Goal: Information Seeking & Learning: Learn about a topic

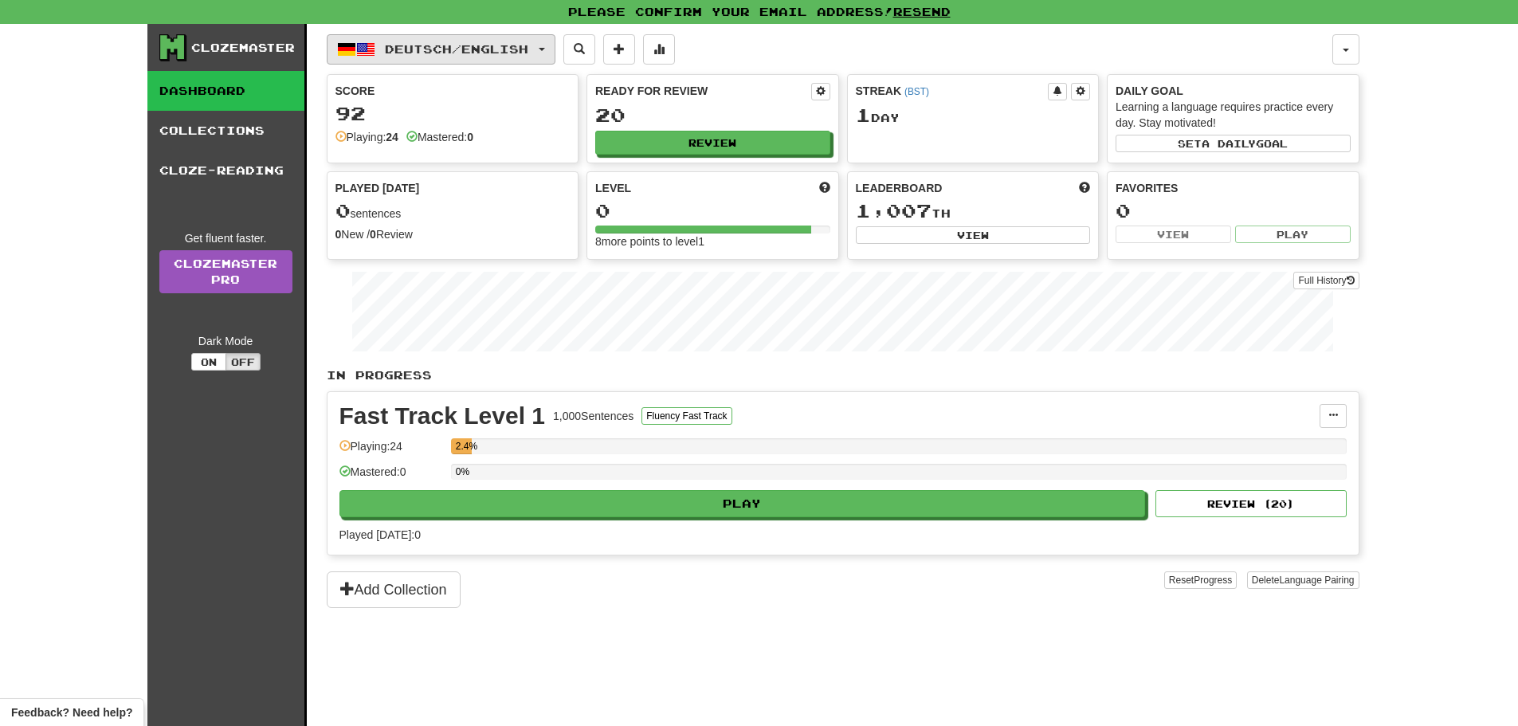
click at [455, 49] on span "Deutsch / English" at bounding box center [456, 49] width 143 height 14
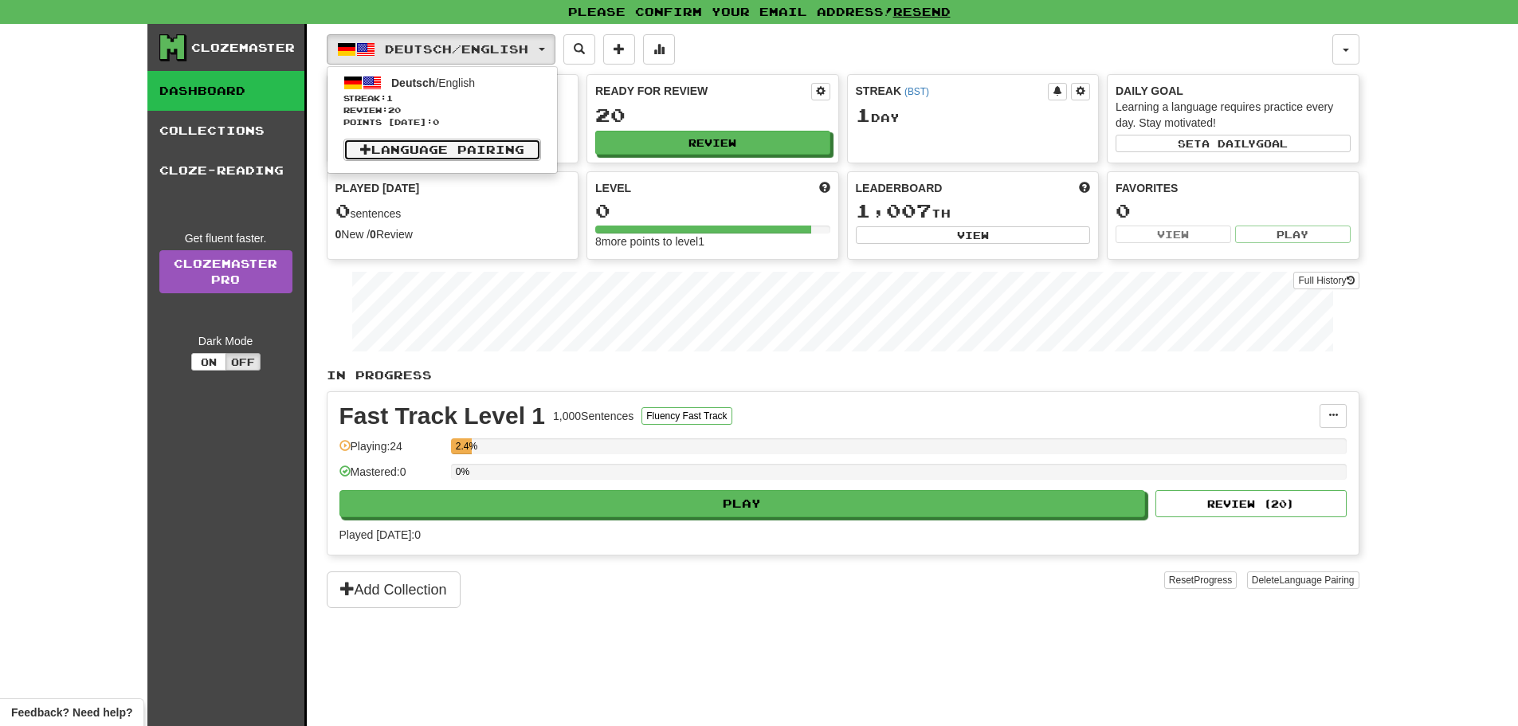
click at [469, 151] on link "Language Pairing" at bounding box center [442, 150] width 198 height 22
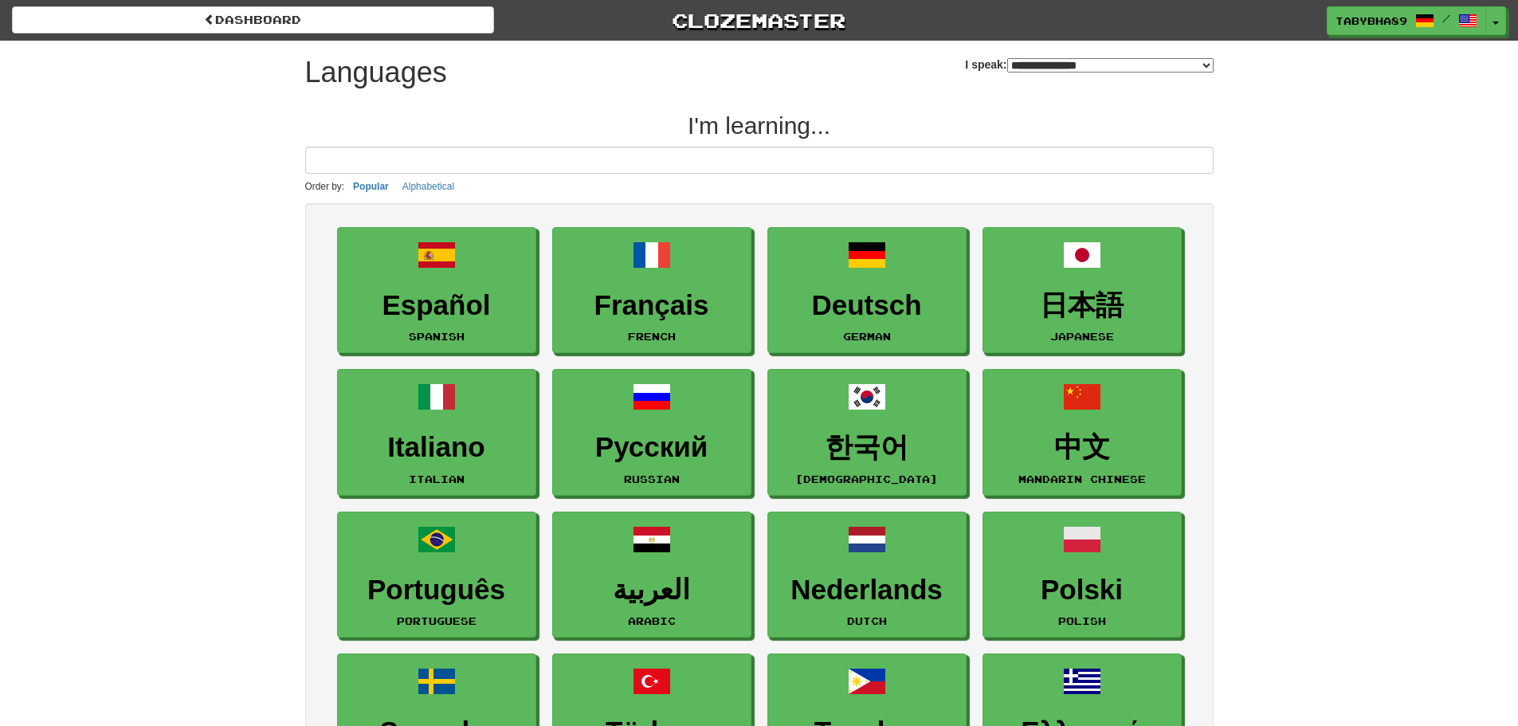
select select "*******"
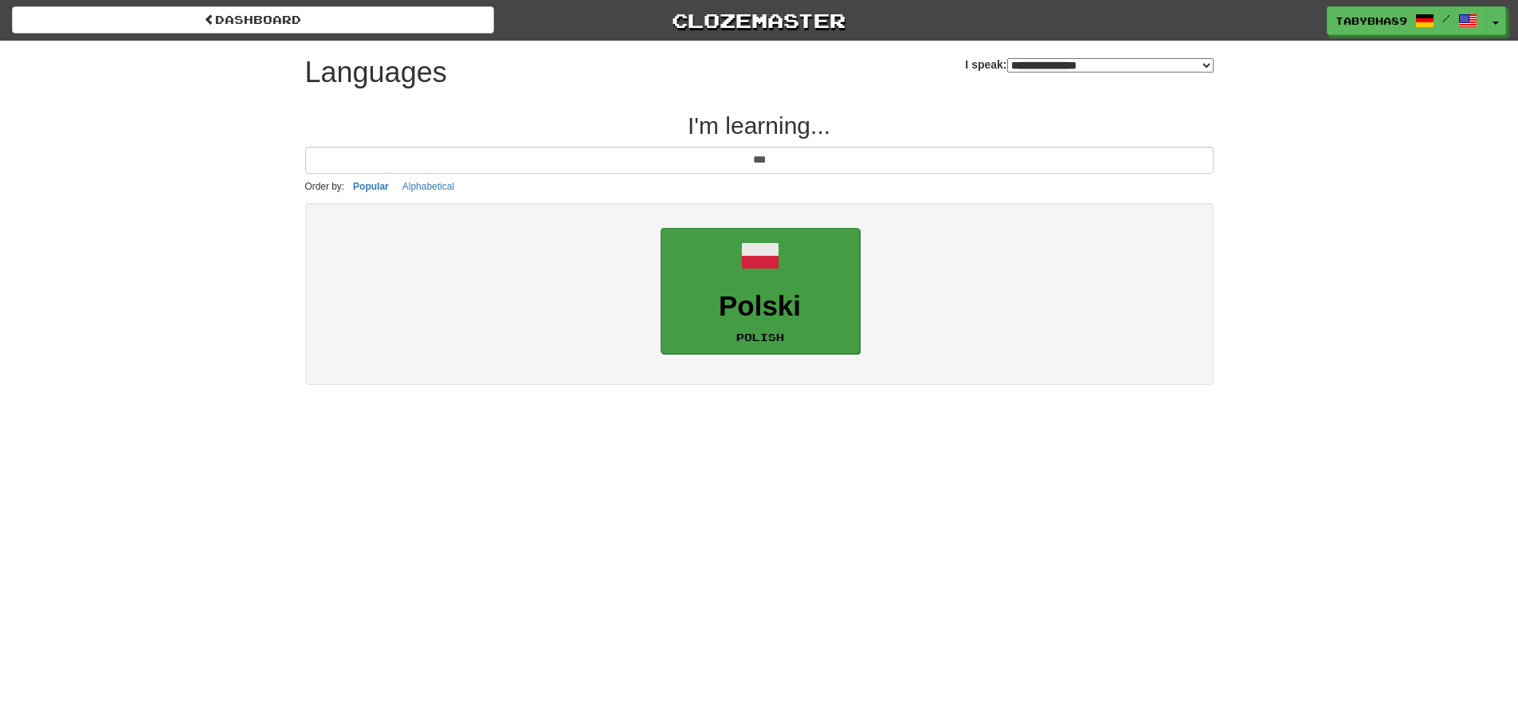
type input "***"
click at [779, 340] on small "Polish" at bounding box center [760, 337] width 48 height 11
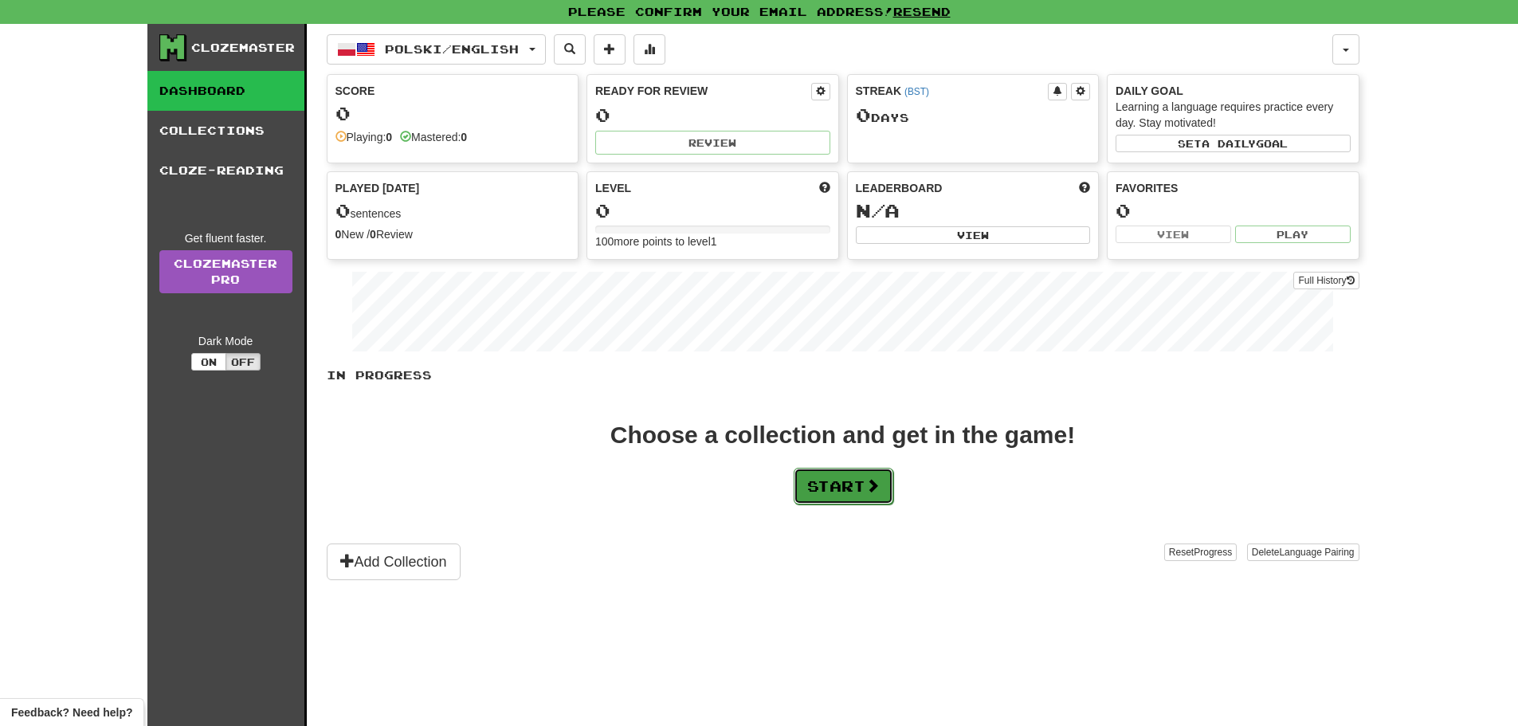
click at [859, 477] on button "Start" at bounding box center [844, 486] width 100 height 37
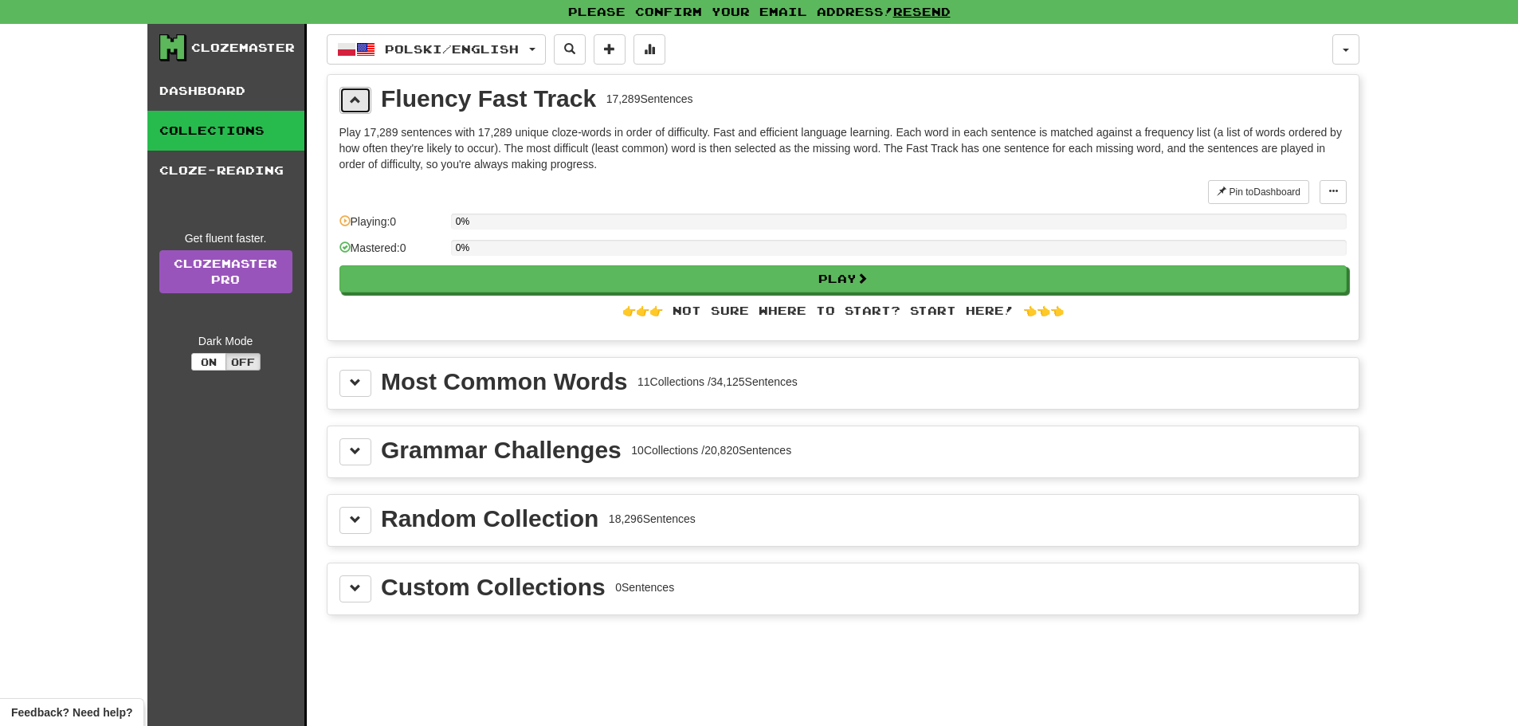
click at [347, 88] on button at bounding box center [356, 100] width 32 height 27
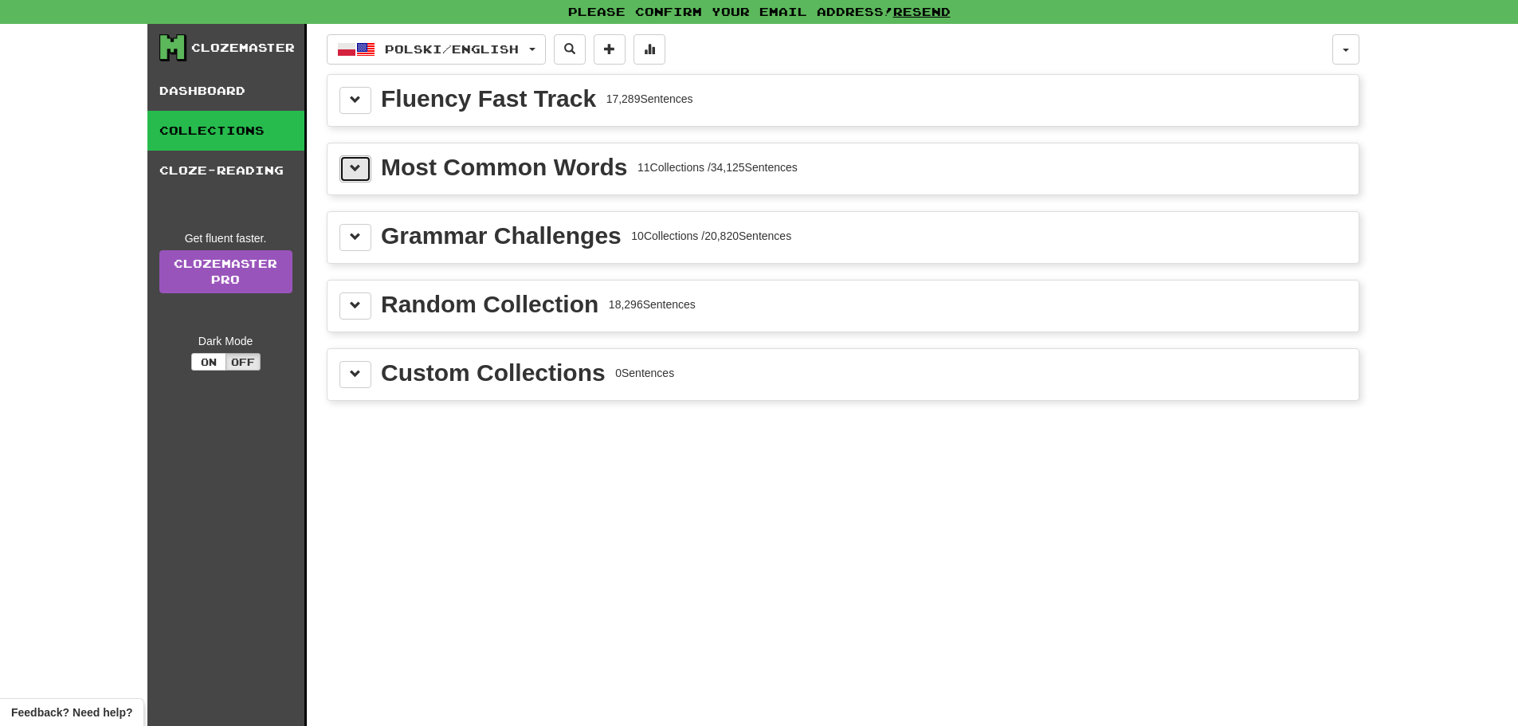
click at [348, 161] on button at bounding box center [356, 168] width 32 height 27
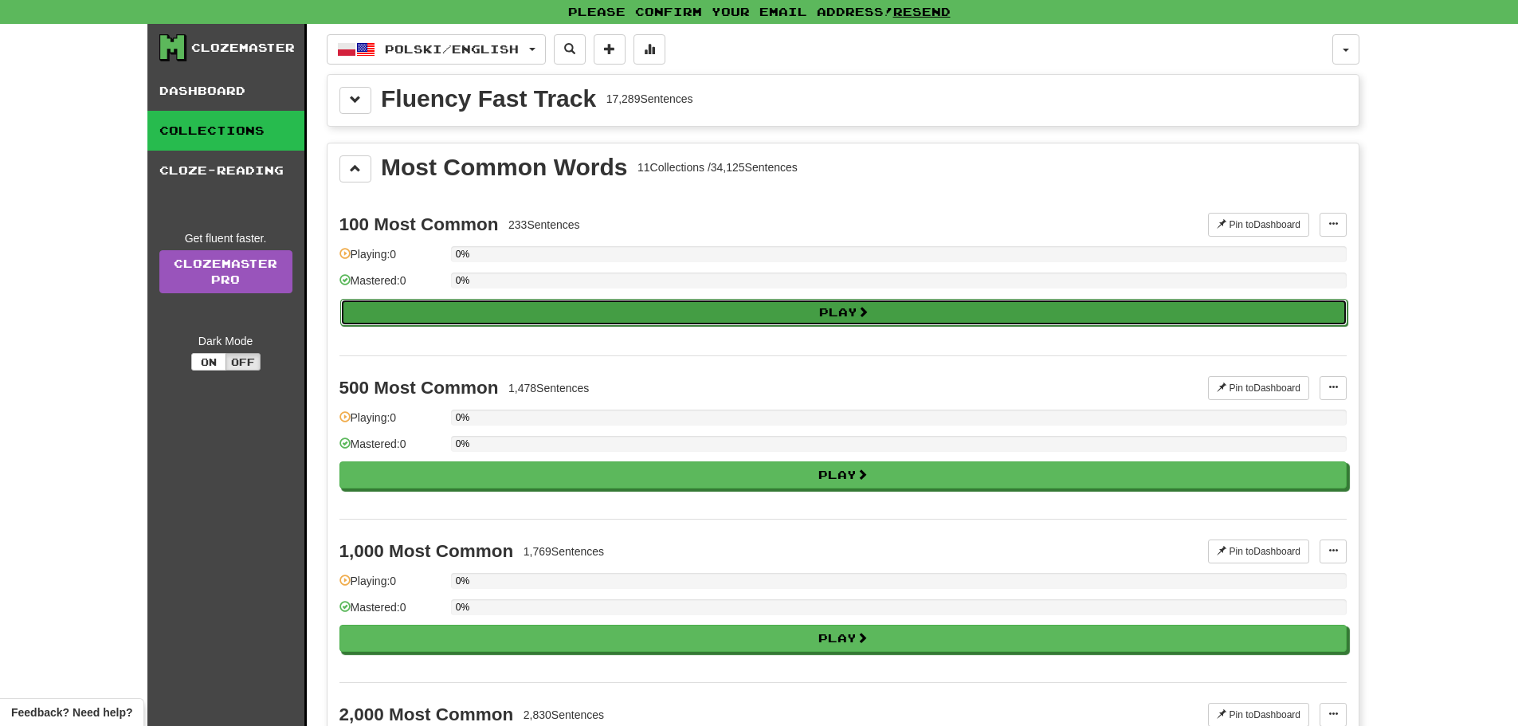
click at [535, 307] on button "Play" at bounding box center [843, 312] width 1007 height 27
select select "**"
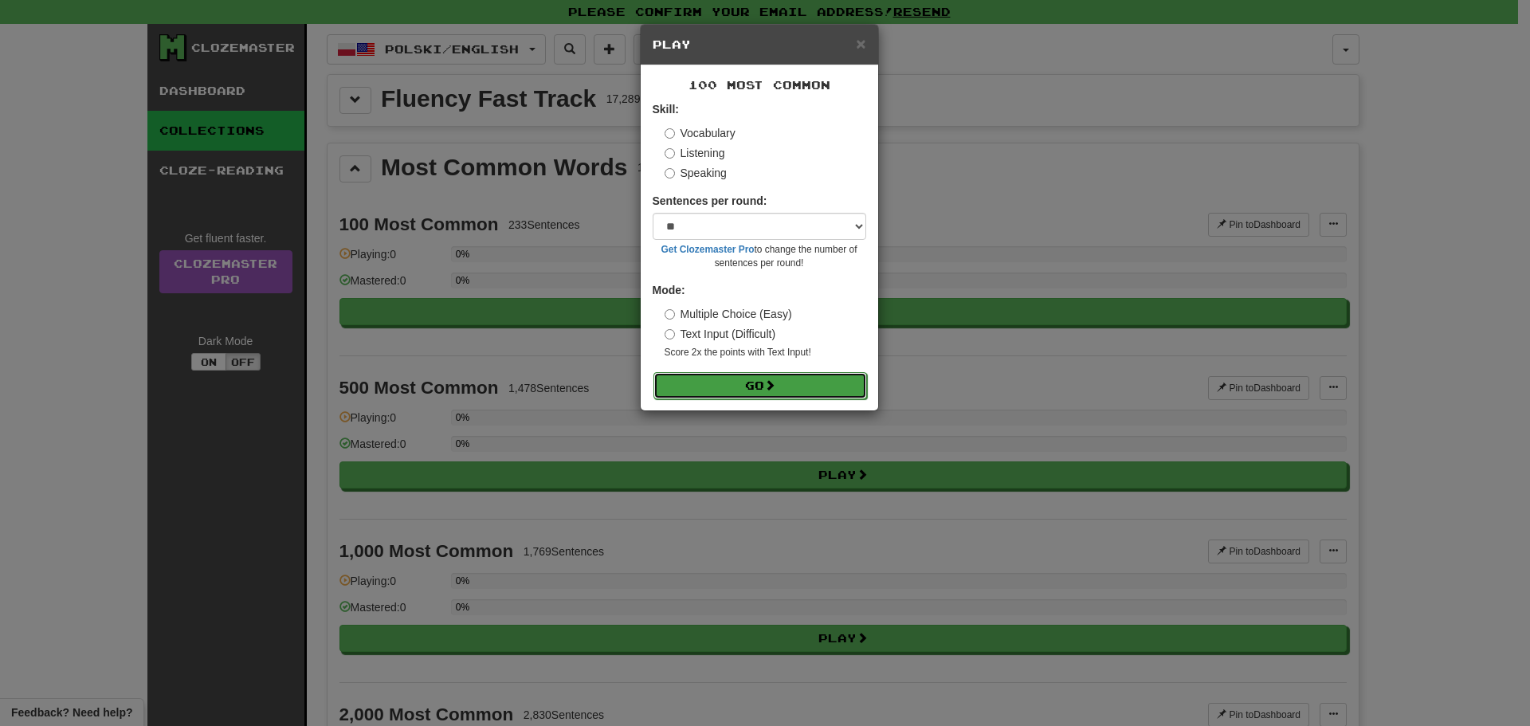
click at [695, 383] on button "Go" at bounding box center [761, 385] width 214 height 27
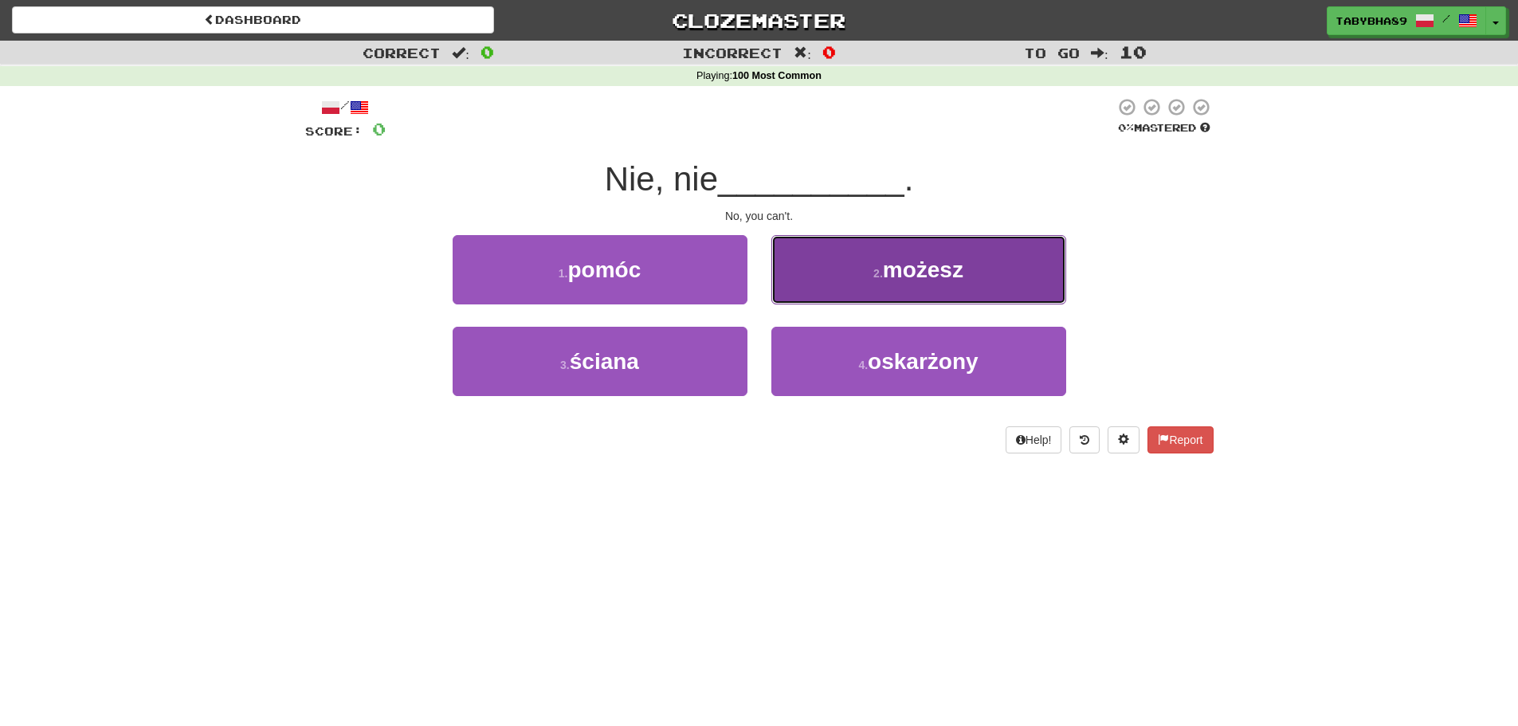
click at [918, 265] on span "możesz" at bounding box center [923, 269] width 80 height 25
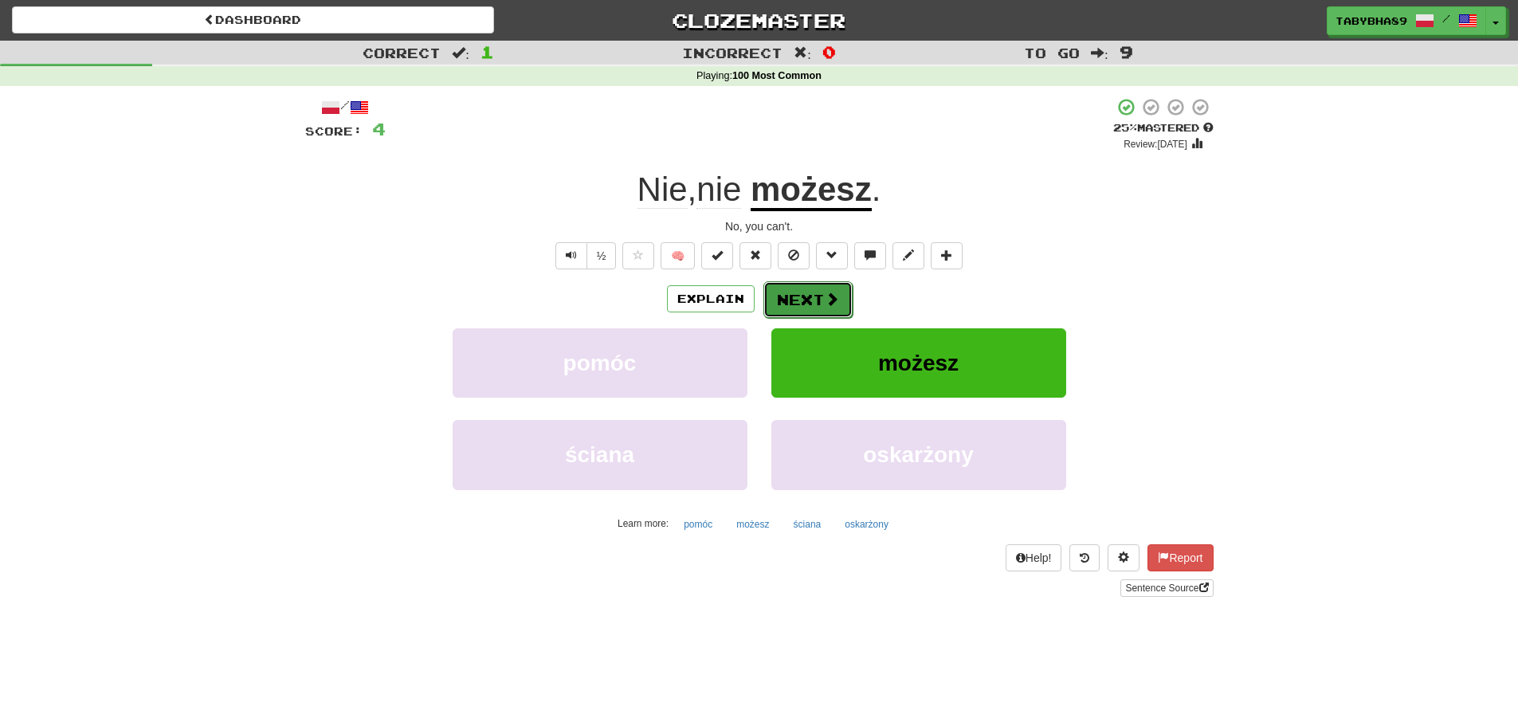
click at [827, 288] on button "Next" at bounding box center [807, 299] width 89 height 37
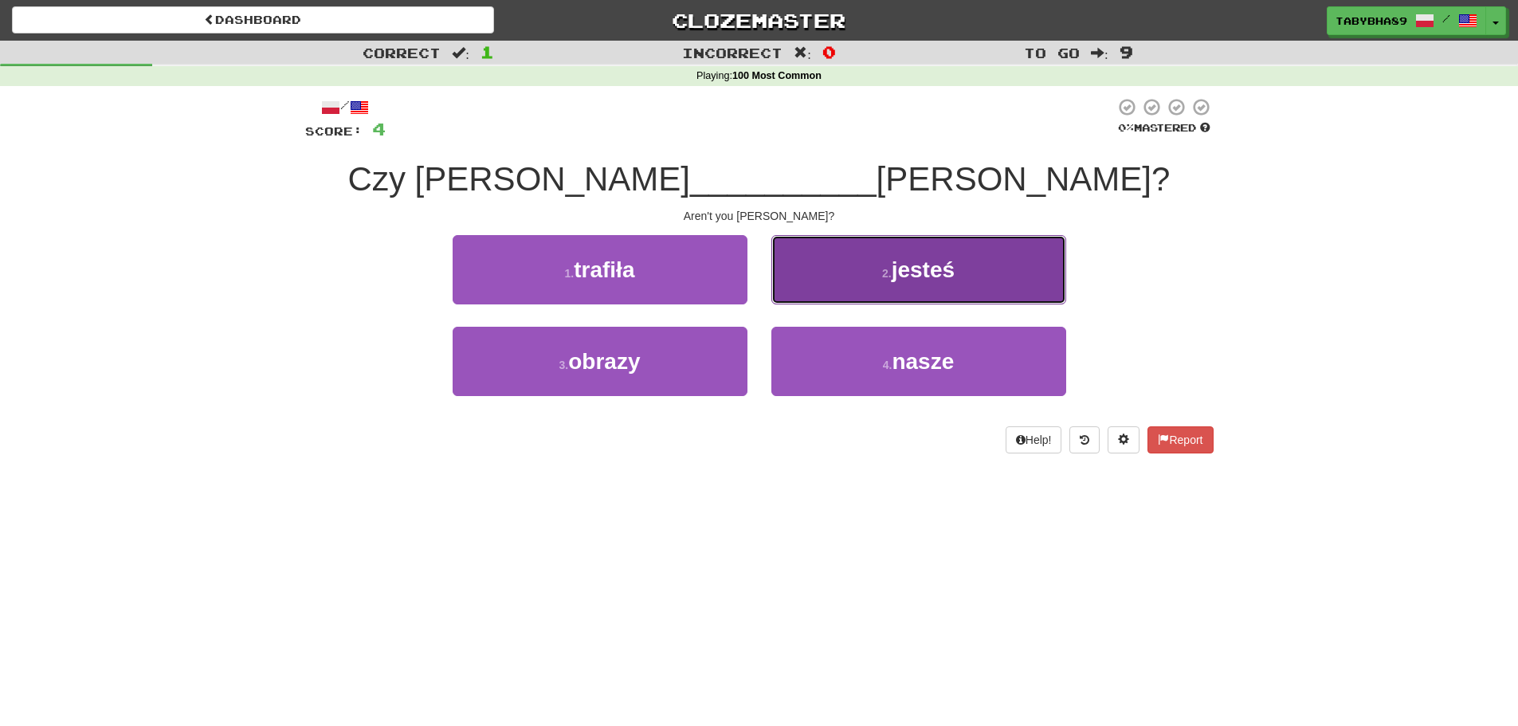
click at [824, 282] on button "2 . jesteś" at bounding box center [918, 269] width 295 height 69
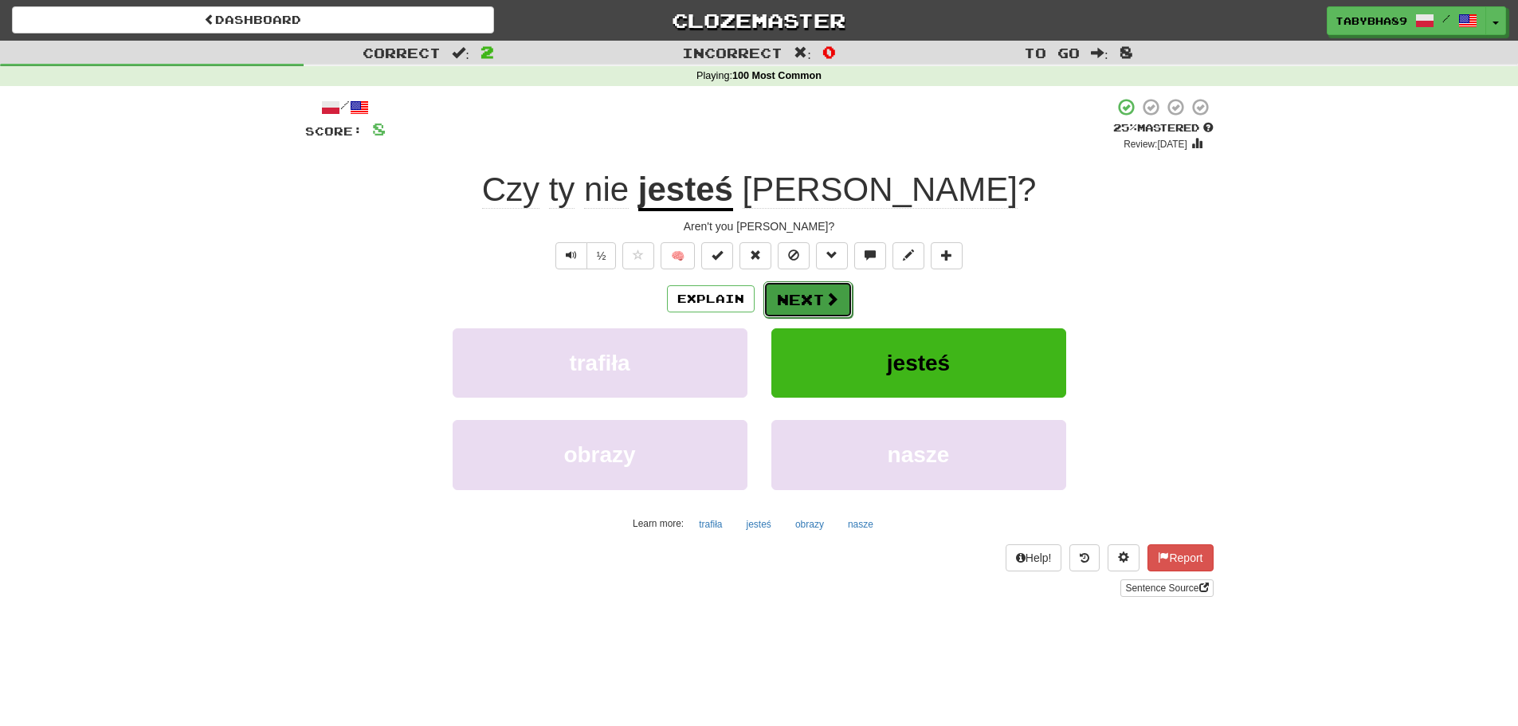
click at [826, 303] on span at bounding box center [832, 299] width 14 height 14
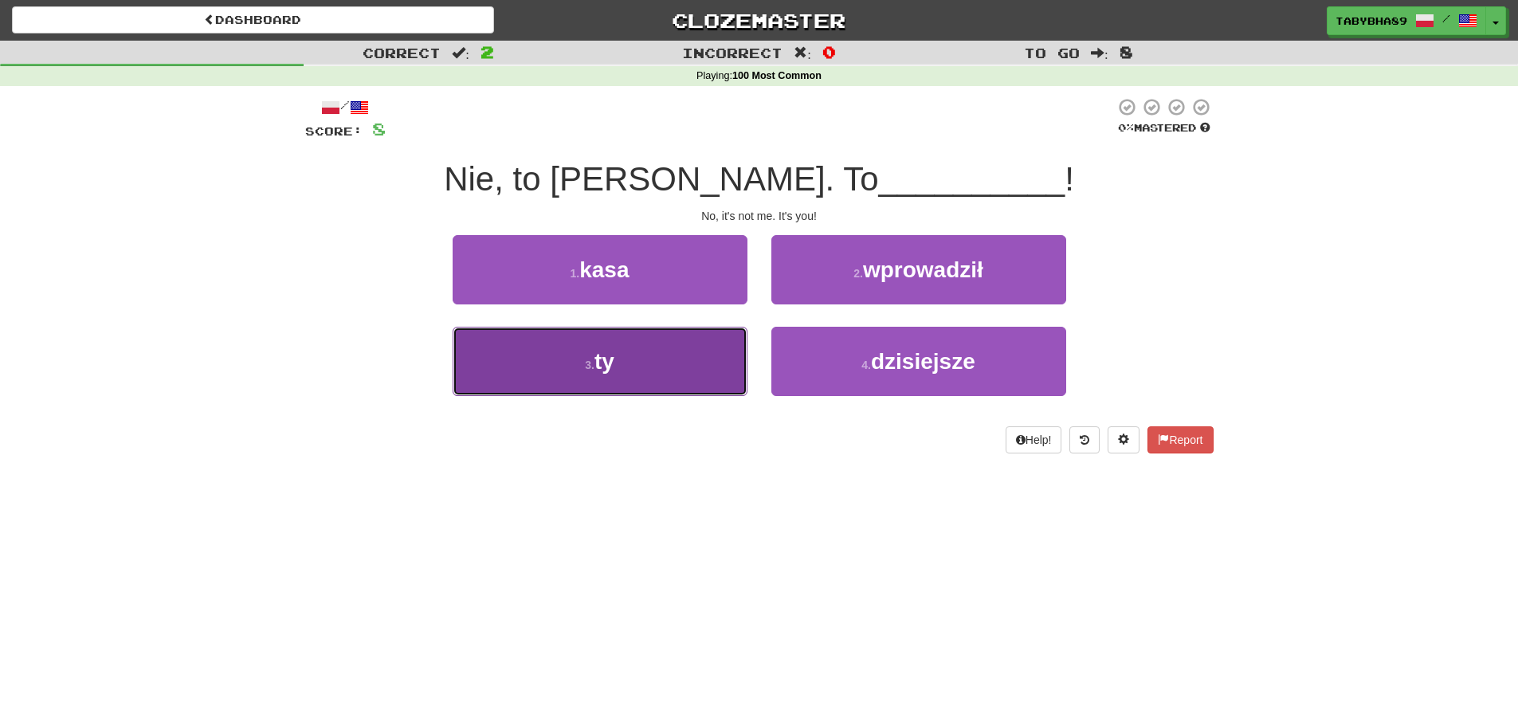
click at [701, 351] on button "3 . ty" at bounding box center [600, 361] width 295 height 69
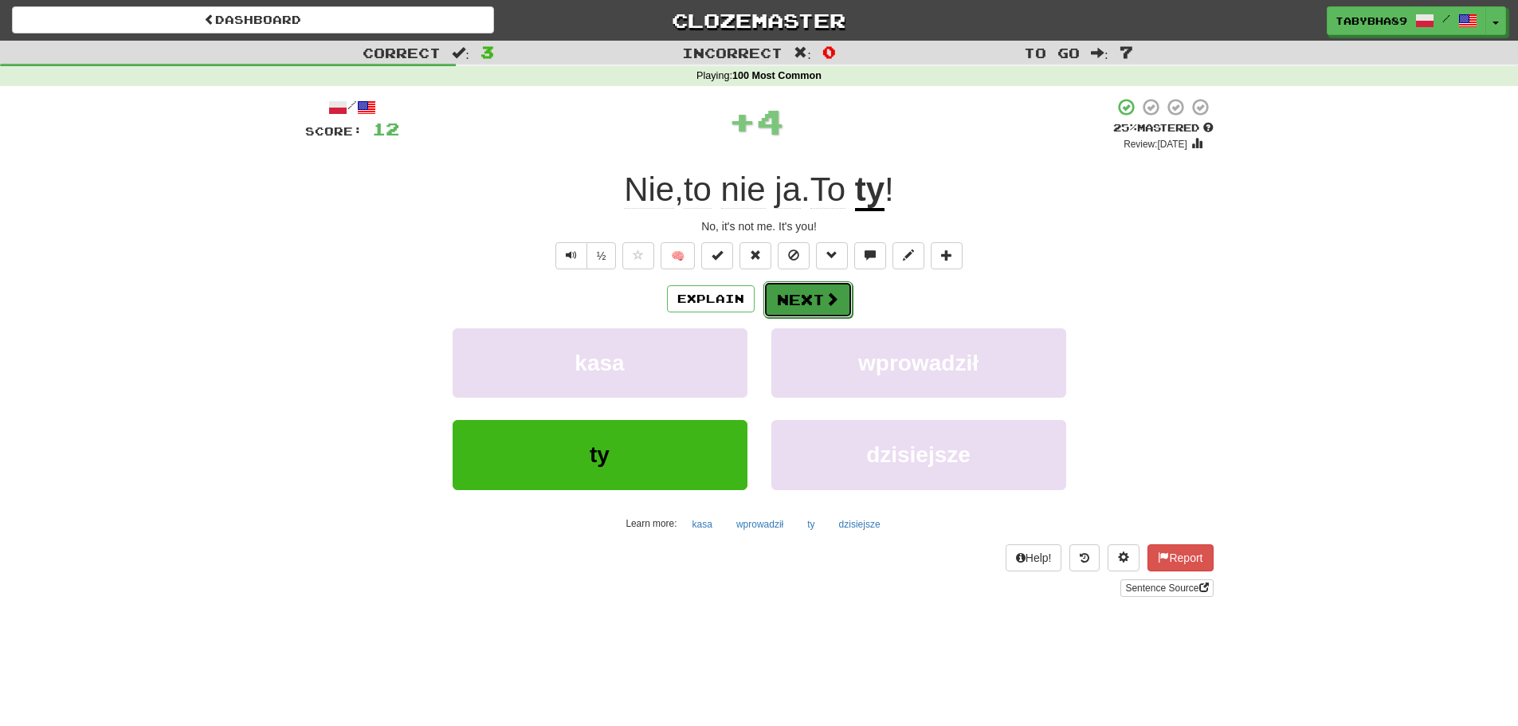
click at [819, 300] on button "Next" at bounding box center [807, 299] width 89 height 37
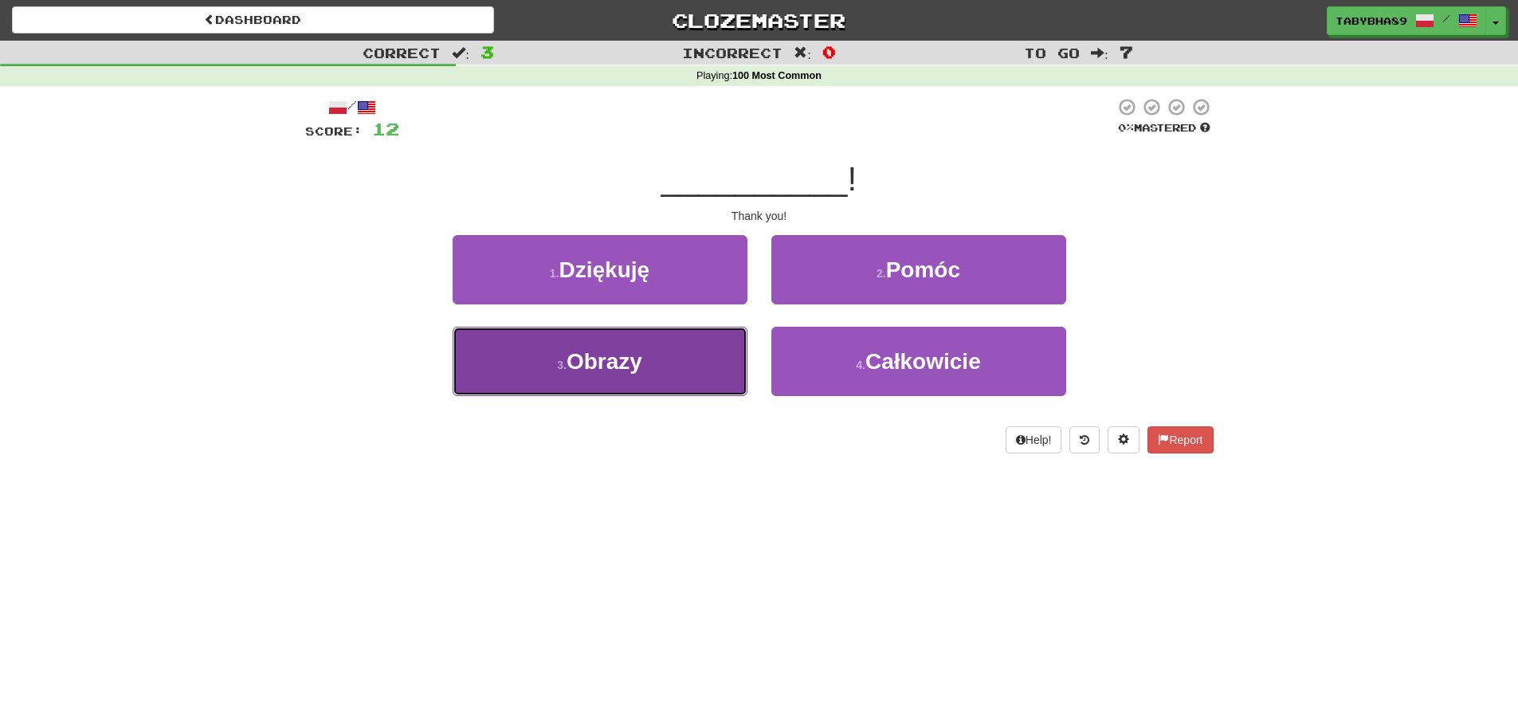
click at [666, 367] on button "3 . Obrazy" at bounding box center [600, 361] width 295 height 69
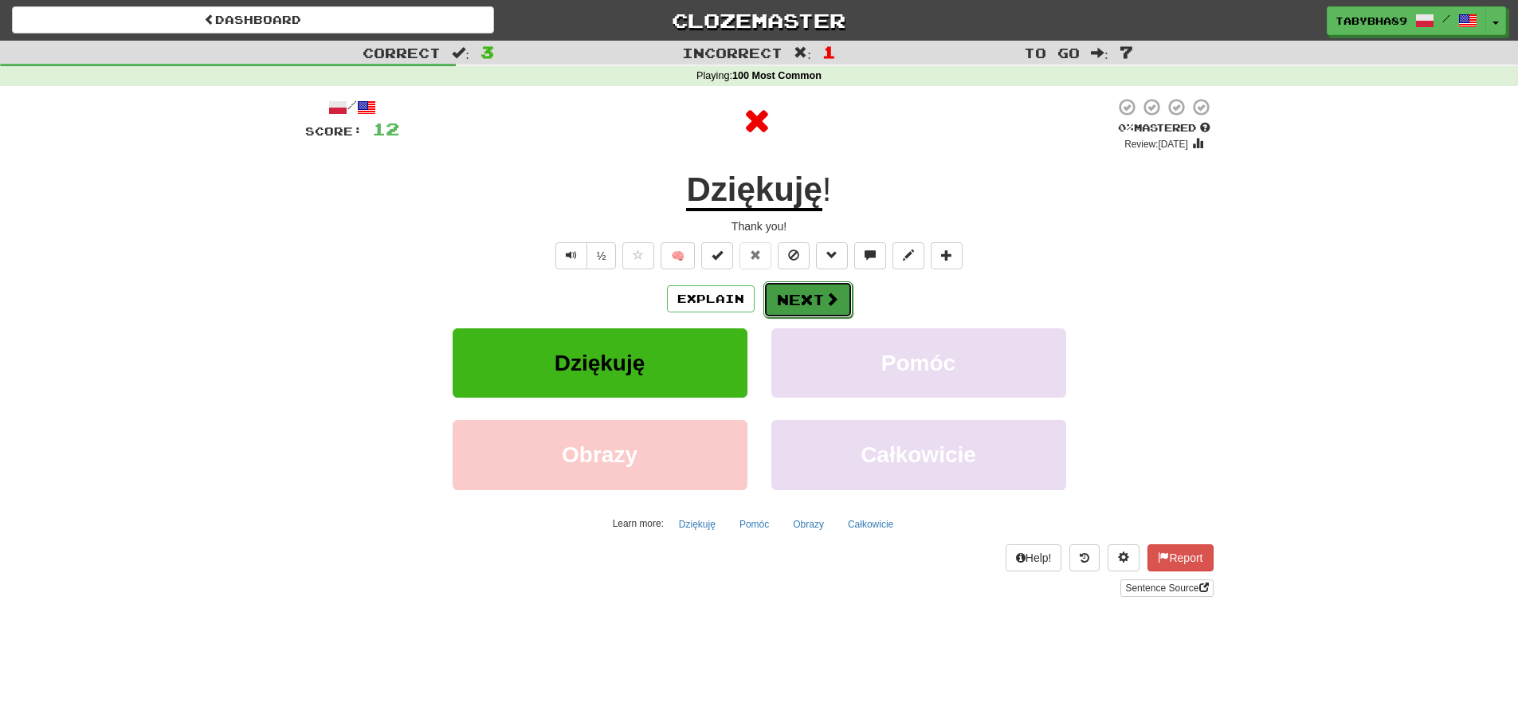
click at [795, 303] on button "Next" at bounding box center [807, 299] width 89 height 37
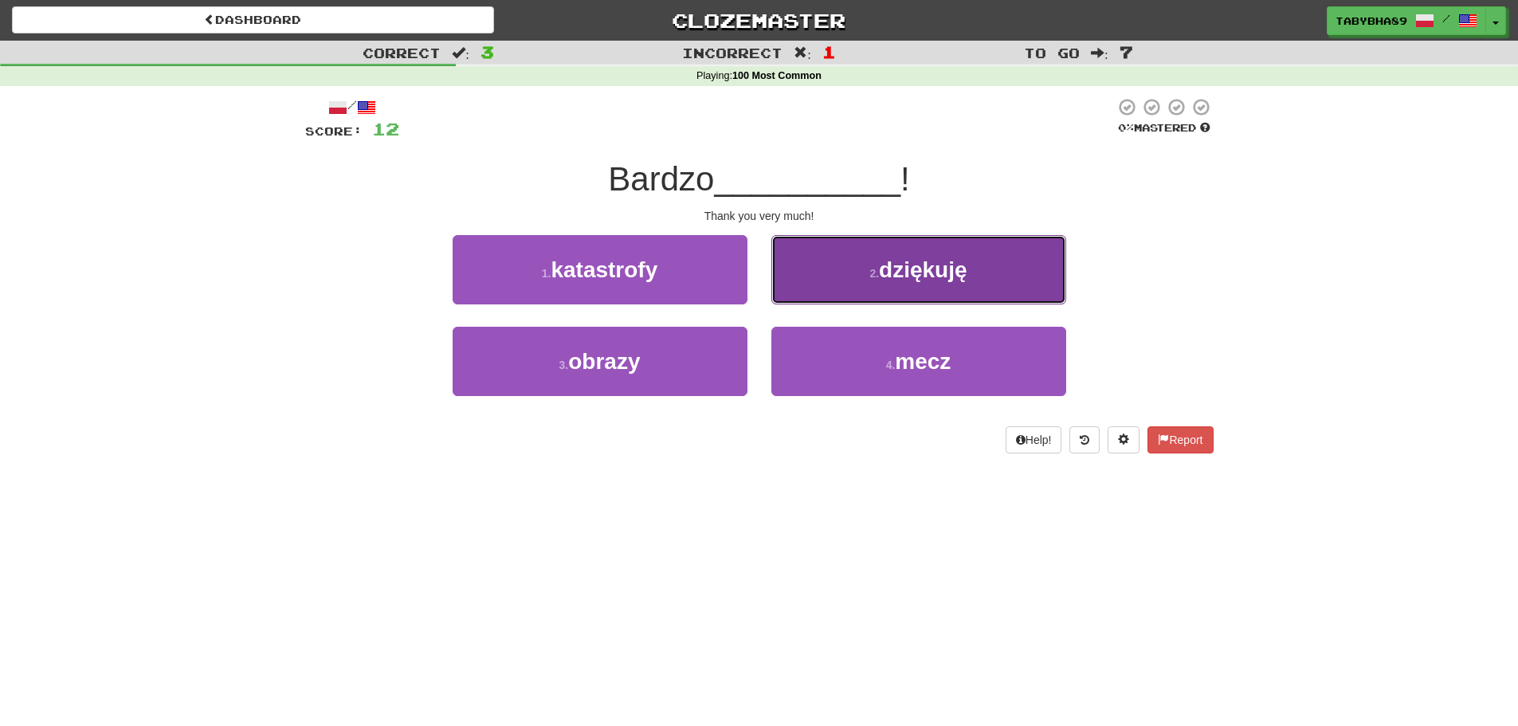
click at [819, 287] on button "2 . dziękuję" at bounding box center [918, 269] width 295 height 69
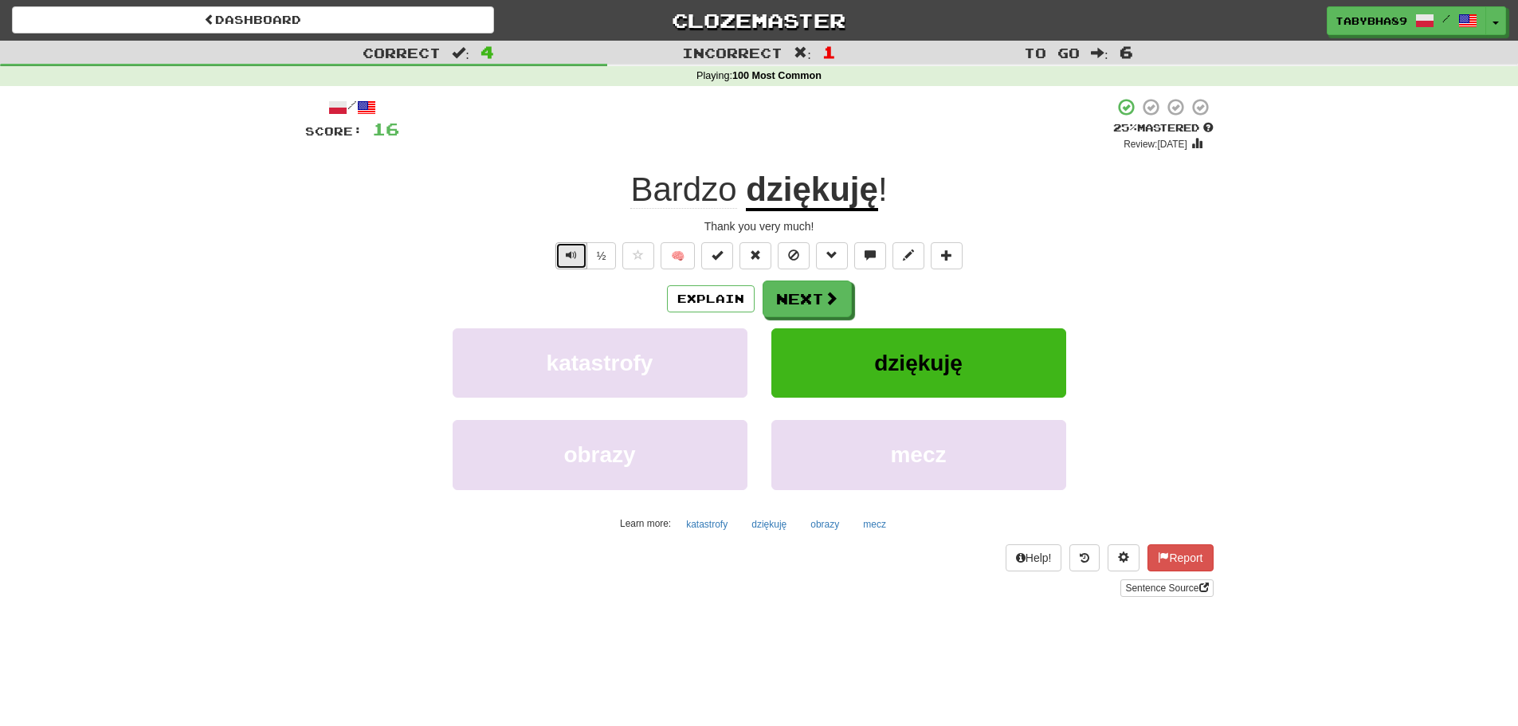
click at [566, 264] on button "Text-to-speech controls" at bounding box center [571, 255] width 32 height 27
click at [800, 296] on button "Next" at bounding box center [807, 299] width 89 height 37
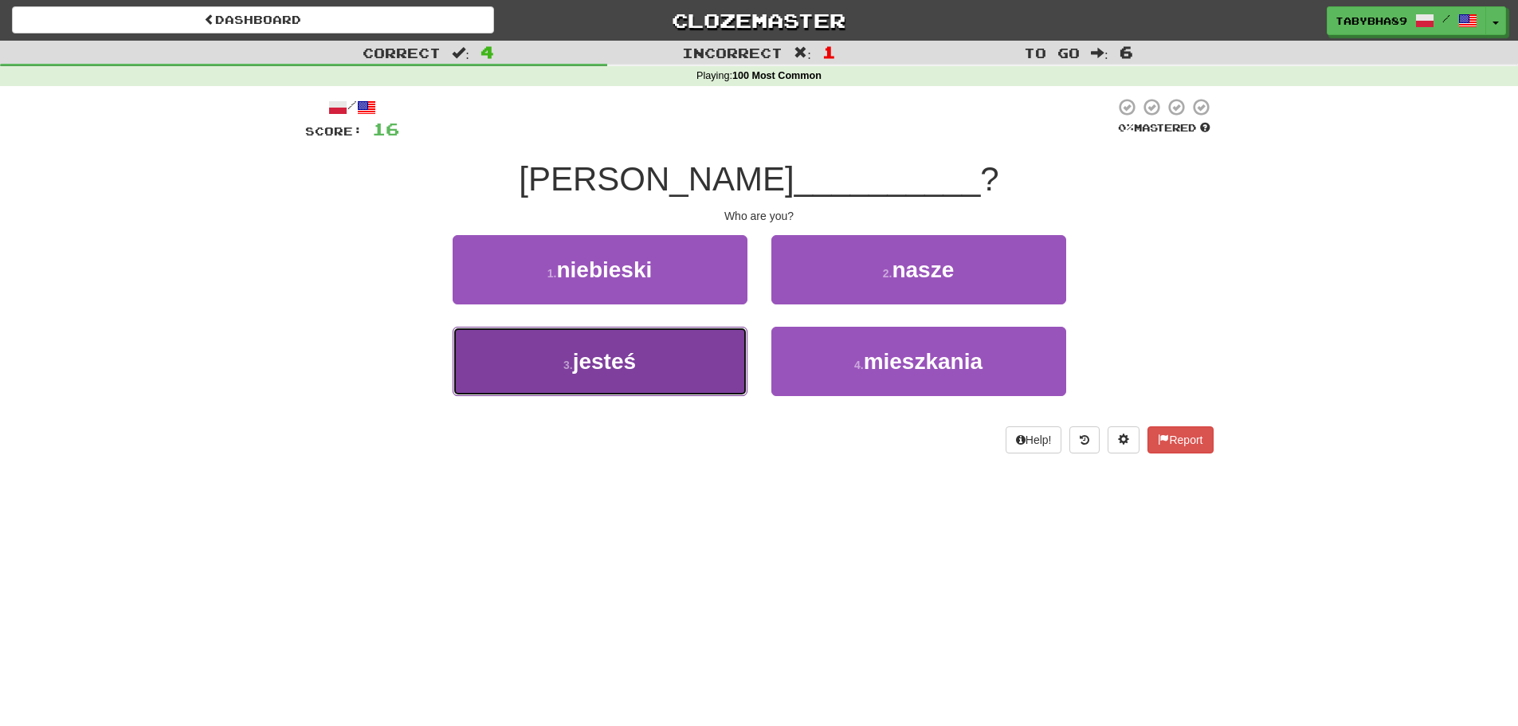
click at [676, 343] on button "3 . jesteś" at bounding box center [600, 361] width 295 height 69
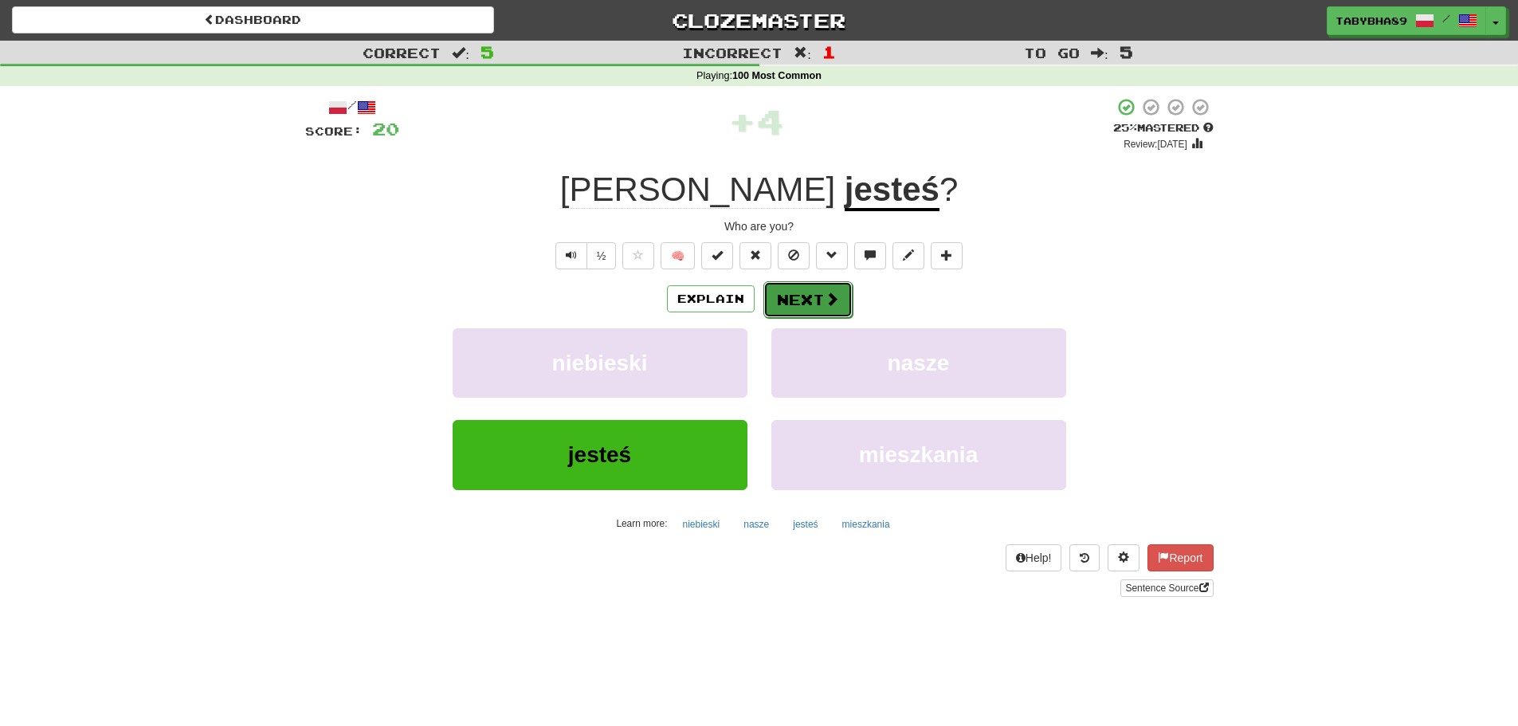
click at [775, 304] on button "Next" at bounding box center [807, 299] width 89 height 37
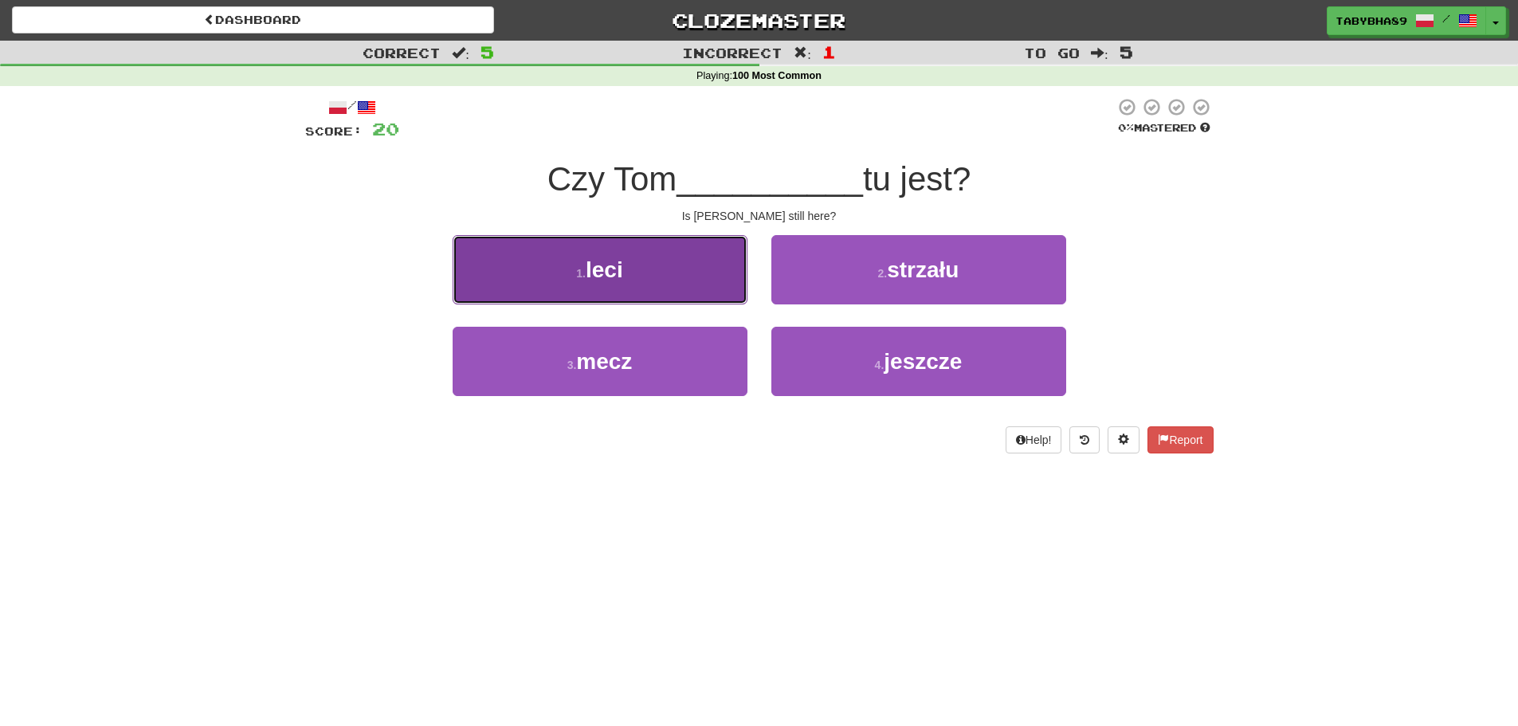
click at [676, 286] on button "1 . leci" at bounding box center [600, 269] width 295 height 69
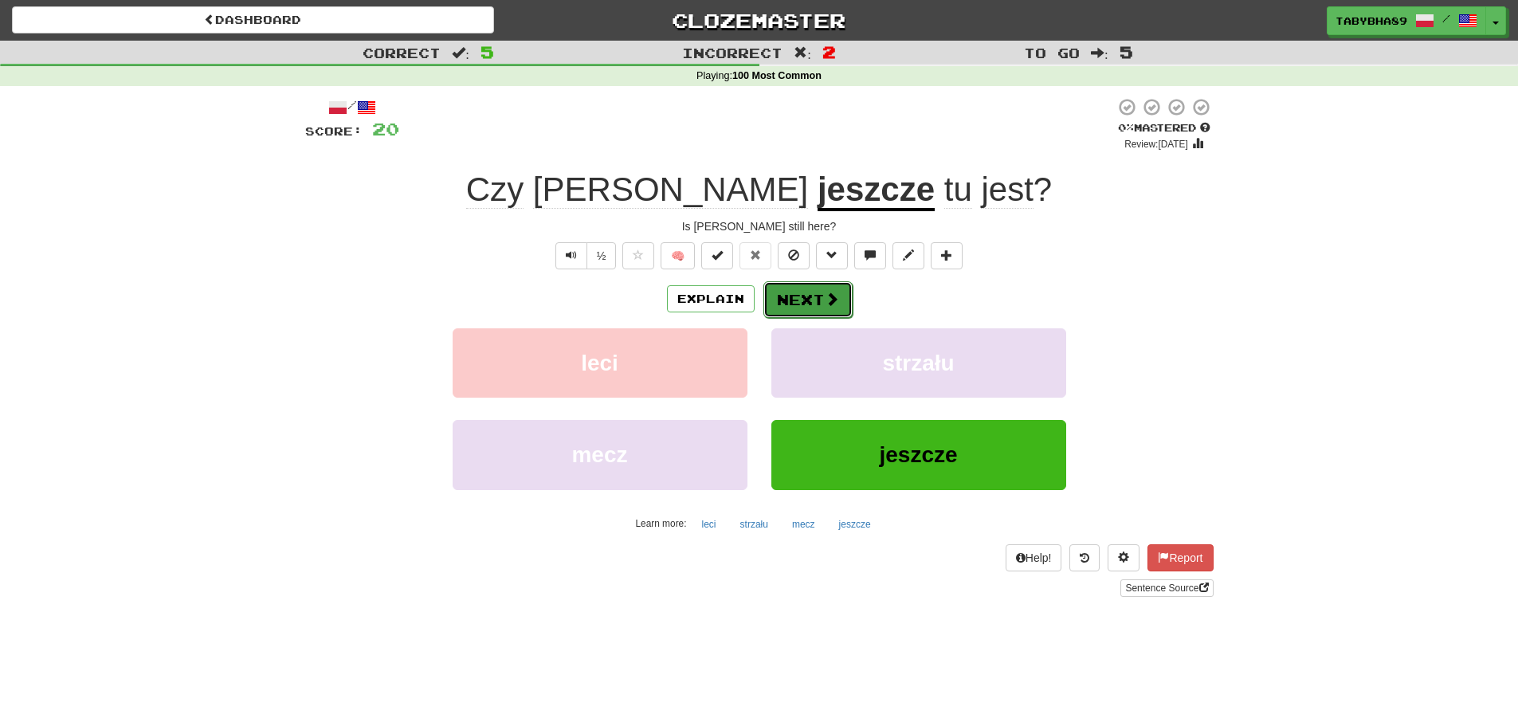
click at [791, 295] on button "Next" at bounding box center [807, 299] width 89 height 37
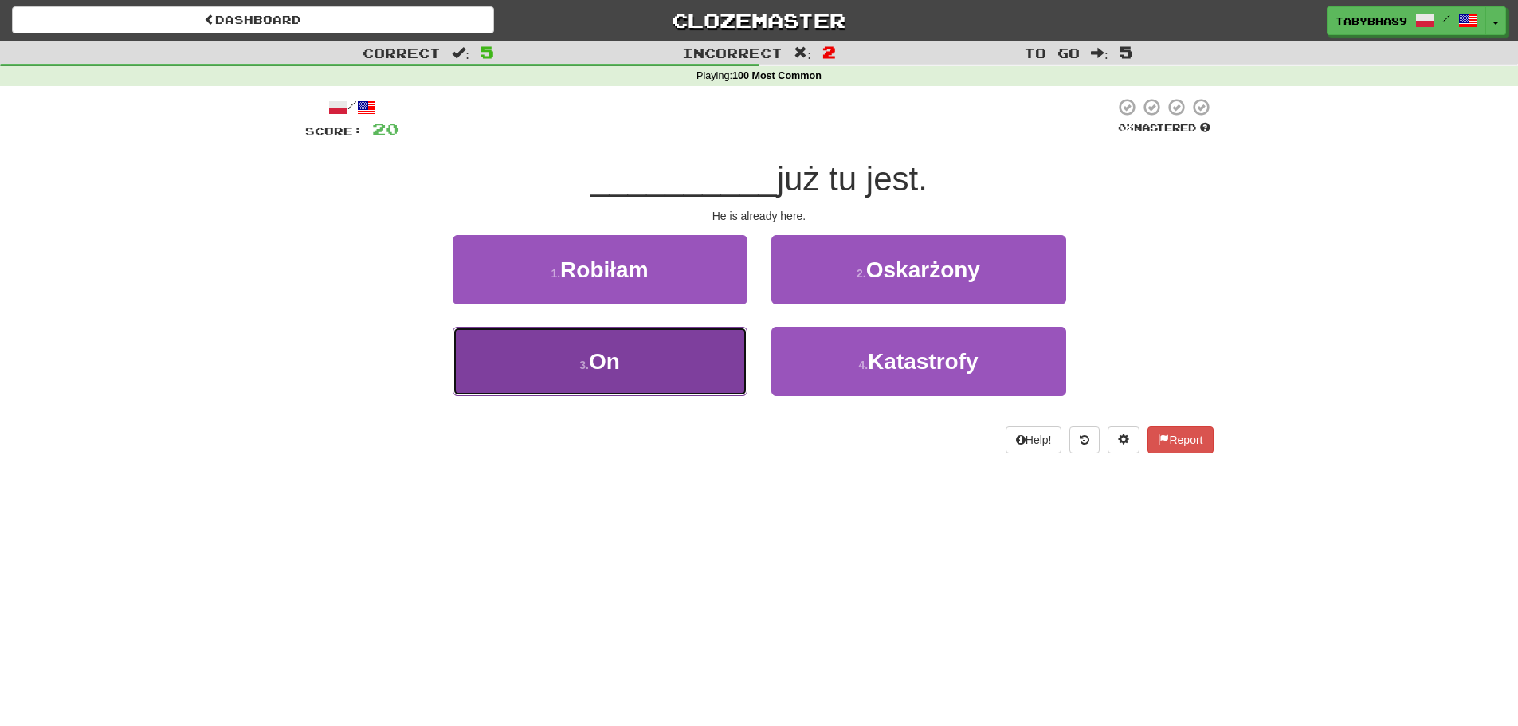
click at [674, 375] on button "3 . On" at bounding box center [600, 361] width 295 height 69
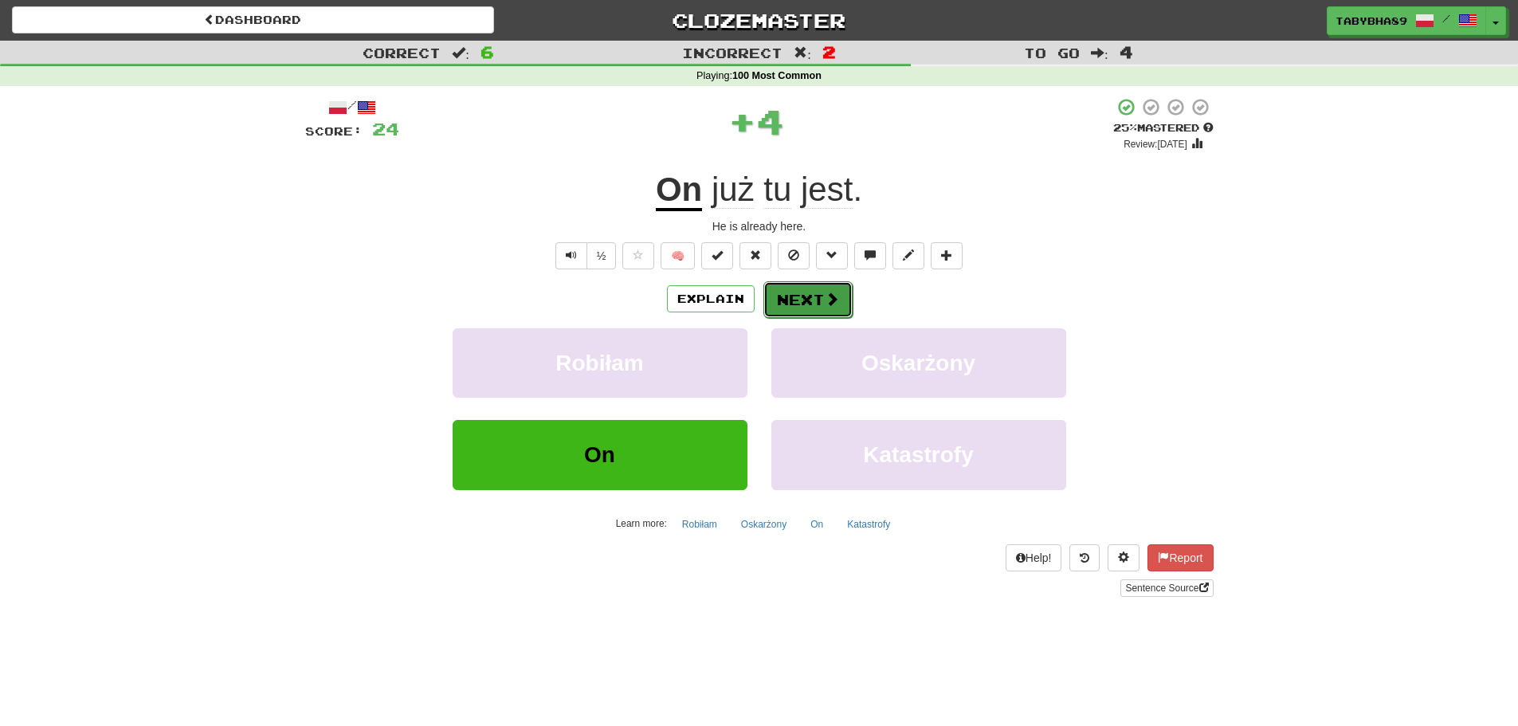
click at [809, 309] on button "Next" at bounding box center [807, 299] width 89 height 37
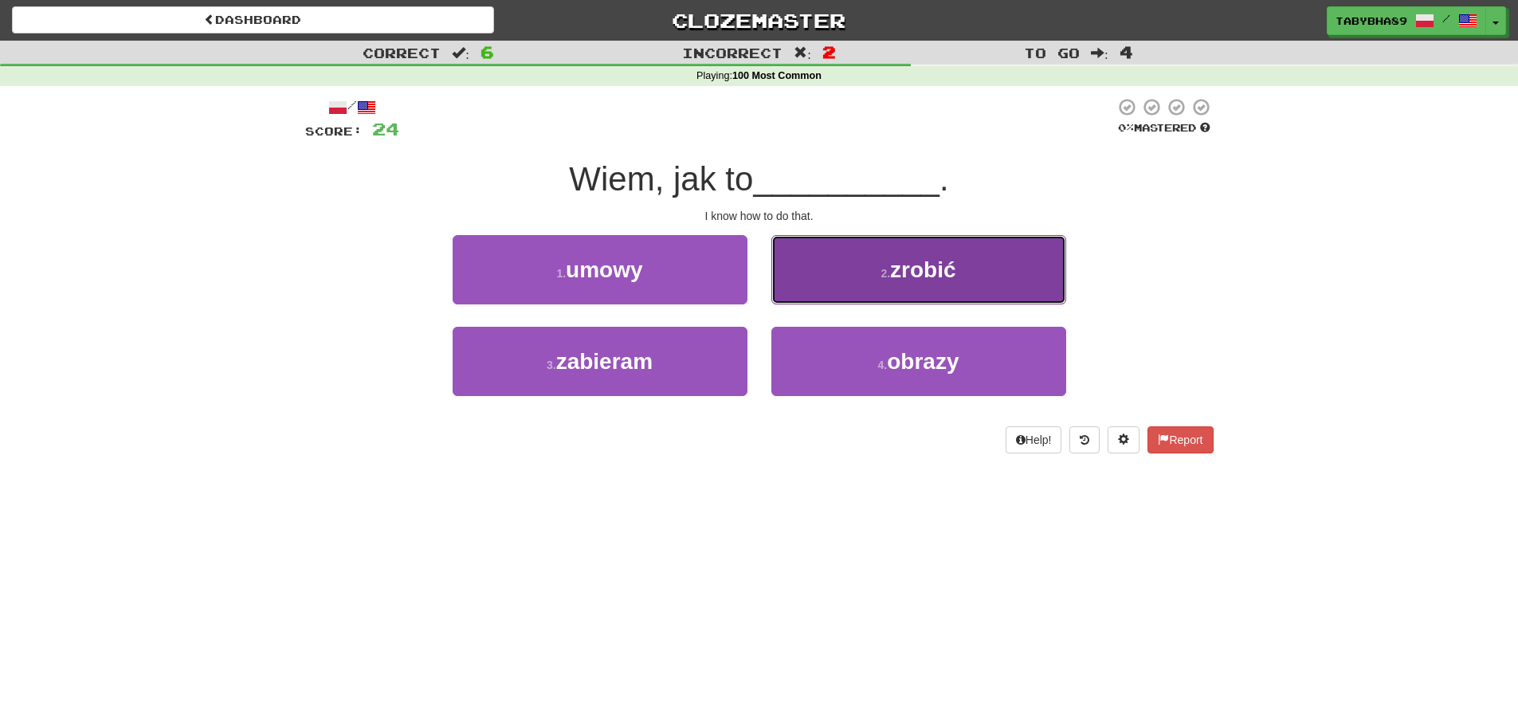
click at [821, 290] on button "2 . zrobić" at bounding box center [918, 269] width 295 height 69
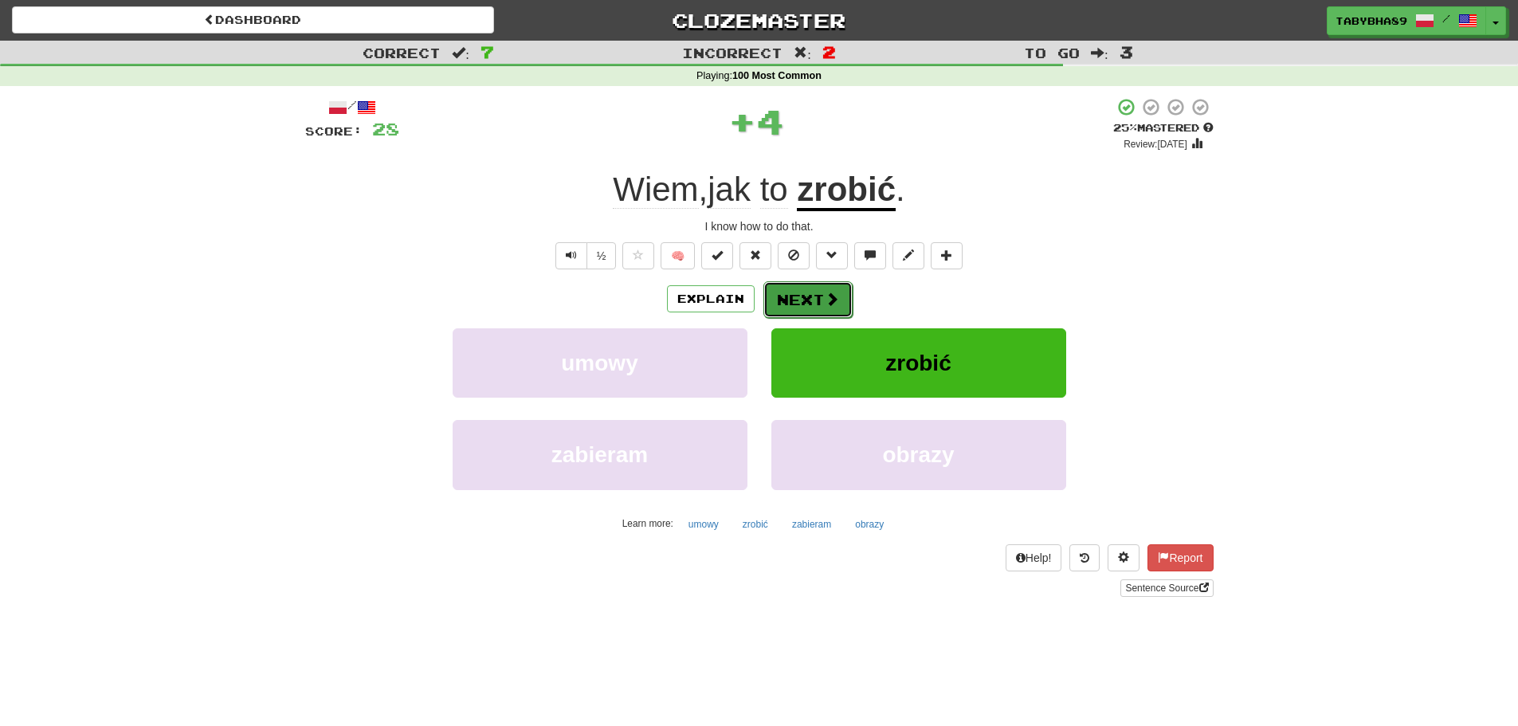
click at [816, 304] on button "Next" at bounding box center [807, 299] width 89 height 37
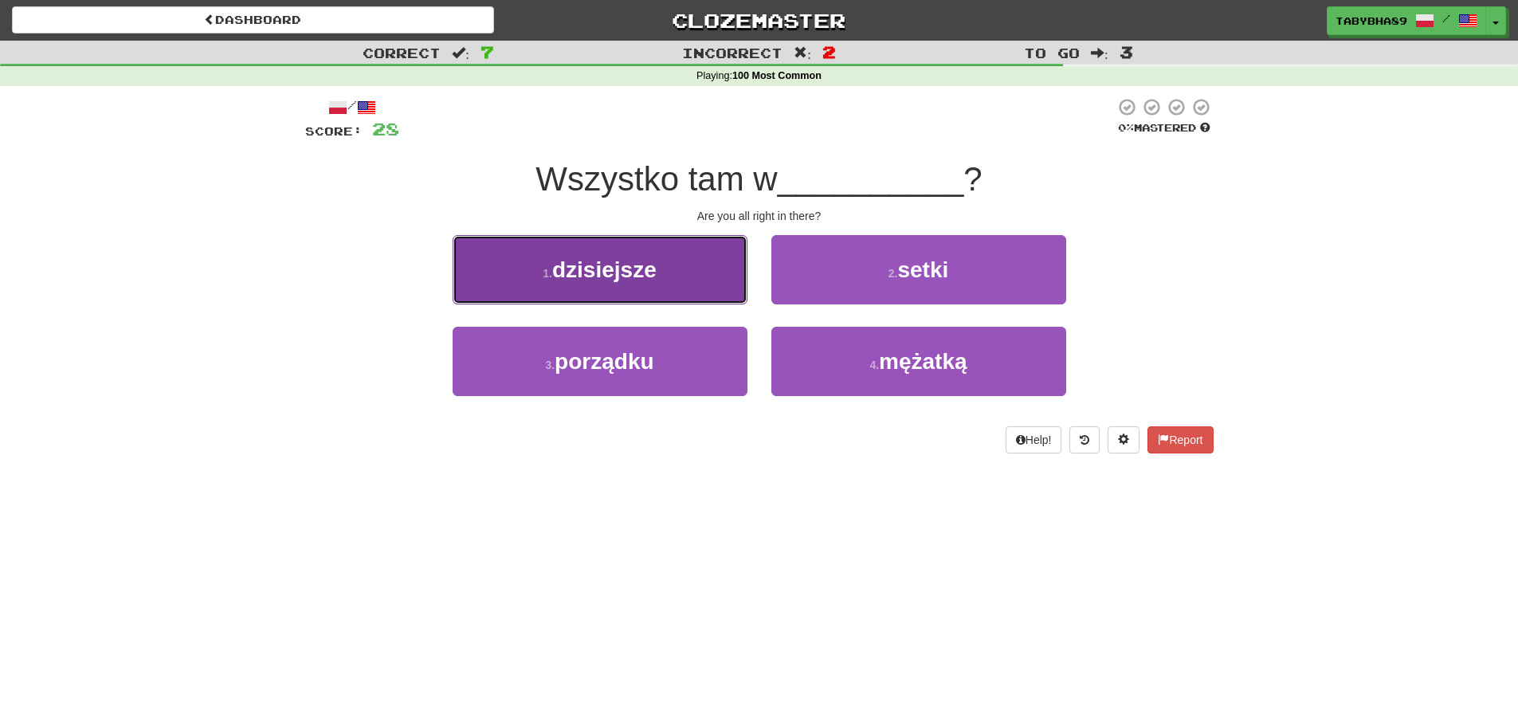
click at [727, 288] on button "1 . dzisiejsze" at bounding box center [600, 269] width 295 height 69
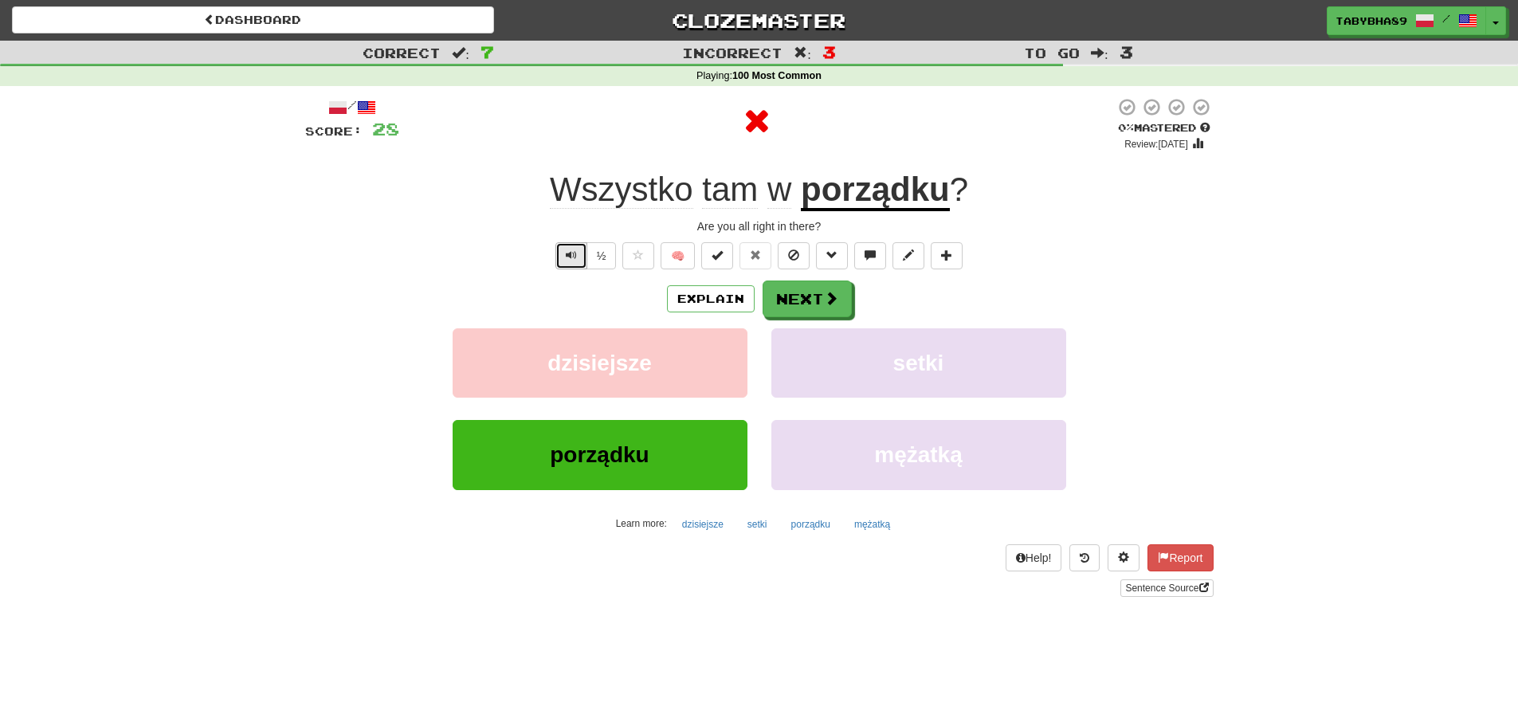
click at [581, 246] on button "Text-to-speech controls" at bounding box center [571, 255] width 32 height 27
click at [576, 249] on button "Text-to-speech controls" at bounding box center [571, 255] width 32 height 27
click at [784, 298] on button "Next" at bounding box center [807, 299] width 89 height 37
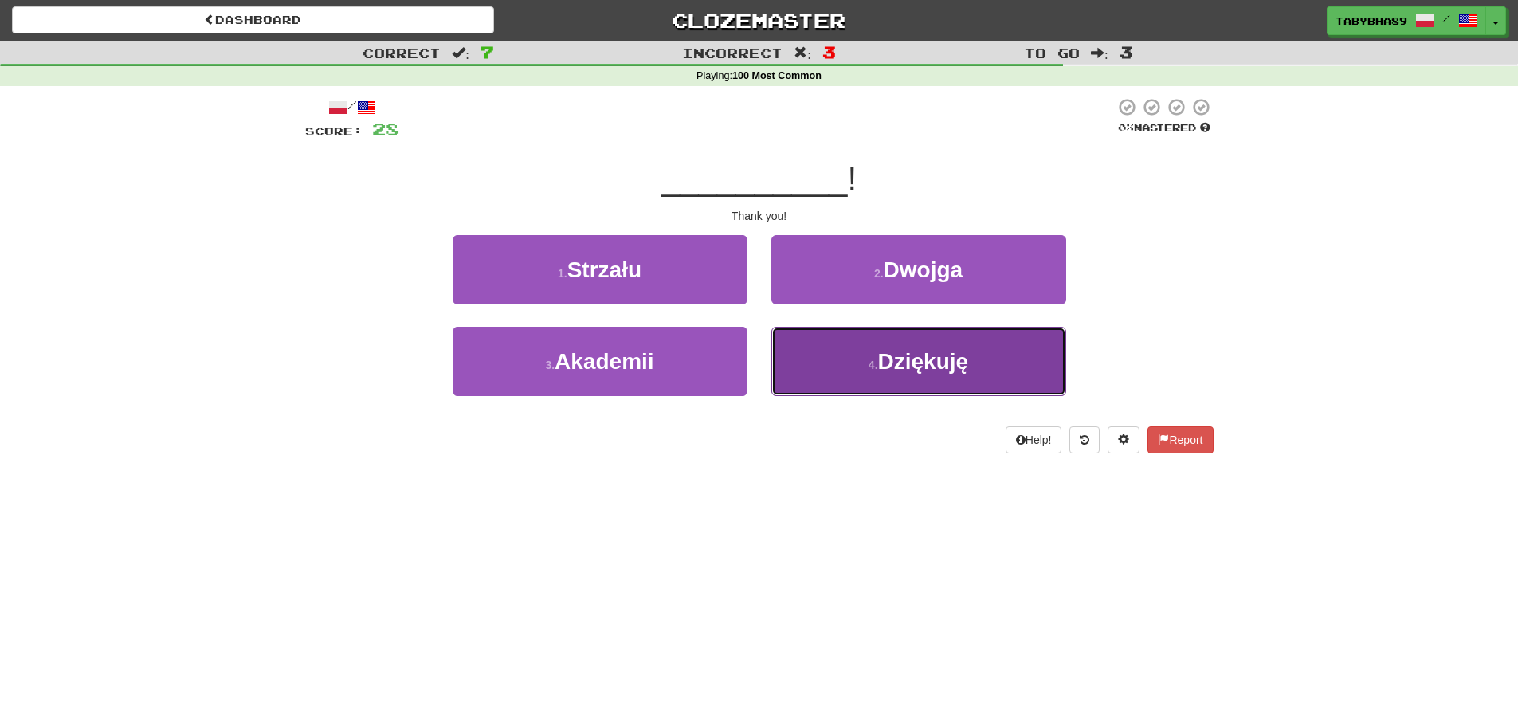
click at [864, 347] on button "4 . Dziękuję" at bounding box center [918, 361] width 295 height 69
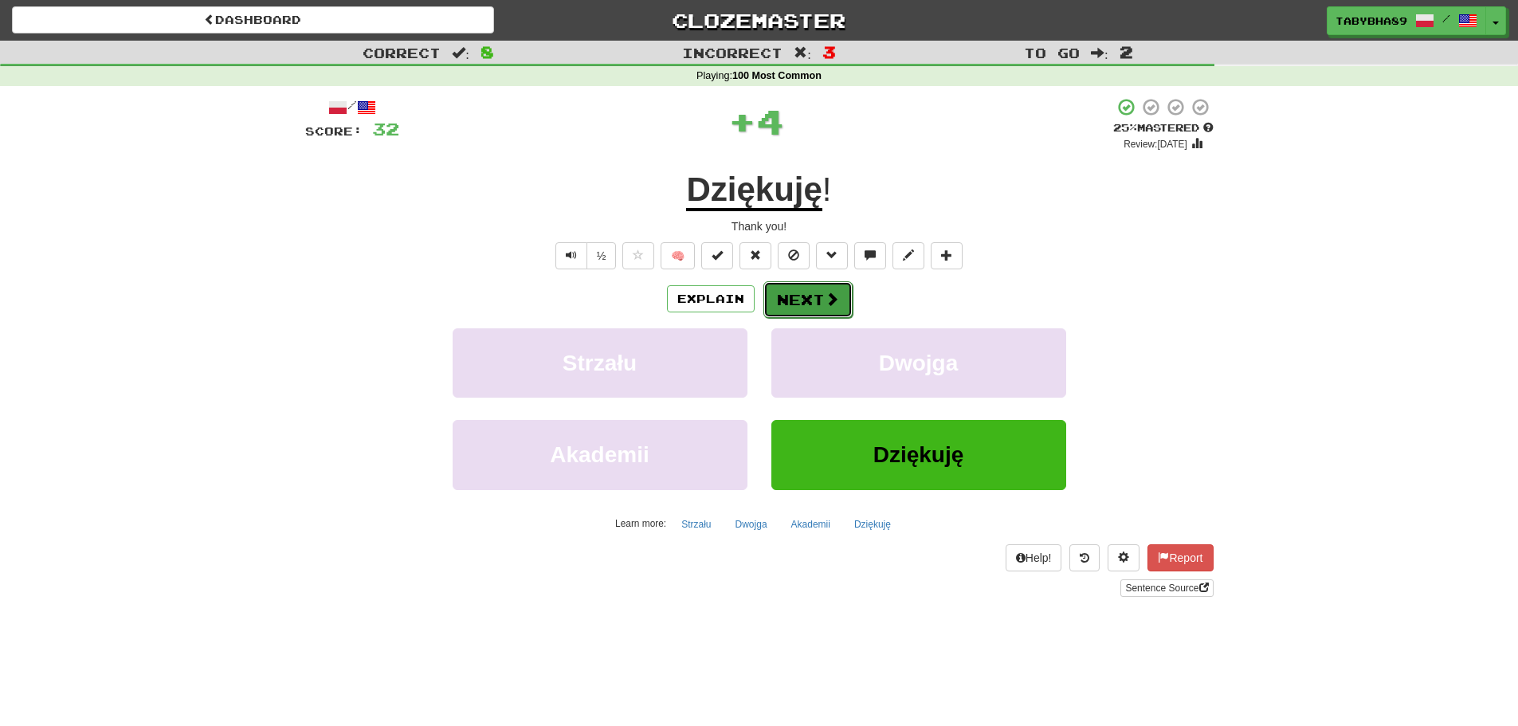
click at [831, 306] on span at bounding box center [832, 299] width 14 height 14
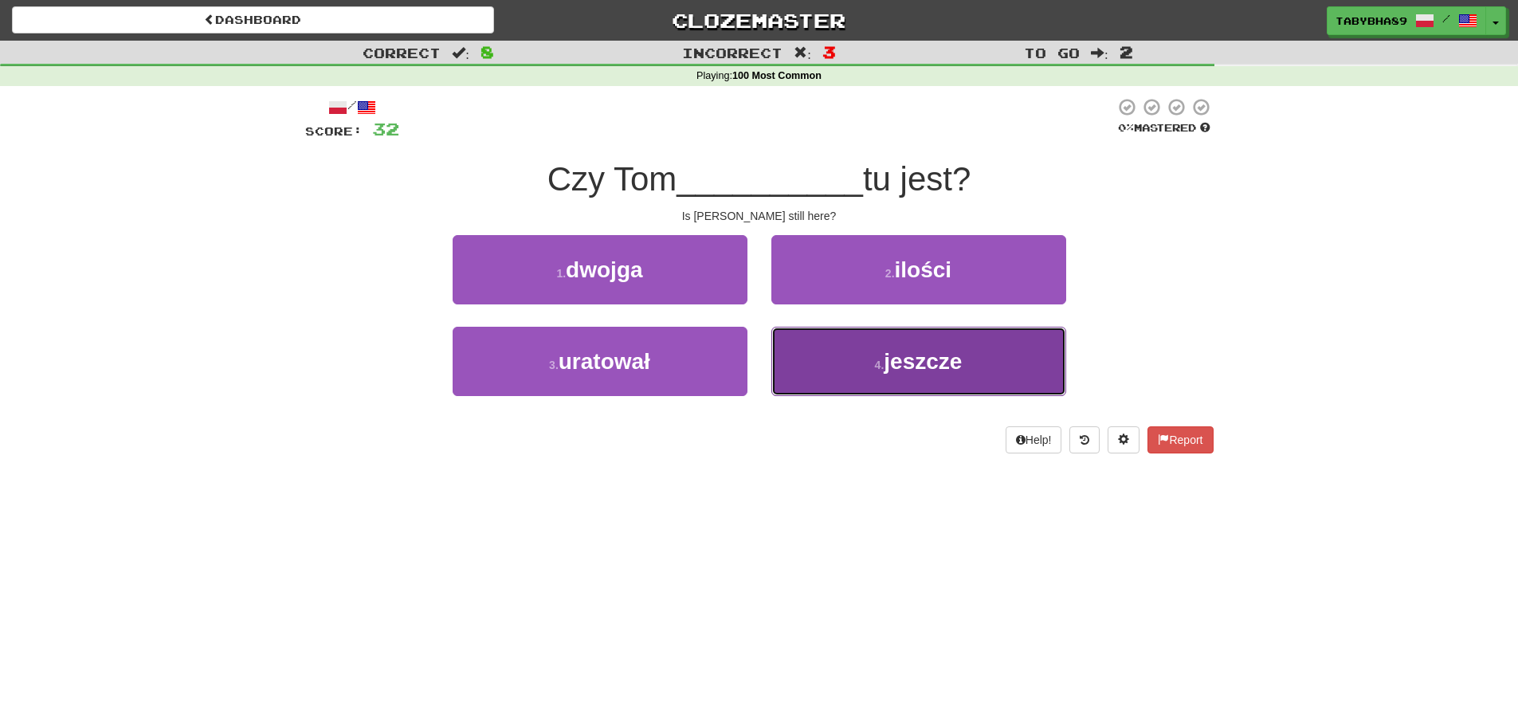
click at [831, 361] on button "4 . jeszcze" at bounding box center [918, 361] width 295 height 69
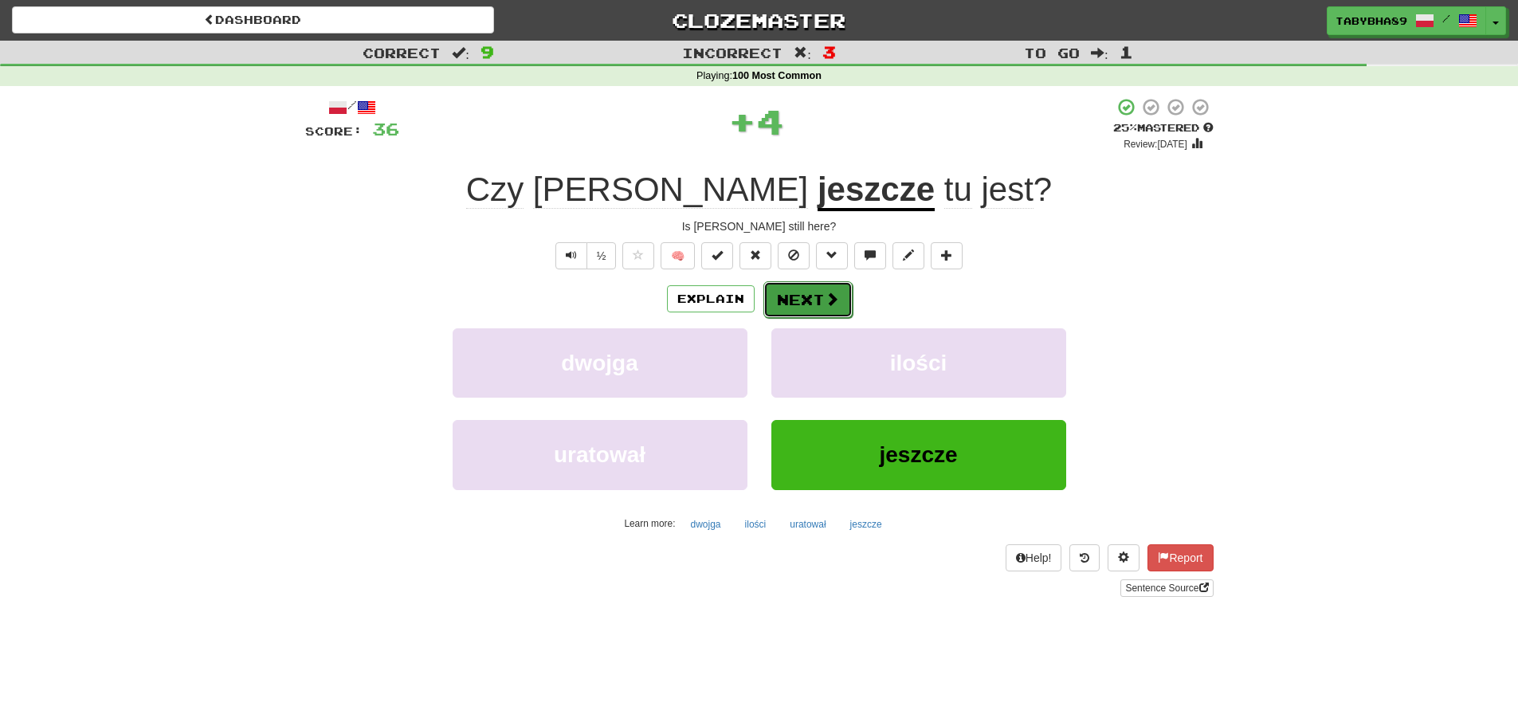
click at [826, 308] on button "Next" at bounding box center [807, 299] width 89 height 37
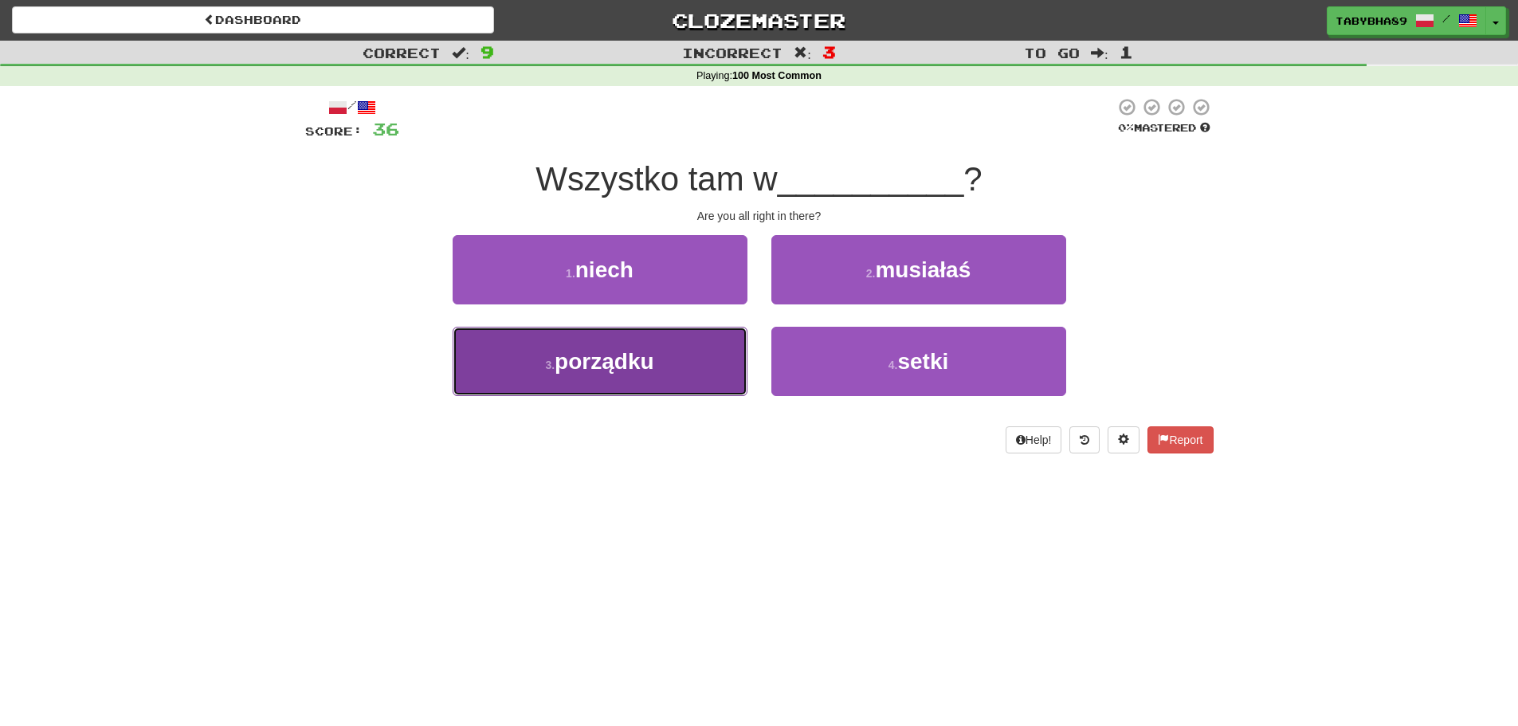
click at [668, 354] on button "3 . porządku" at bounding box center [600, 361] width 295 height 69
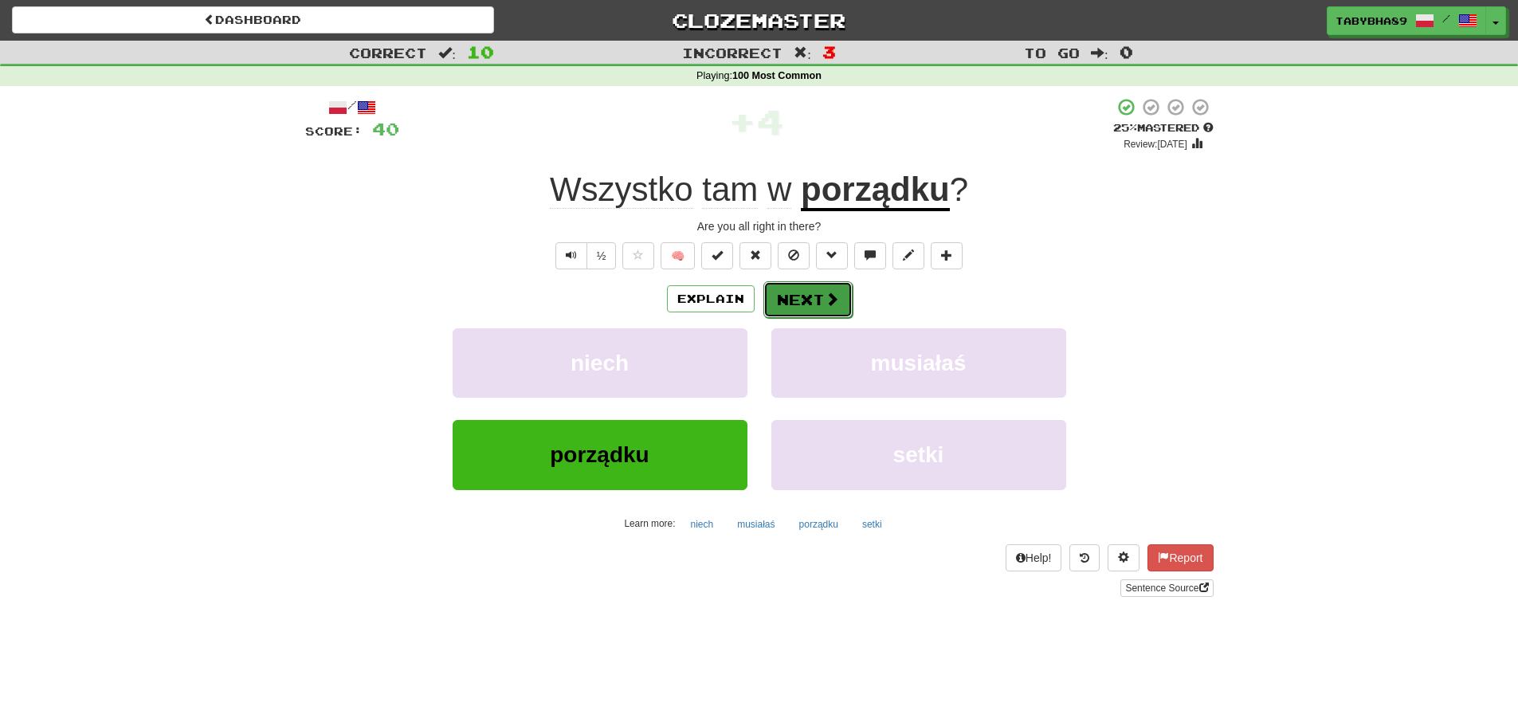
click at [804, 300] on button "Next" at bounding box center [807, 299] width 89 height 37
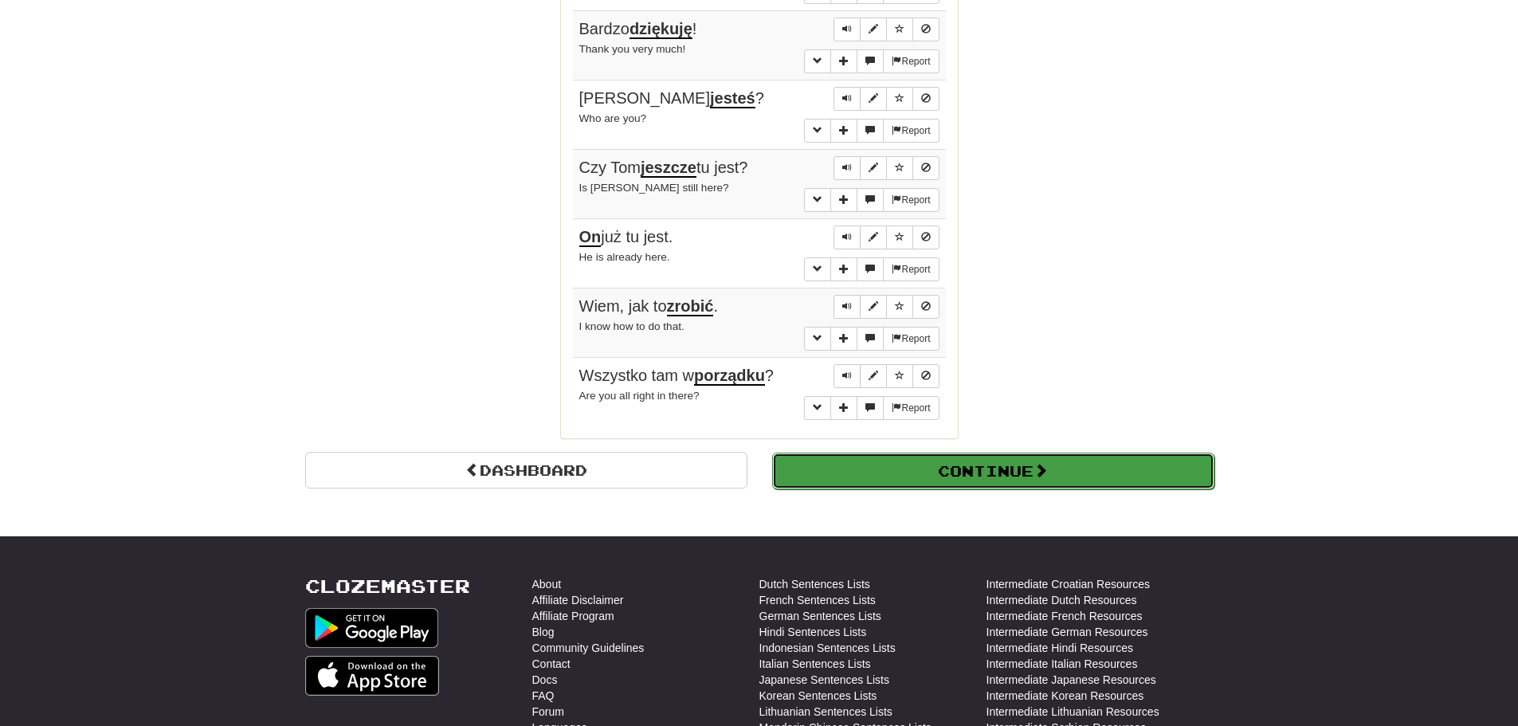
click at [938, 453] on button "Continue" at bounding box center [993, 471] width 442 height 37
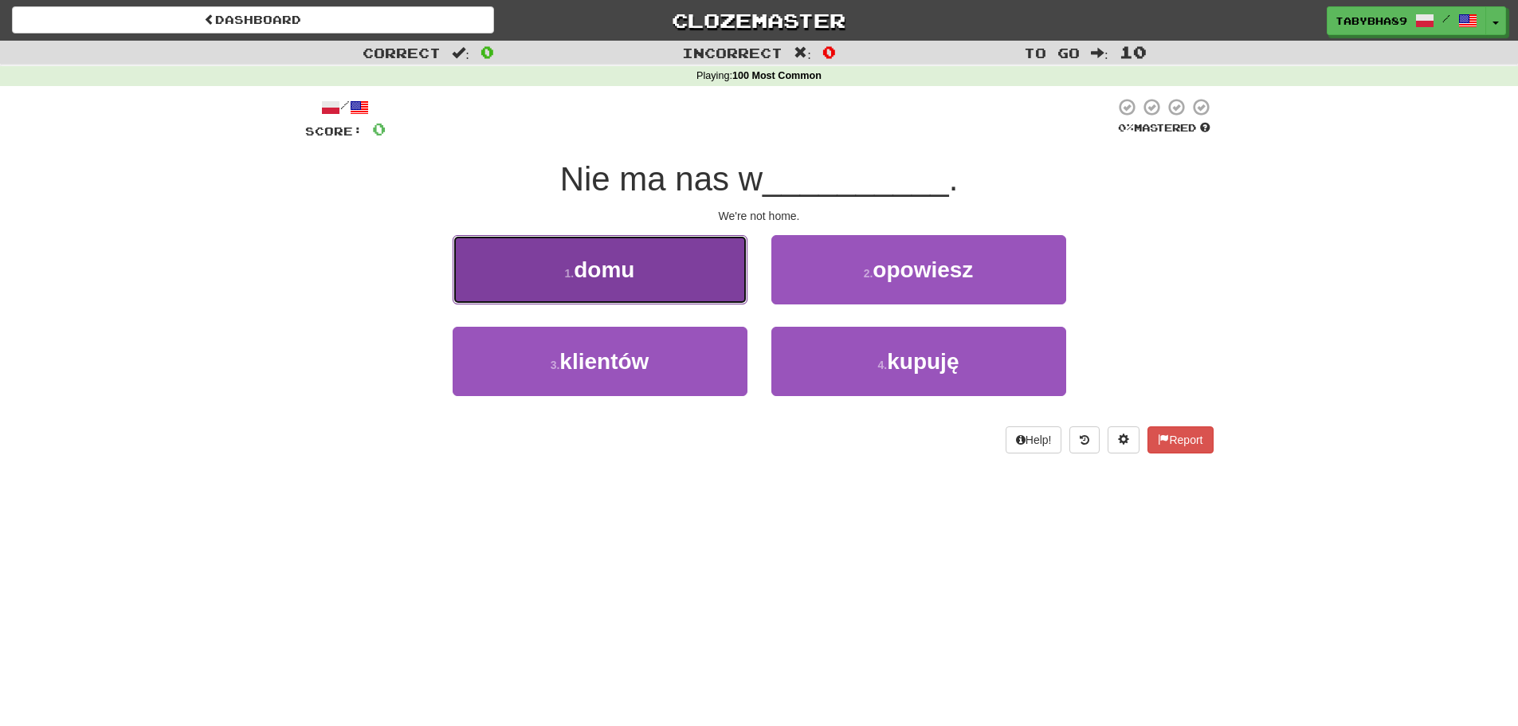
click at [691, 250] on button "1 . domu" at bounding box center [600, 269] width 295 height 69
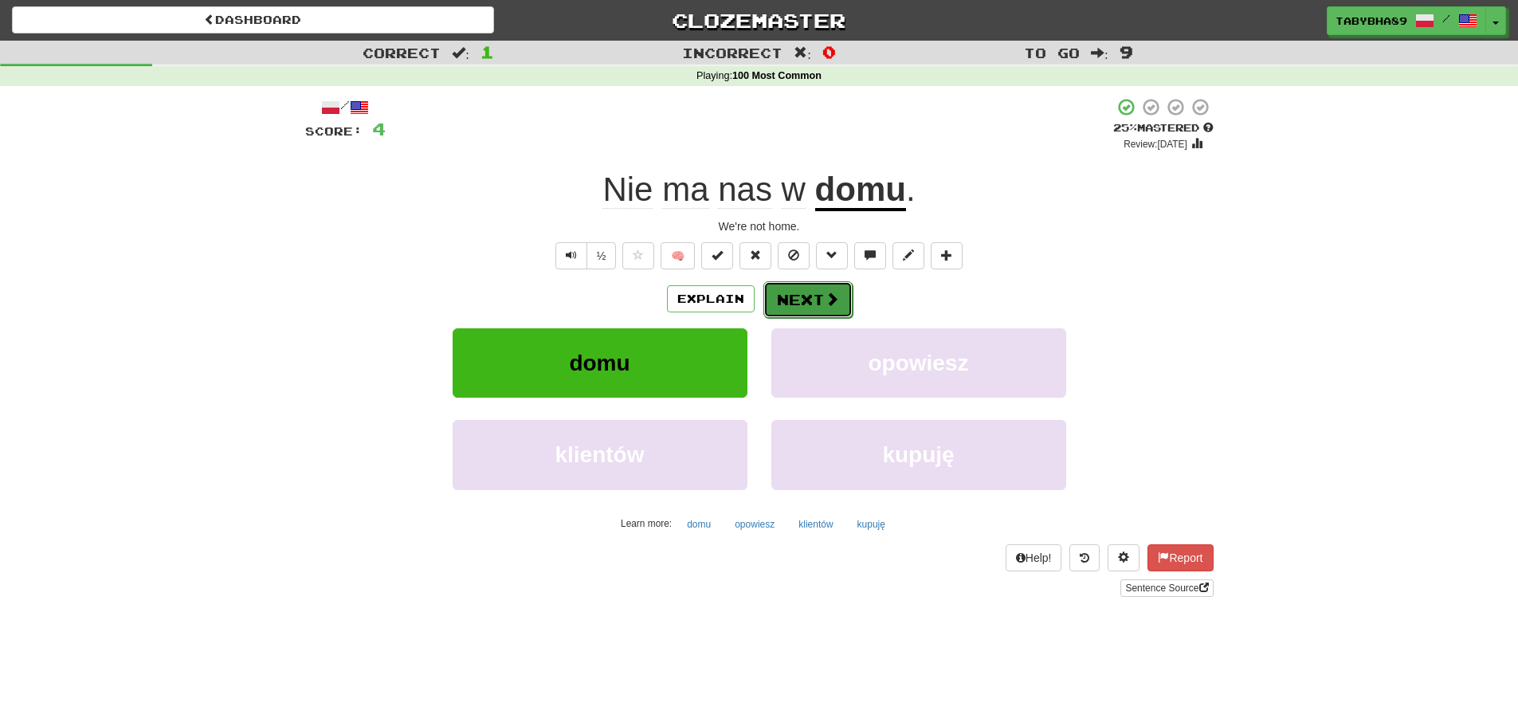
click at [783, 303] on button "Next" at bounding box center [807, 299] width 89 height 37
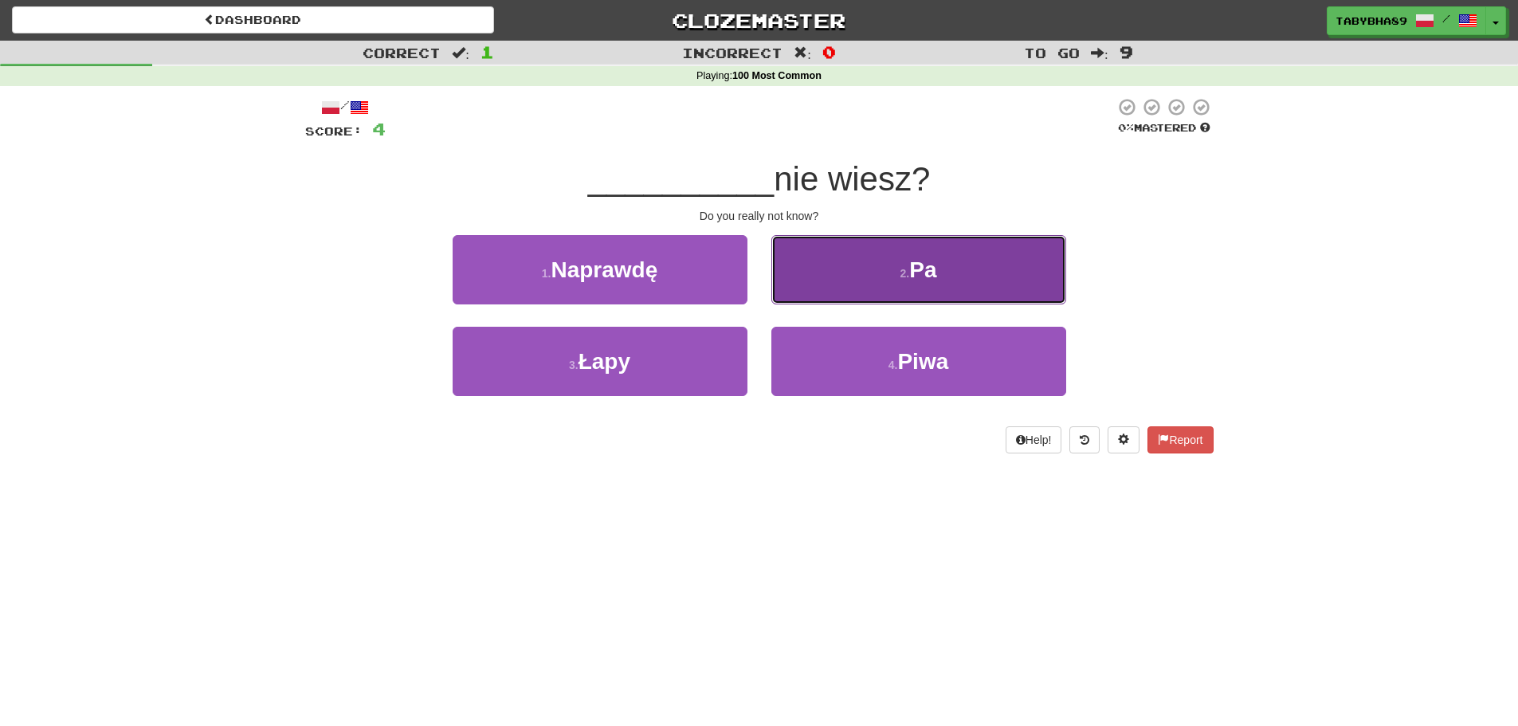
click at [834, 273] on button "2 . Pa" at bounding box center [918, 269] width 295 height 69
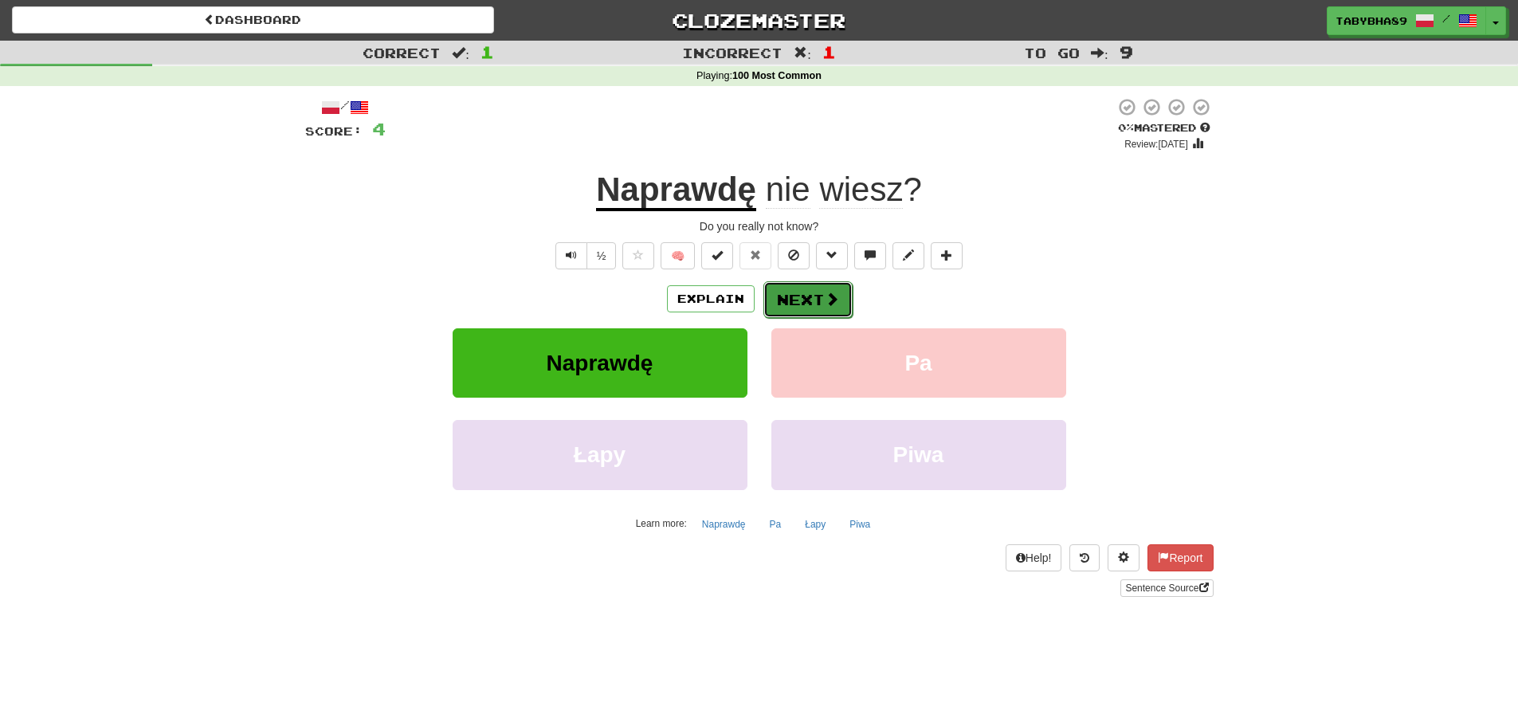
click at [809, 297] on button "Next" at bounding box center [807, 299] width 89 height 37
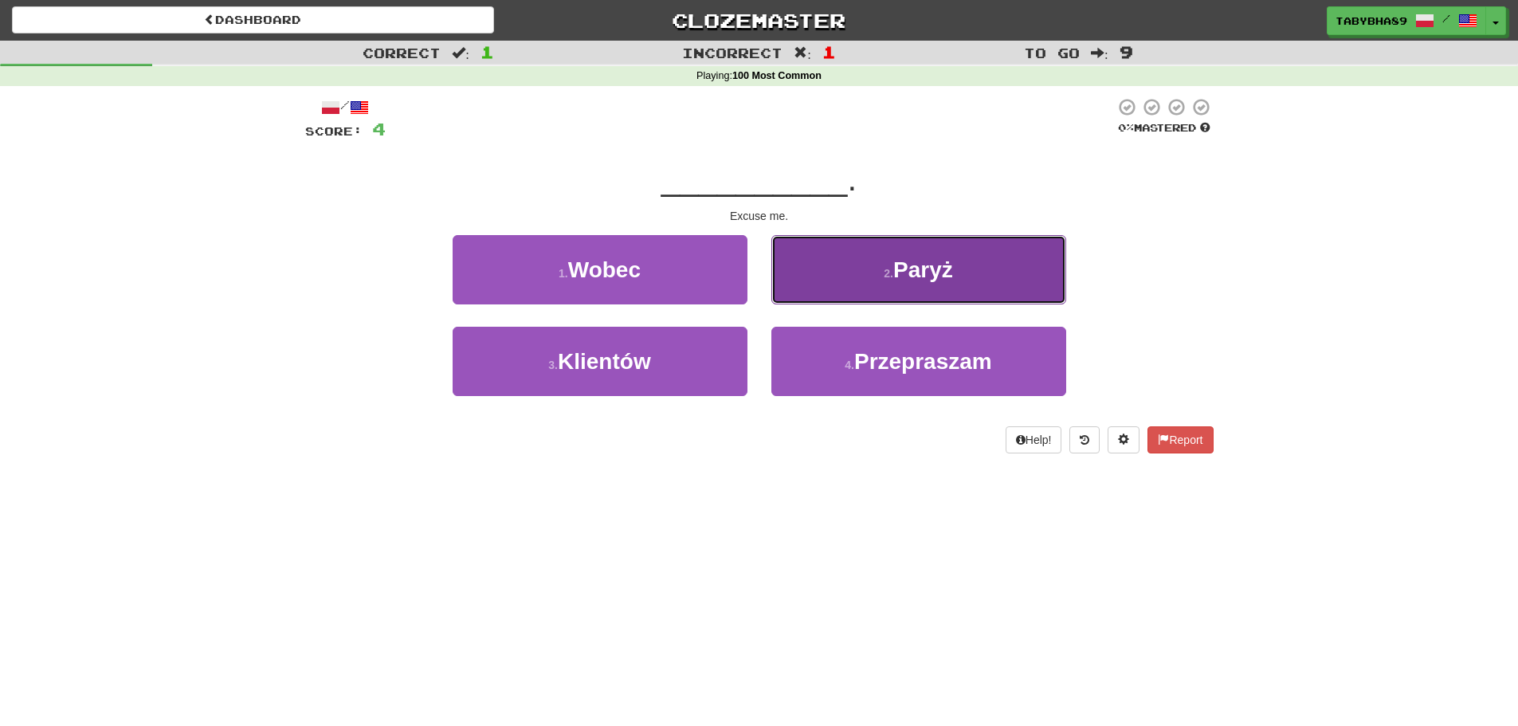
click at [843, 282] on button "2 . Paryż" at bounding box center [918, 269] width 295 height 69
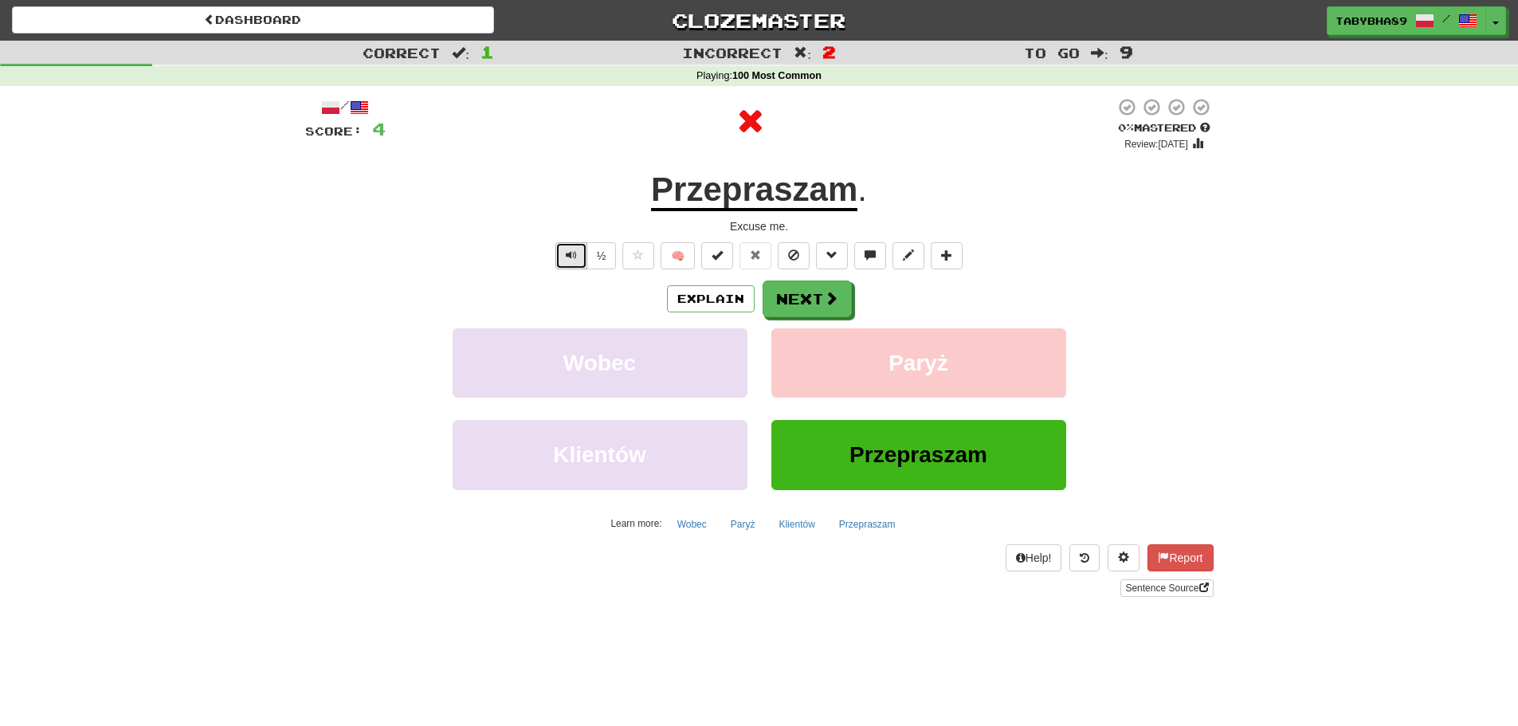
click at [580, 256] on button "Text-to-speech controls" at bounding box center [571, 255] width 32 height 27
click at [795, 304] on button "Next" at bounding box center [807, 299] width 89 height 37
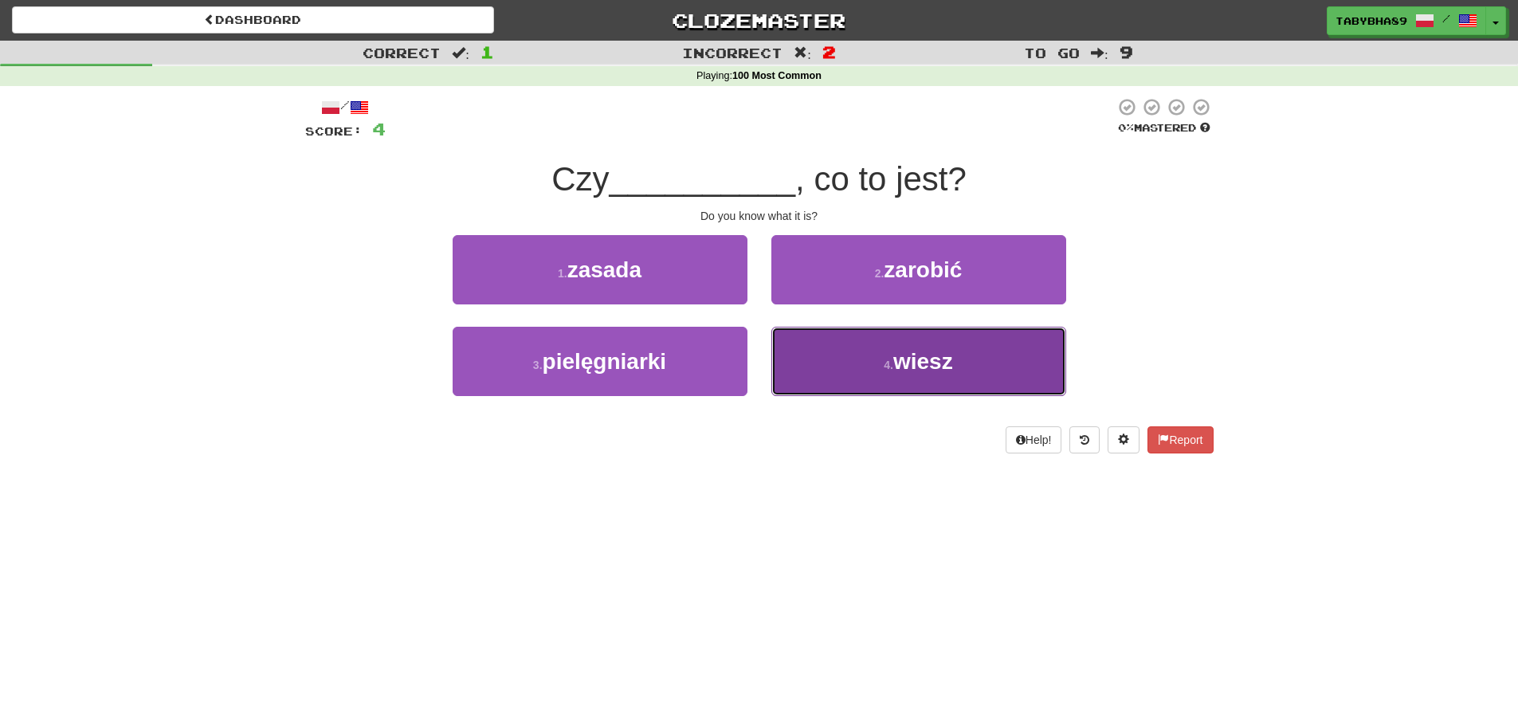
click at [908, 345] on button "4 . wiesz" at bounding box center [918, 361] width 295 height 69
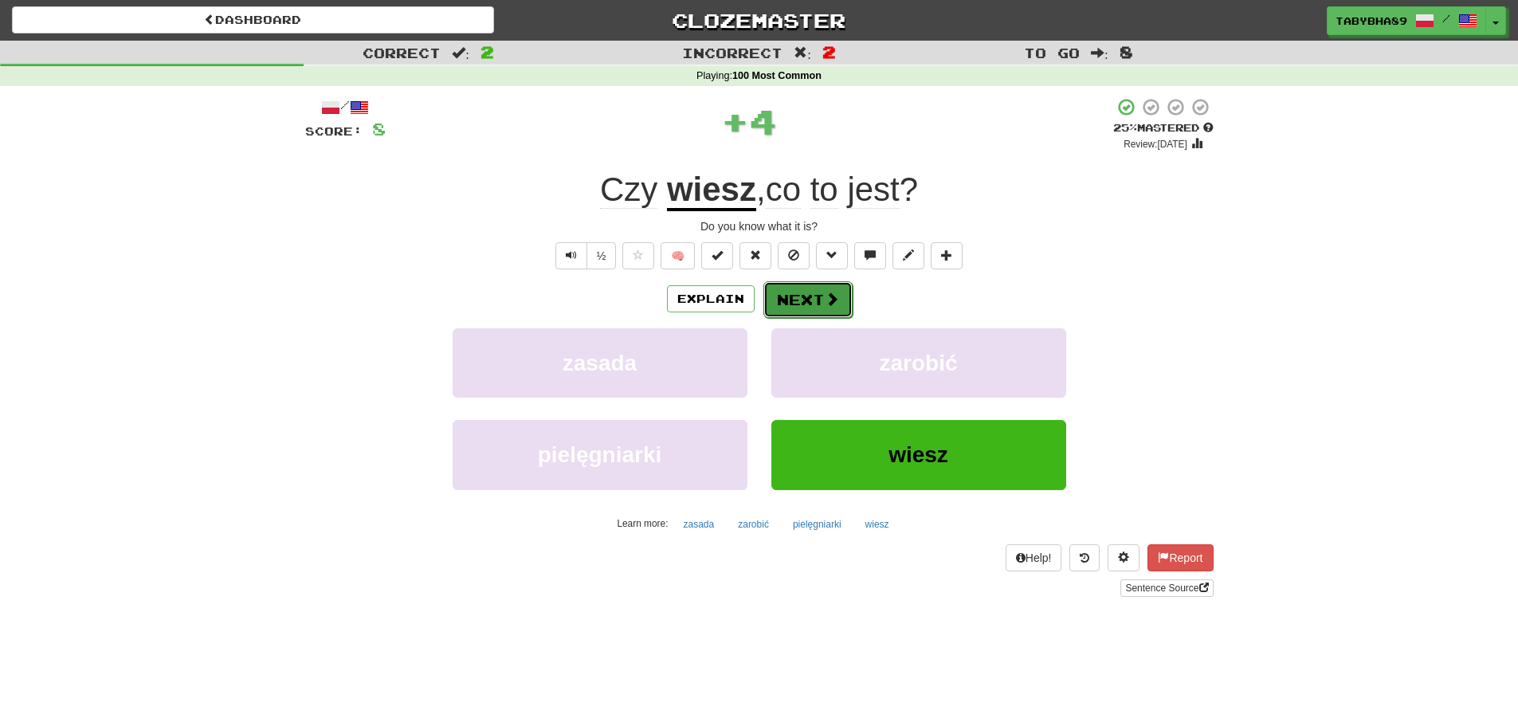
click at [830, 292] on span at bounding box center [832, 299] width 14 height 14
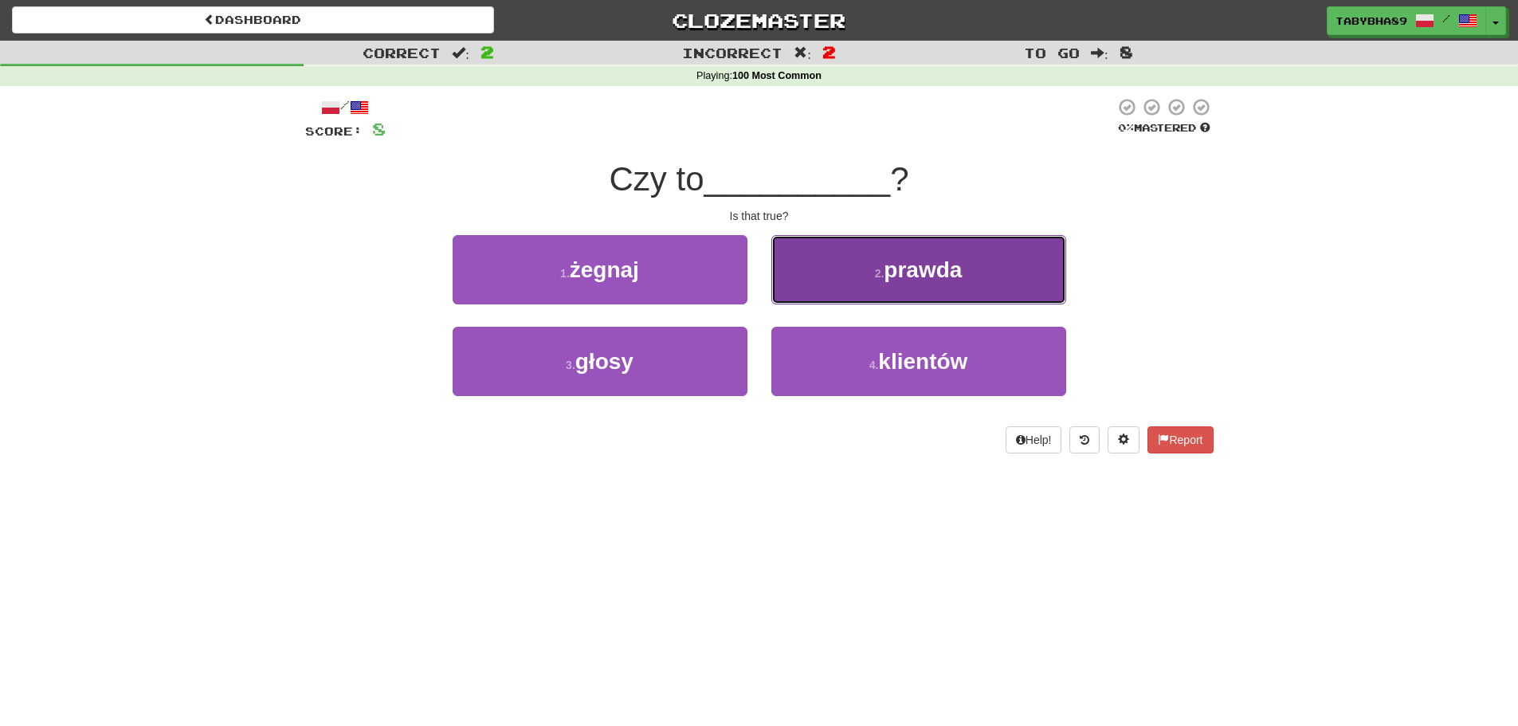
click at [835, 270] on button "2 . prawda" at bounding box center [918, 269] width 295 height 69
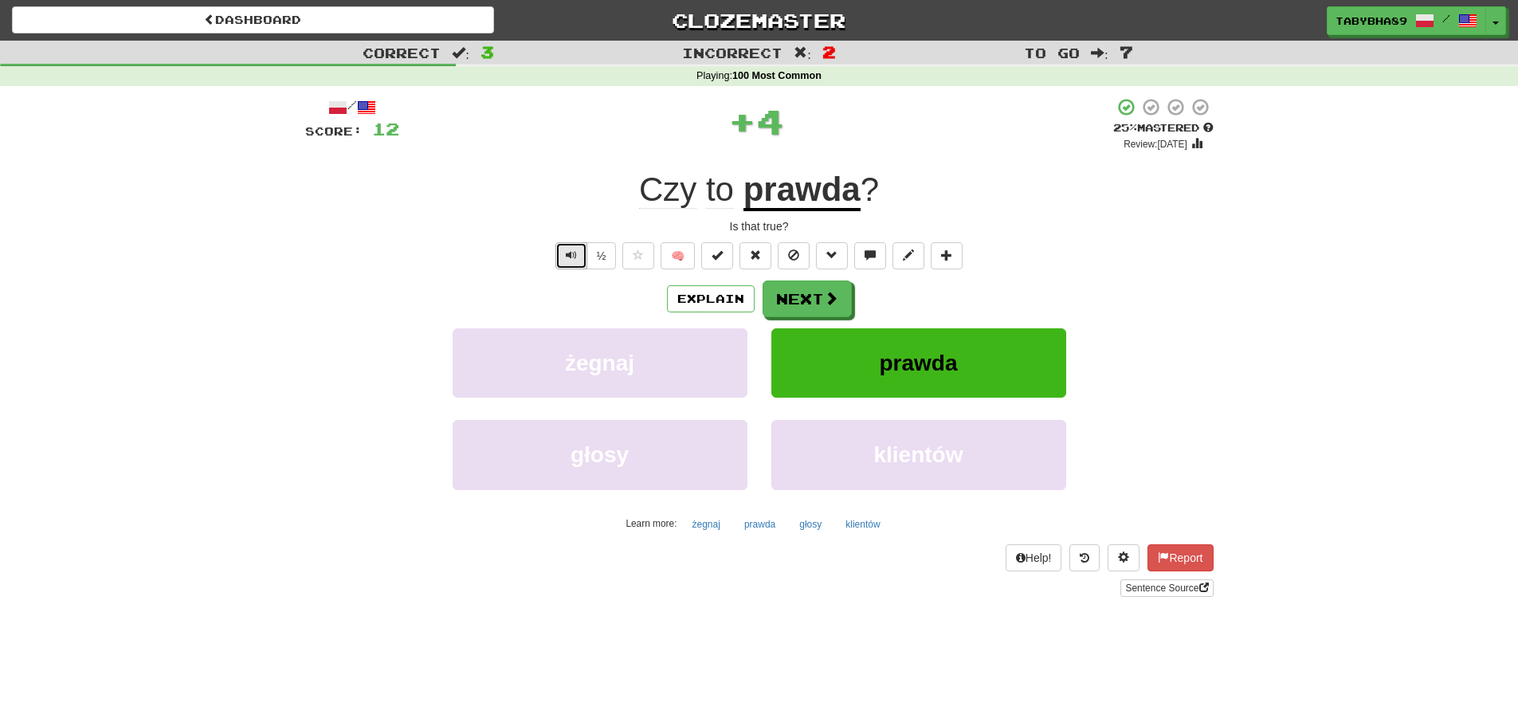
click at [570, 247] on button "Text-to-speech controls" at bounding box center [571, 255] width 32 height 27
click at [842, 296] on button "Next" at bounding box center [807, 299] width 89 height 37
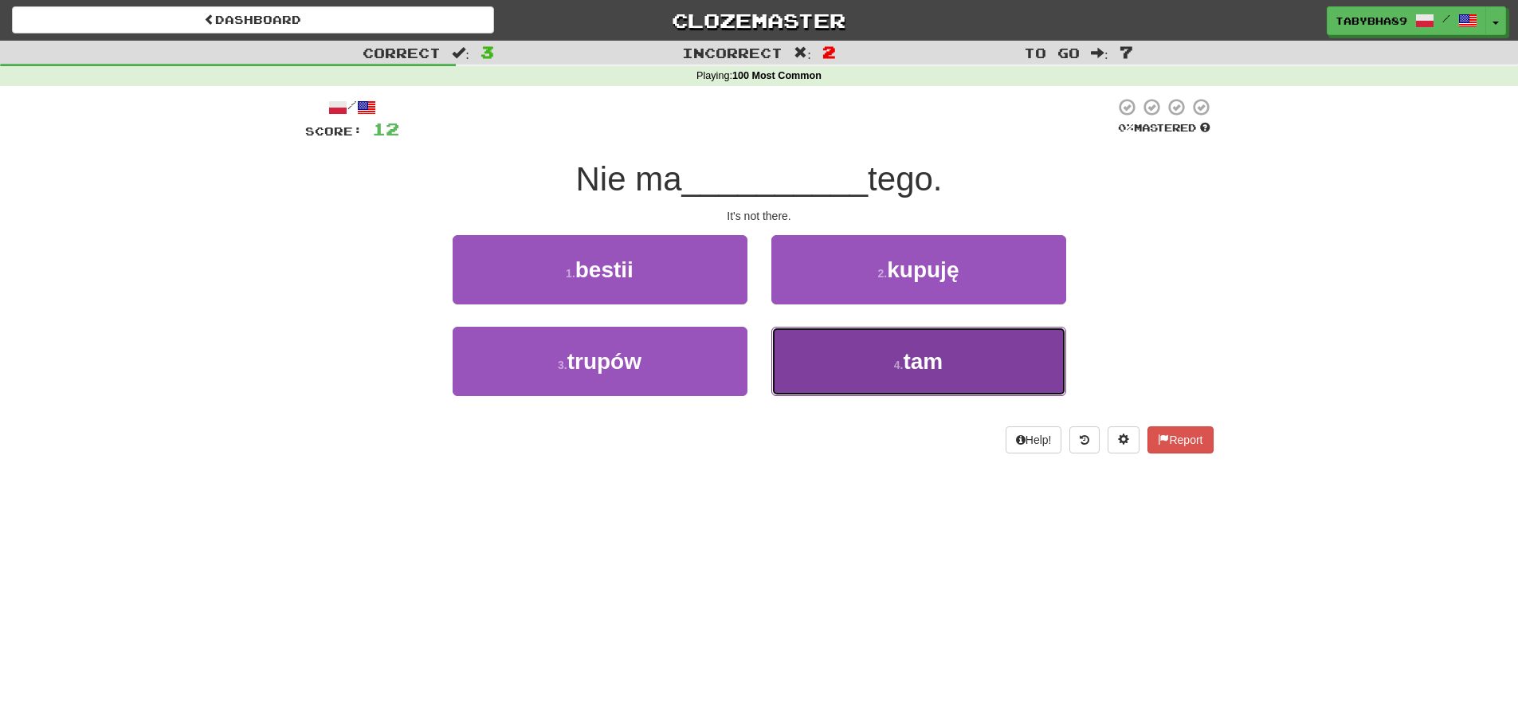
click at [857, 357] on button "4 . tam" at bounding box center [918, 361] width 295 height 69
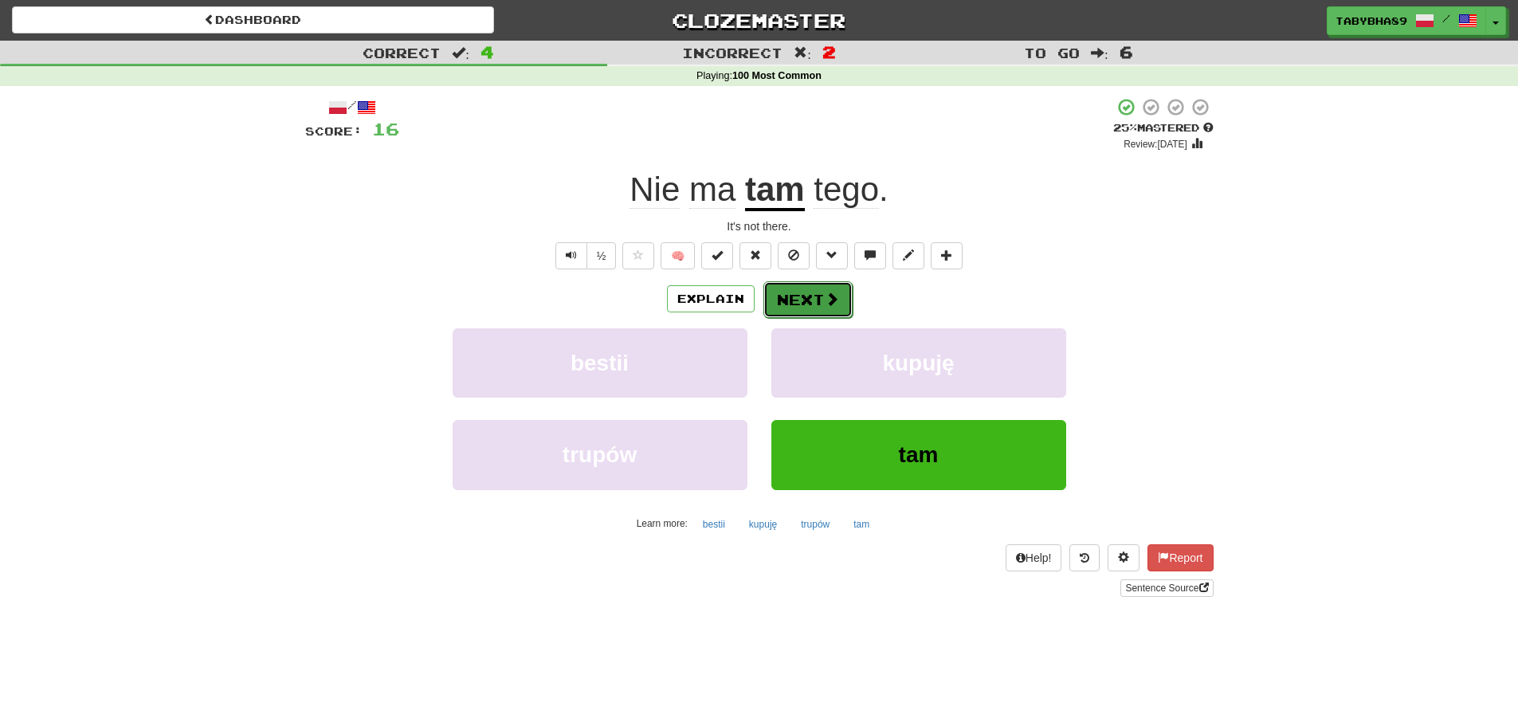
click at [806, 310] on button "Next" at bounding box center [807, 299] width 89 height 37
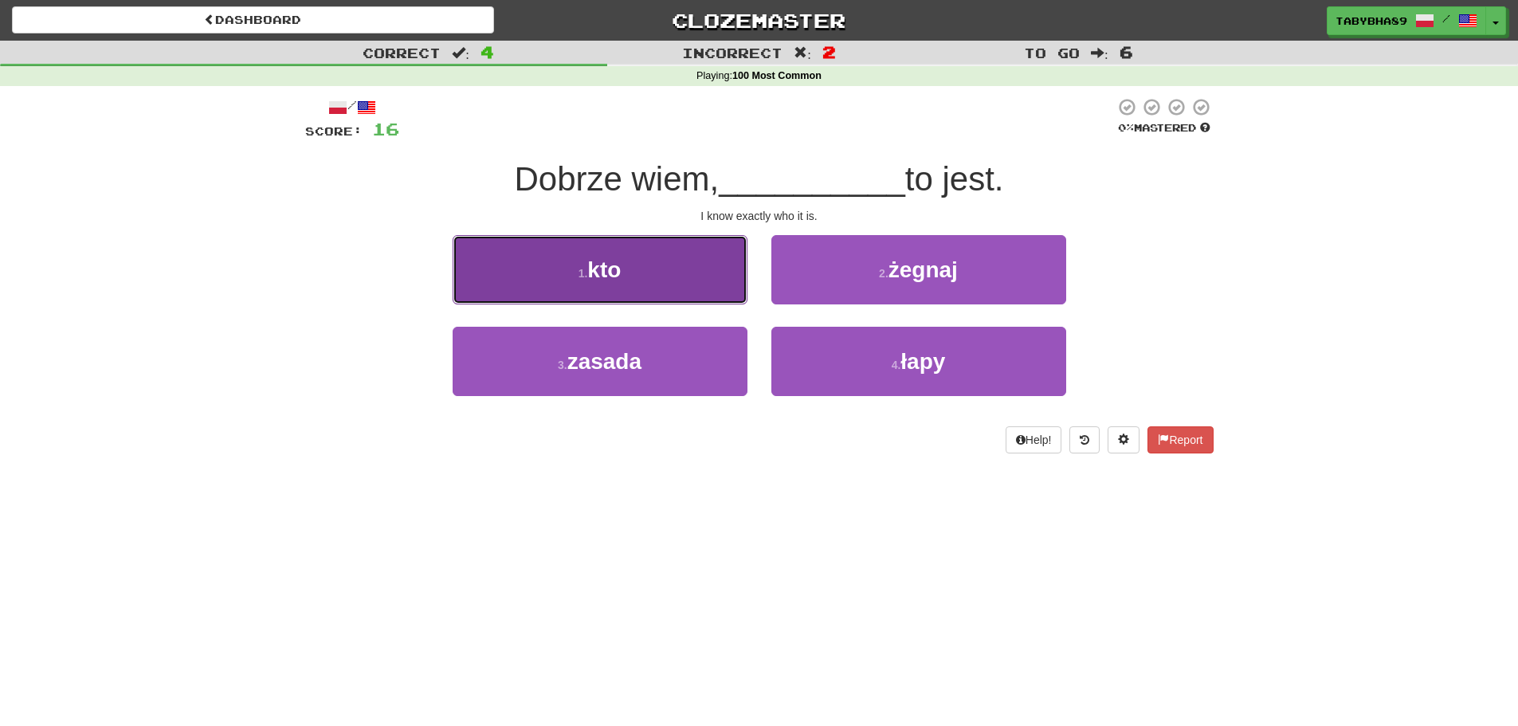
click at [723, 279] on button "1 . kto" at bounding box center [600, 269] width 295 height 69
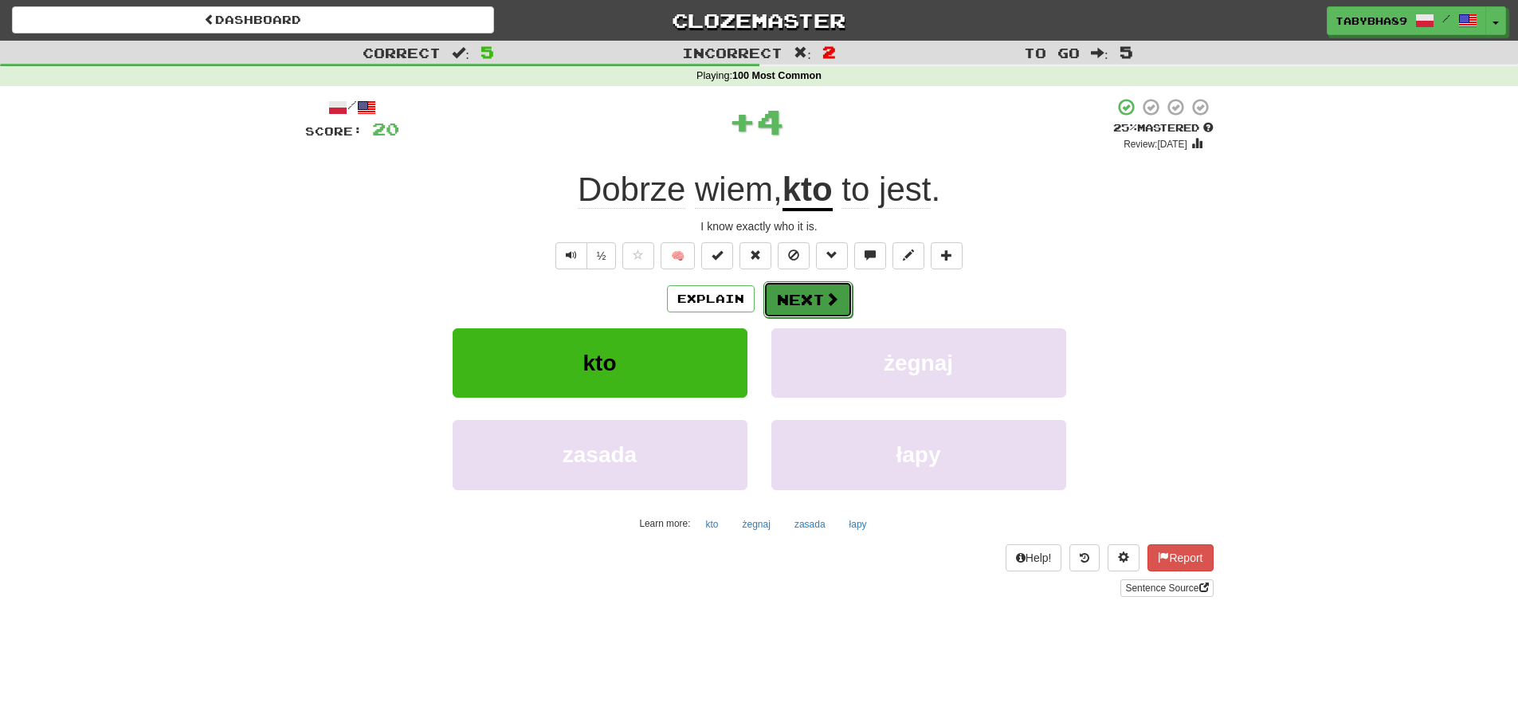
click at [791, 303] on button "Next" at bounding box center [807, 299] width 89 height 37
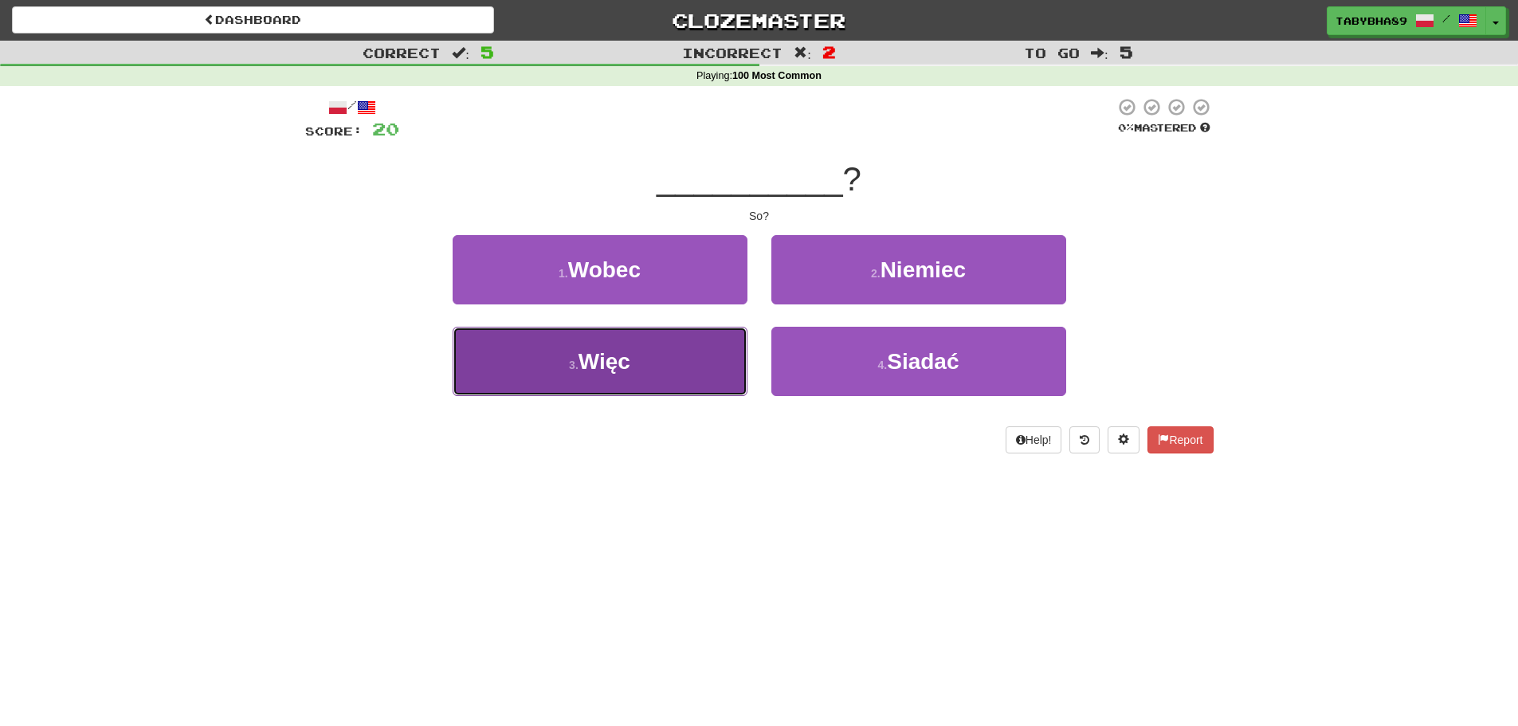
click at [705, 343] on button "3 . Więc" at bounding box center [600, 361] width 295 height 69
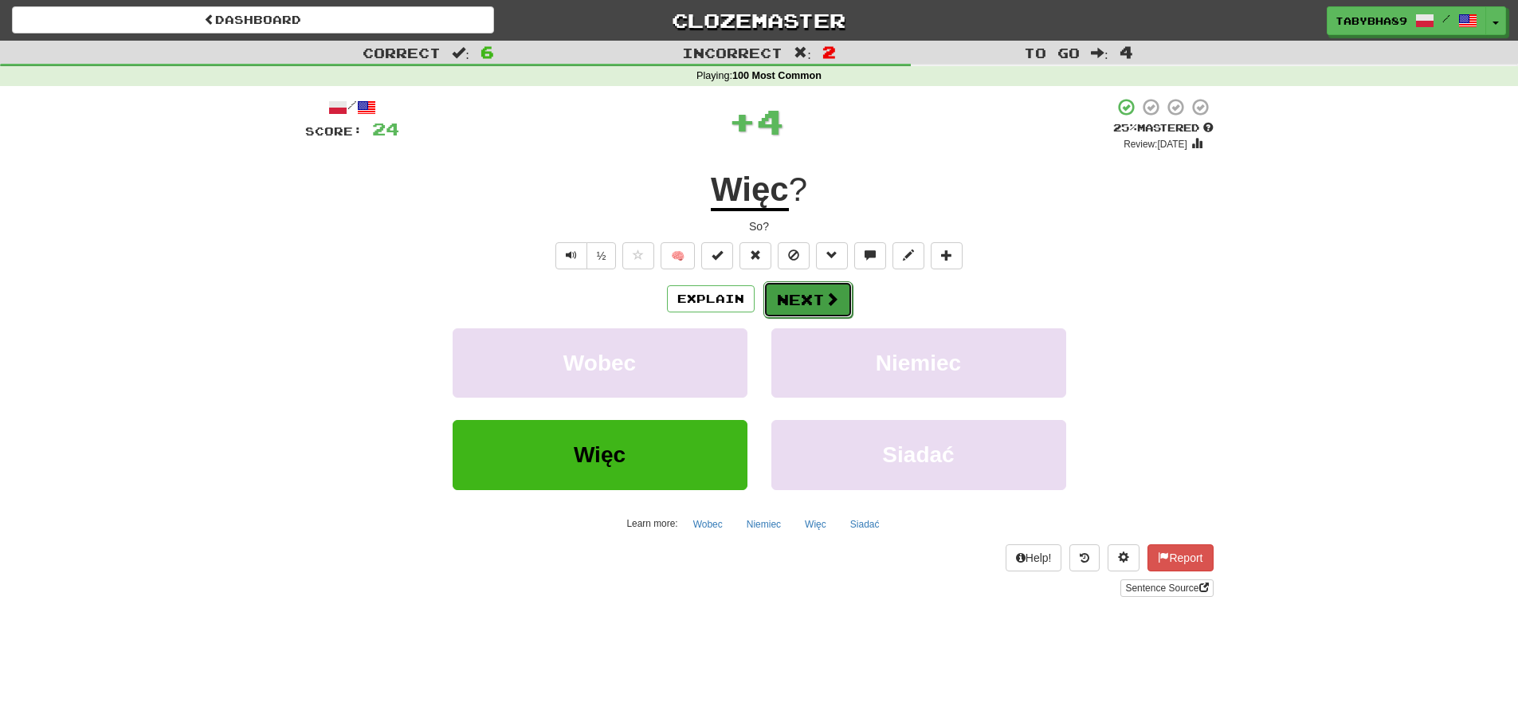
click at [795, 296] on button "Next" at bounding box center [807, 299] width 89 height 37
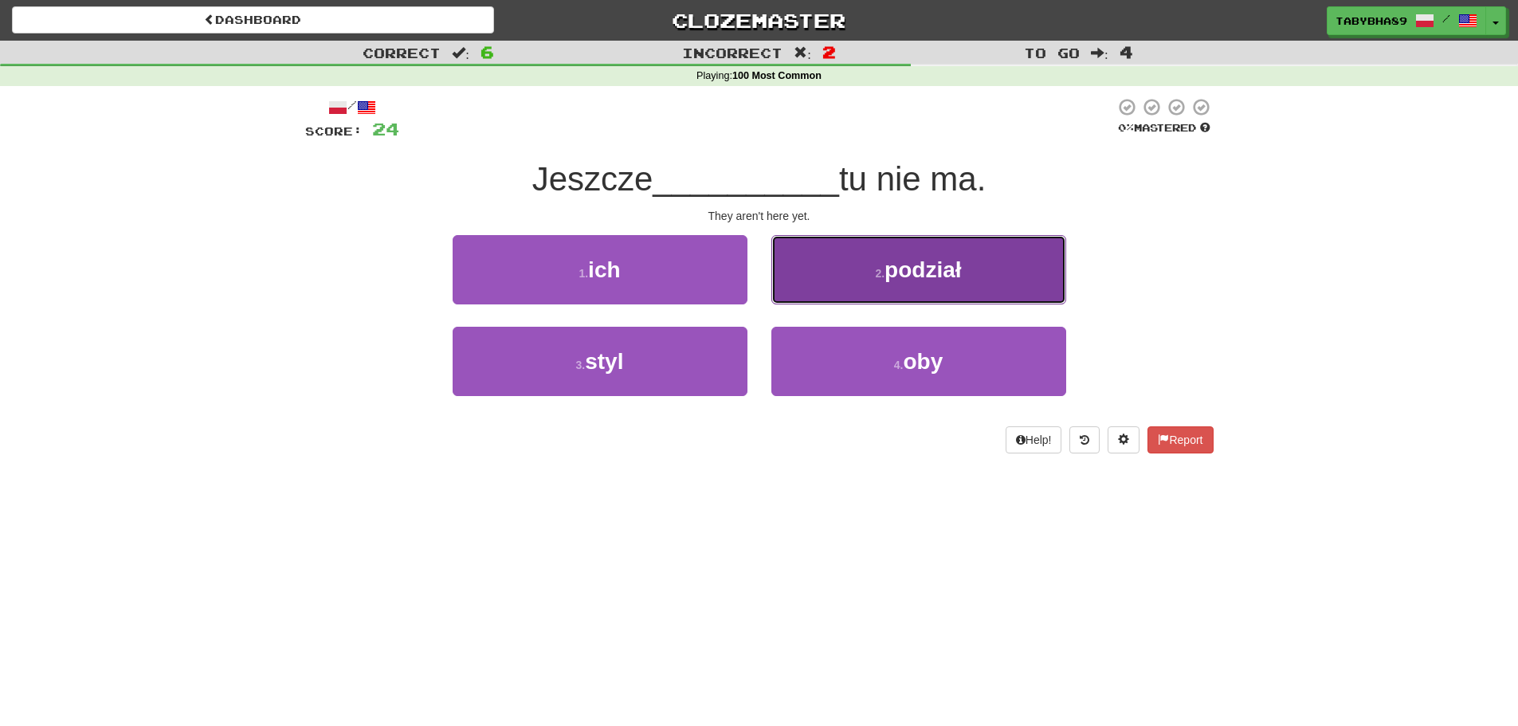
click at [791, 265] on button "2 . podział" at bounding box center [918, 269] width 295 height 69
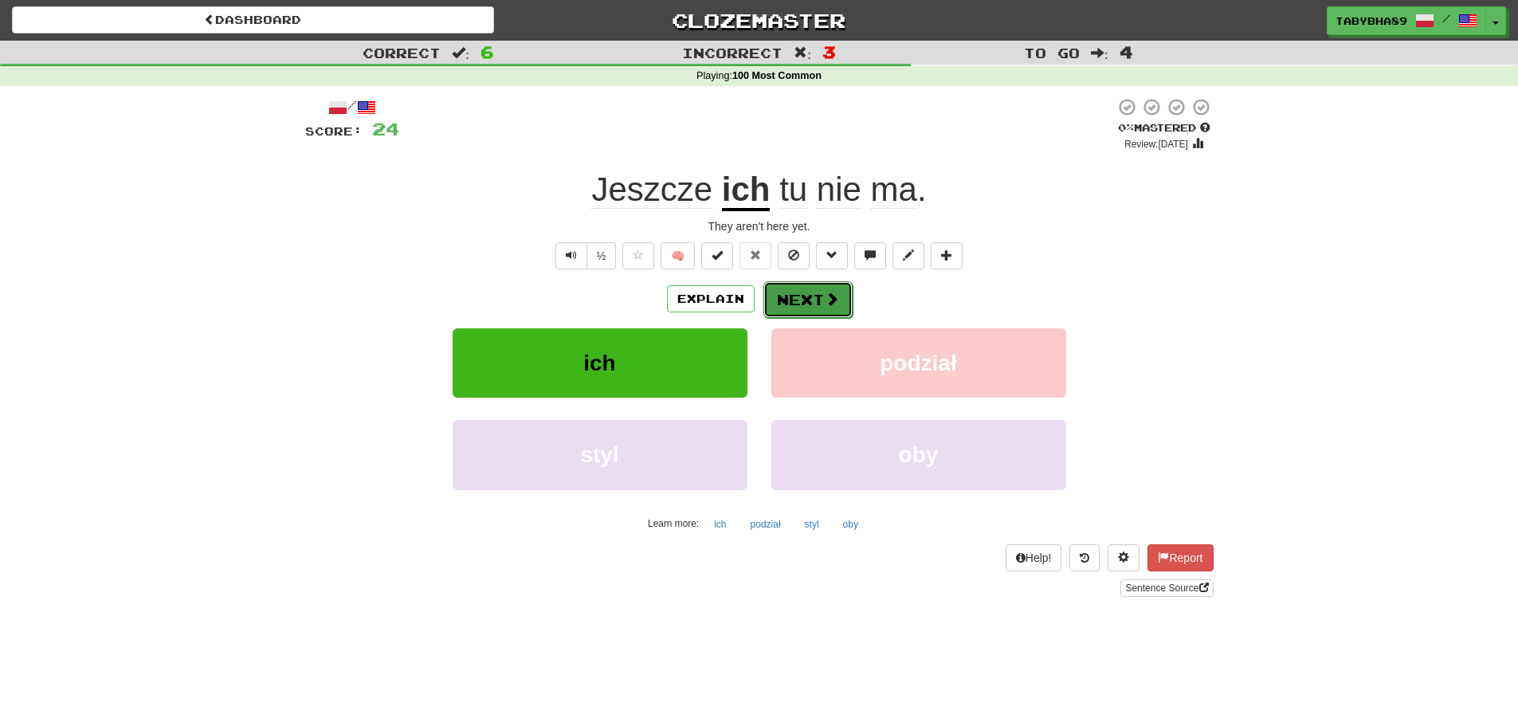
click at [795, 297] on button "Next" at bounding box center [807, 299] width 89 height 37
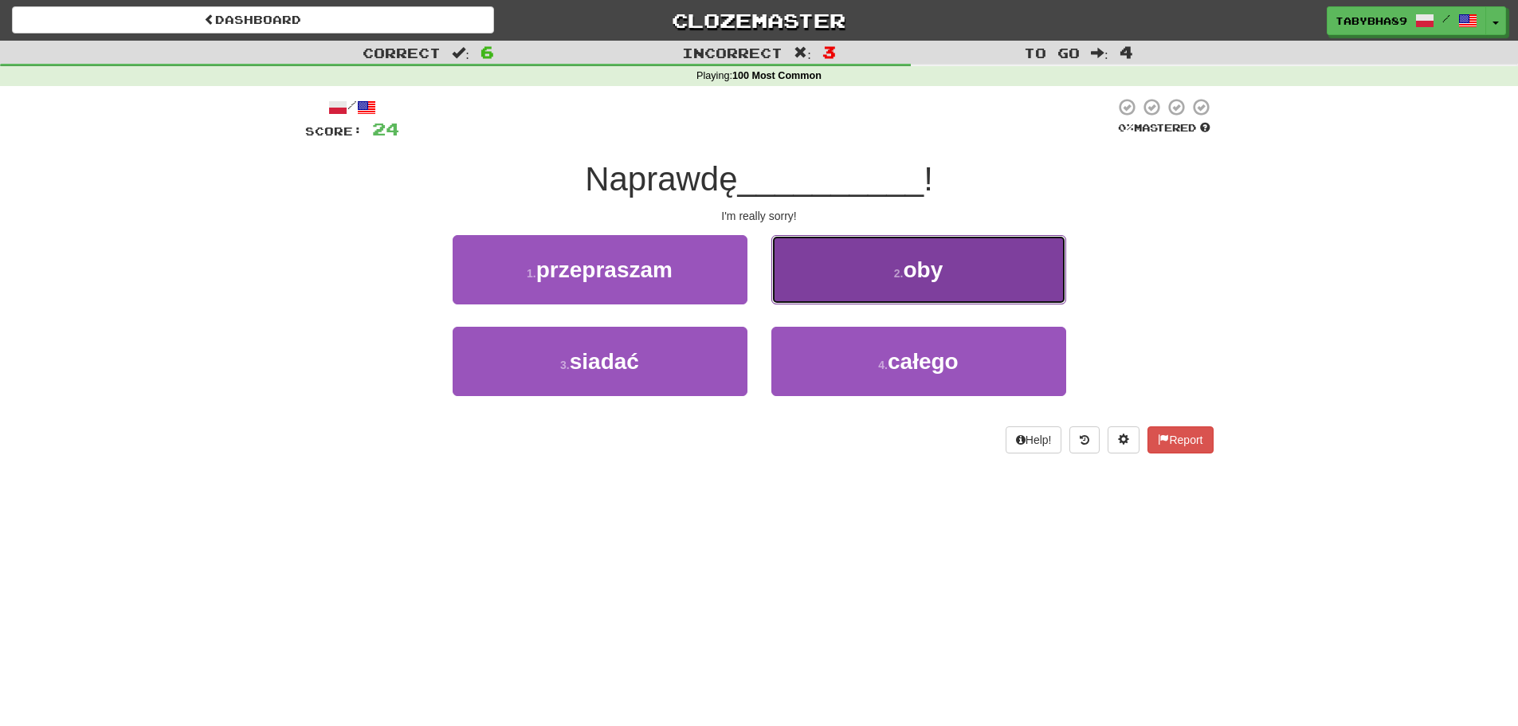
click at [858, 276] on button "2 . oby" at bounding box center [918, 269] width 295 height 69
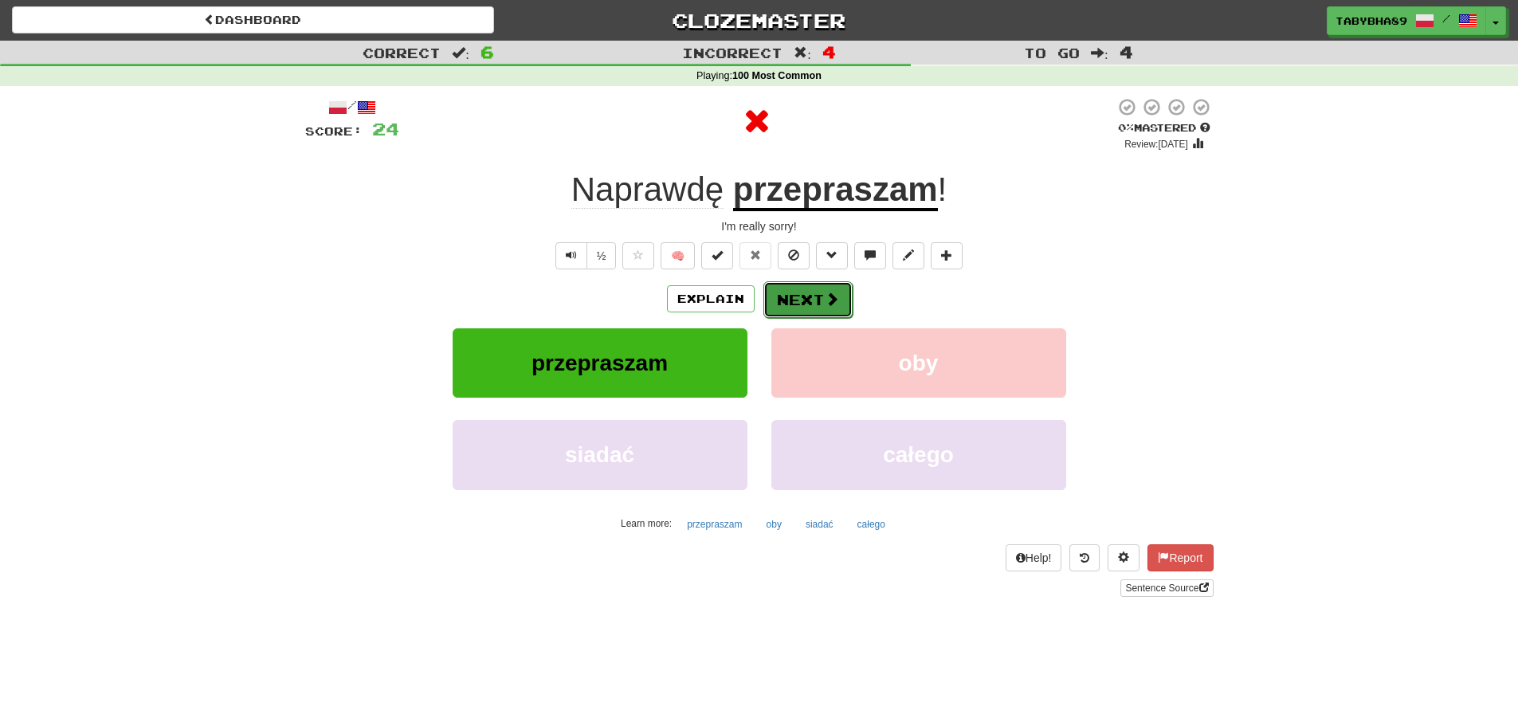
click at [805, 298] on button "Next" at bounding box center [807, 299] width 89 height 37
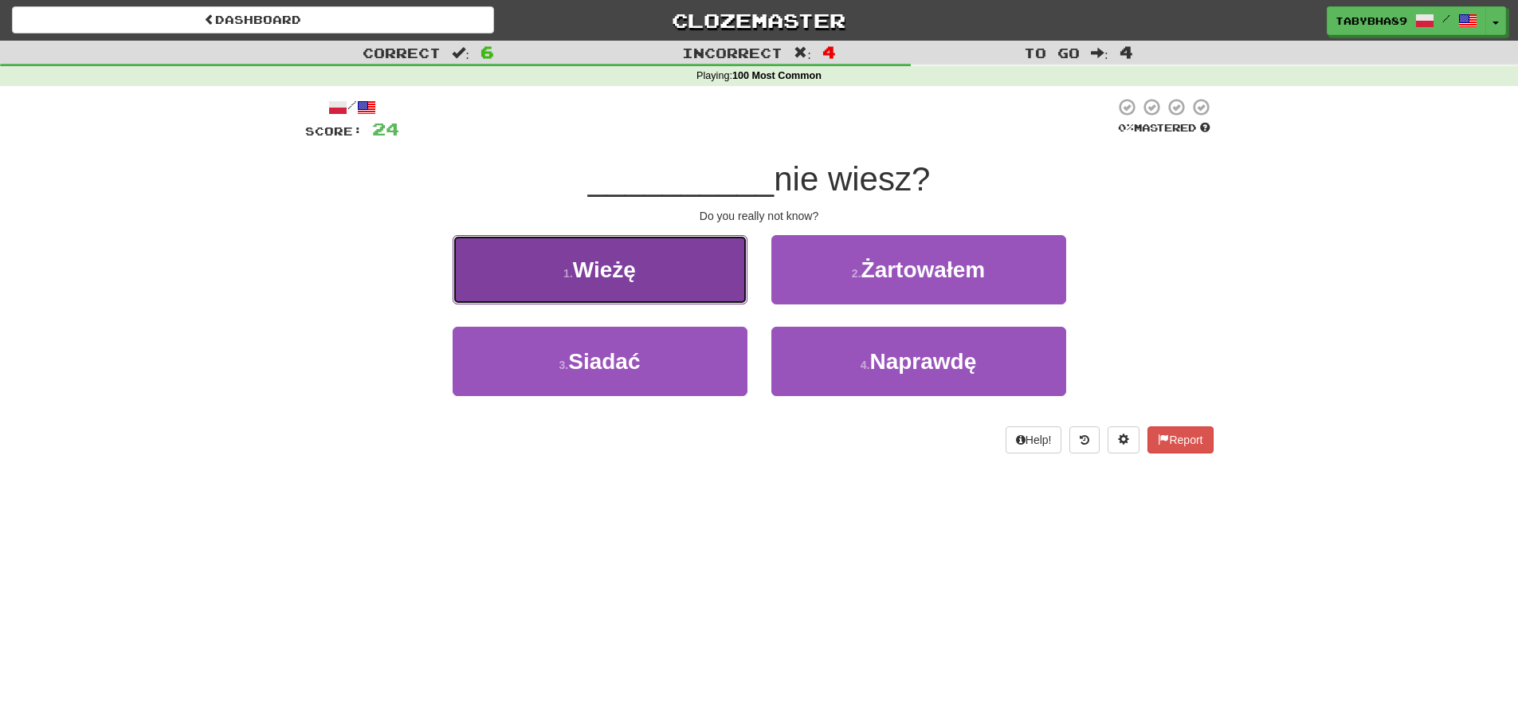
click at [702, 296] on button "1 . Wieżę" at bounding box center [600, 269] width 295 height 69
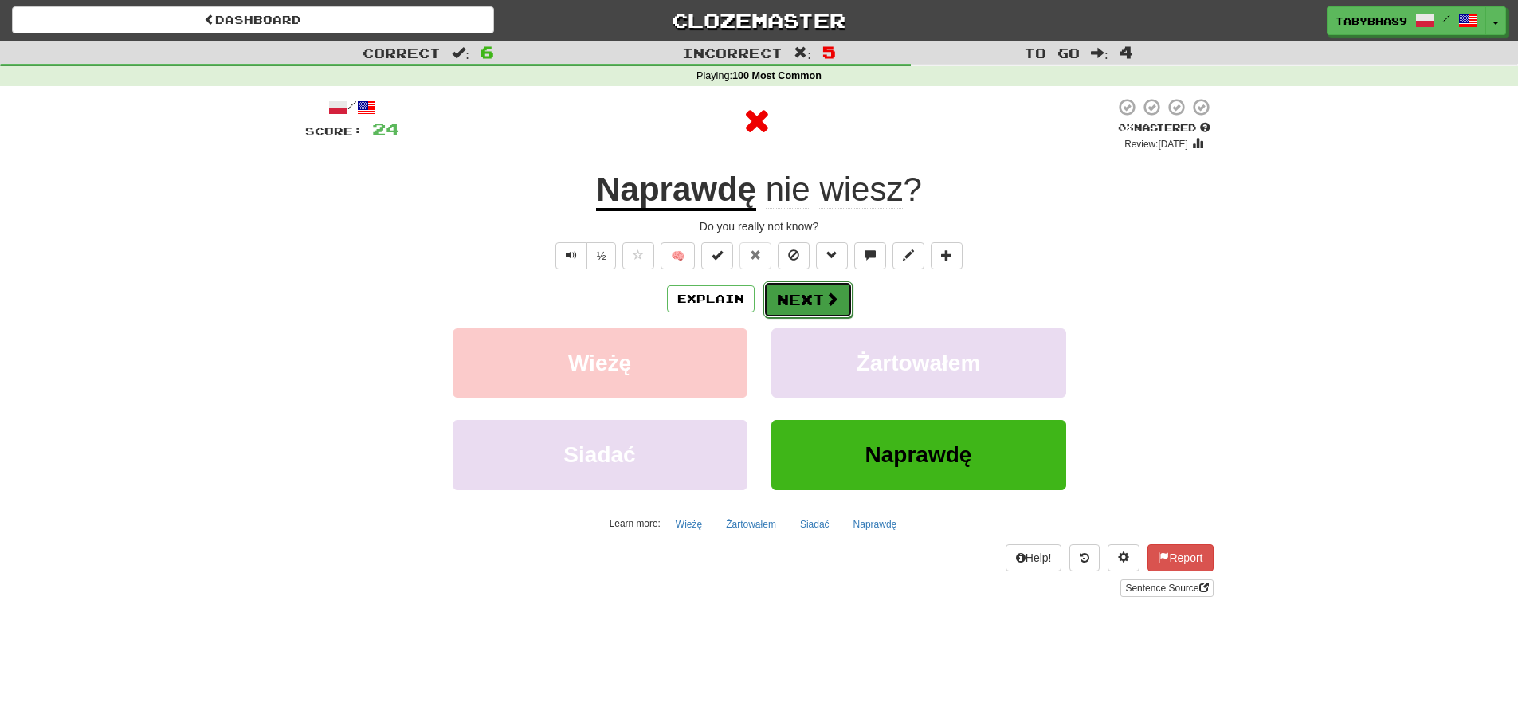
click at [825, 304] on span at bounding box center [832, 299] width 14 height 14
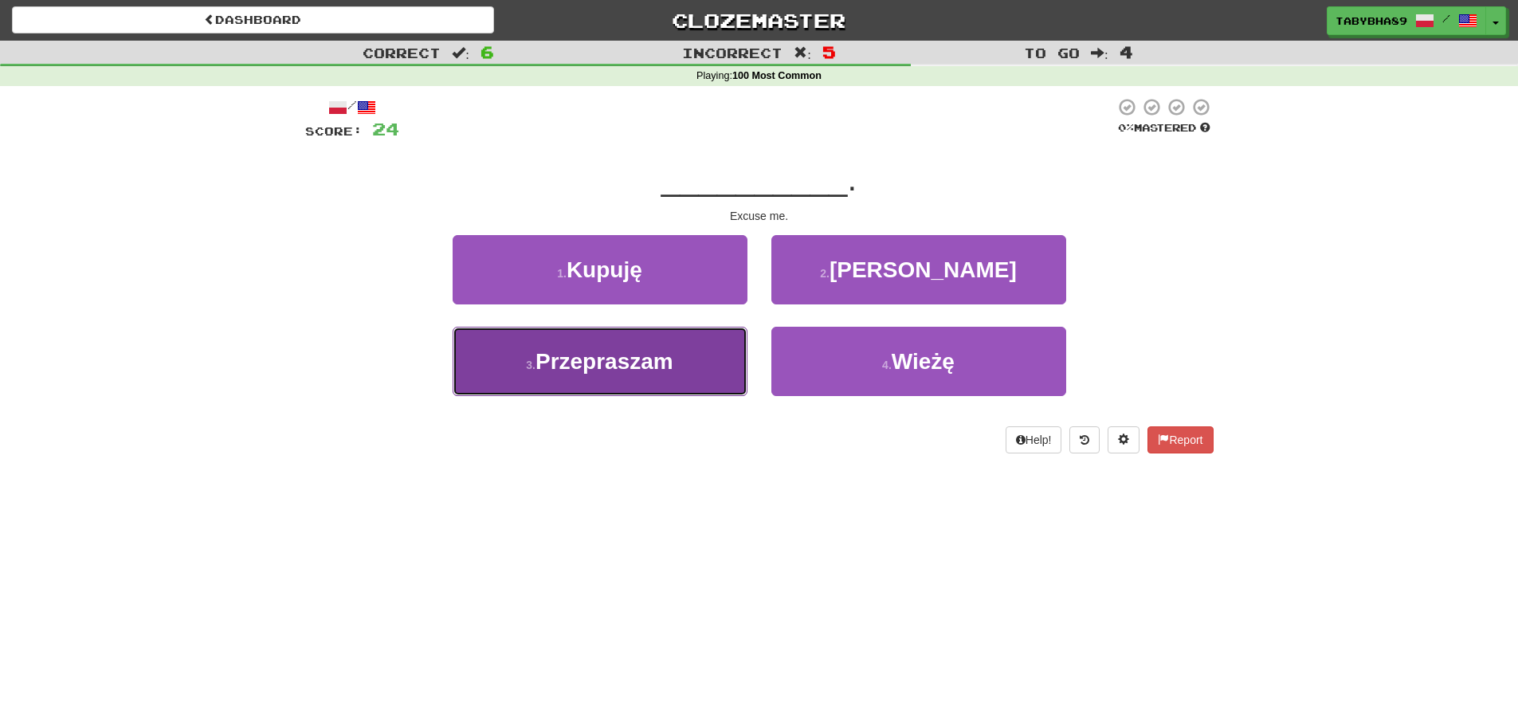
click at [661, 375] on button "3 . Przepraszam" at bounding box center [600, 361] width 295 height 69
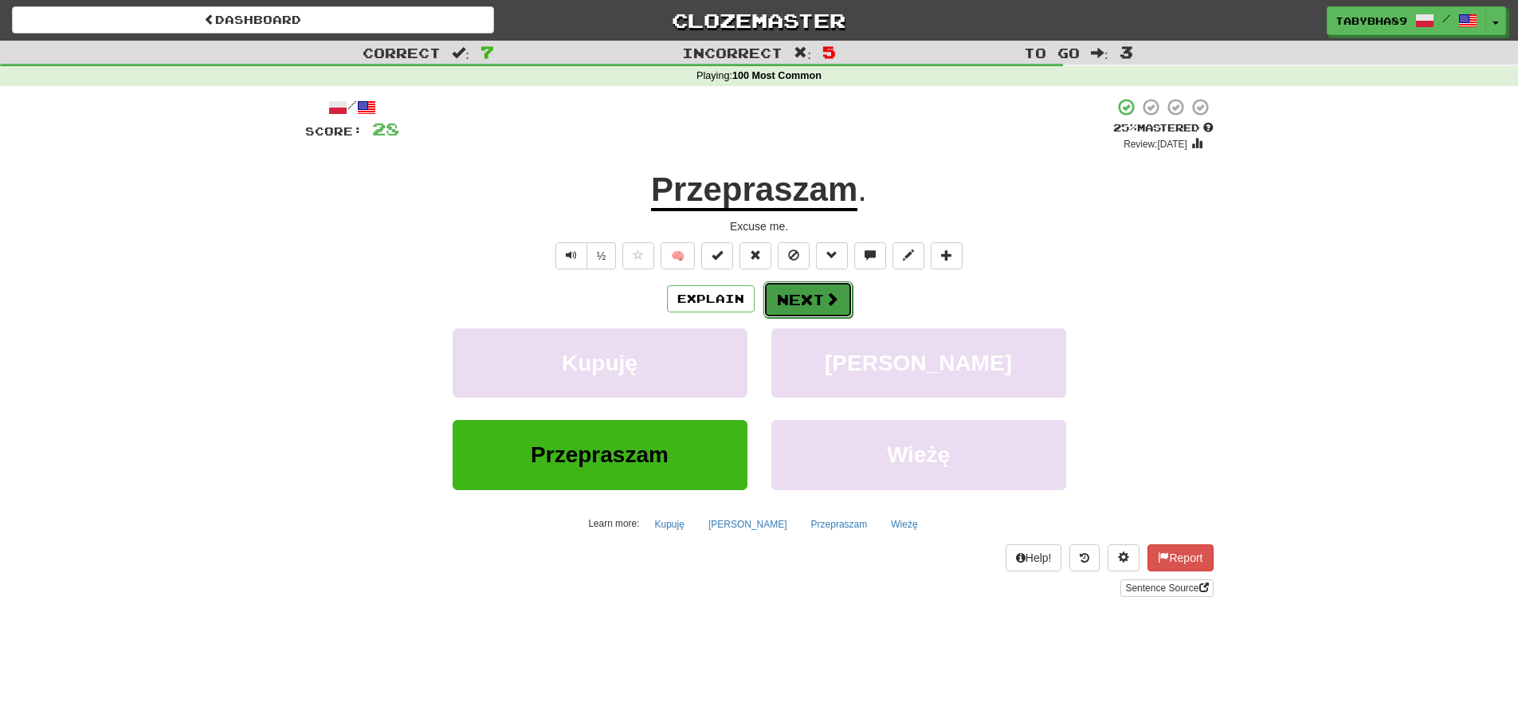
click at [820, 305] on button "Next" at bounding box center [807, 299] width 89 height 37
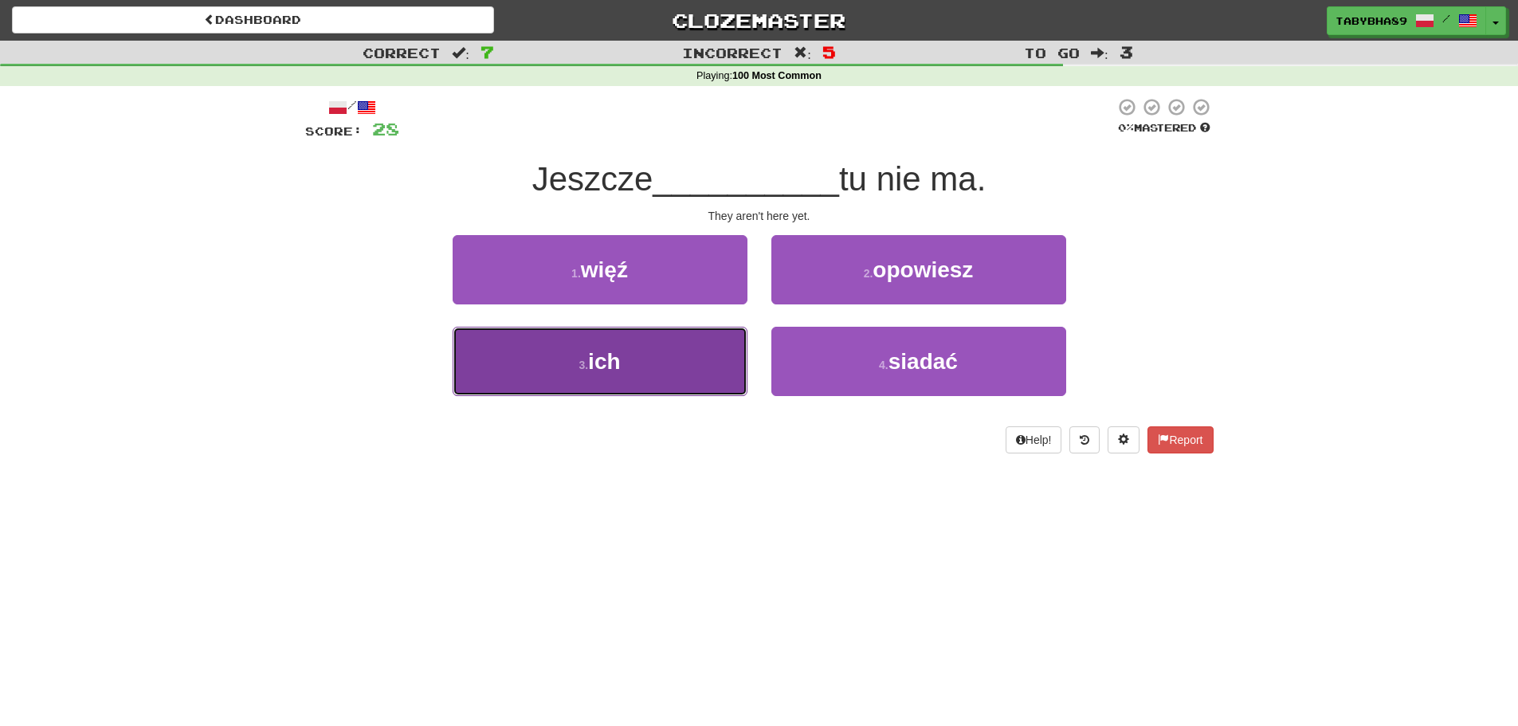
click at [570, 365] on button "3 . ich" at bounding box center [600, 361] width 295 height 69
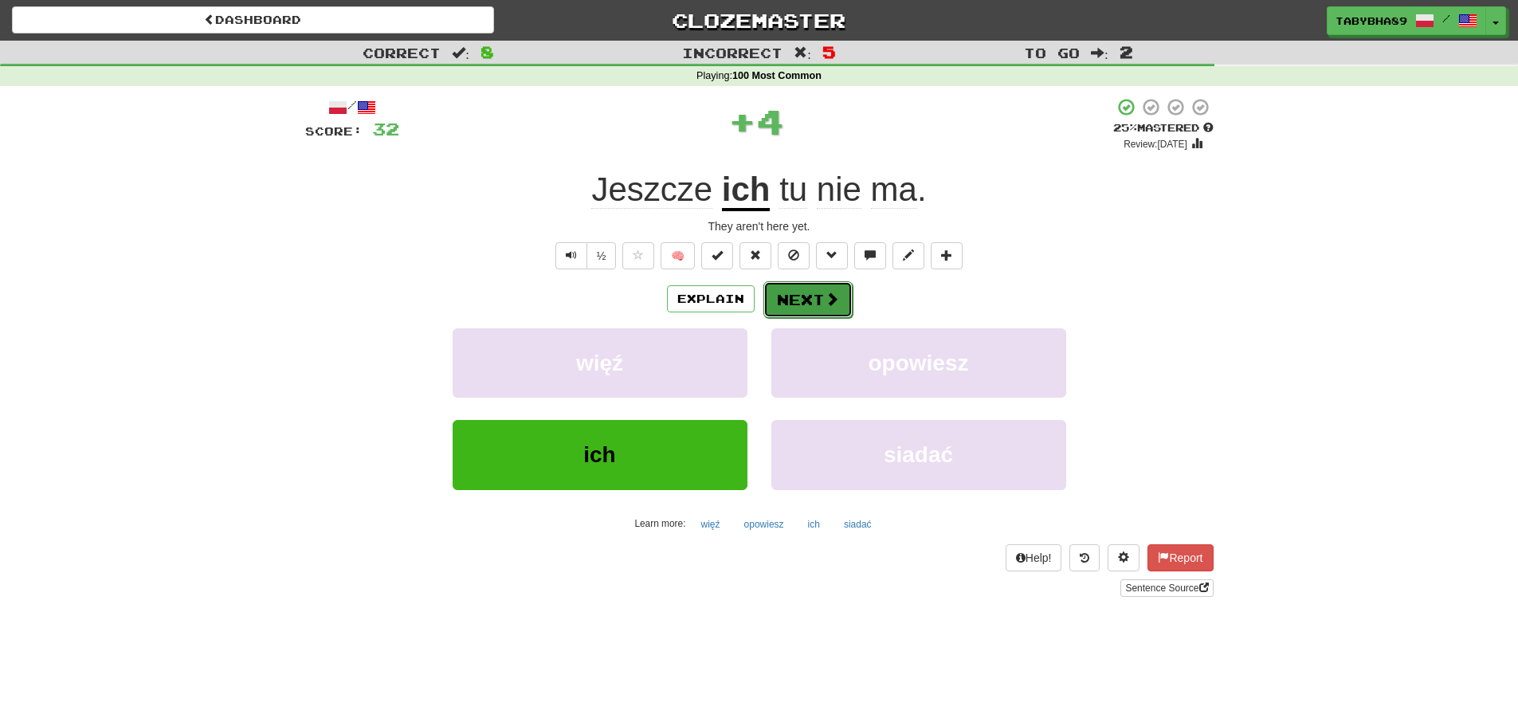
click at [802, 303] on button "Next" at bounding box center [807, 299] width 89 height 37
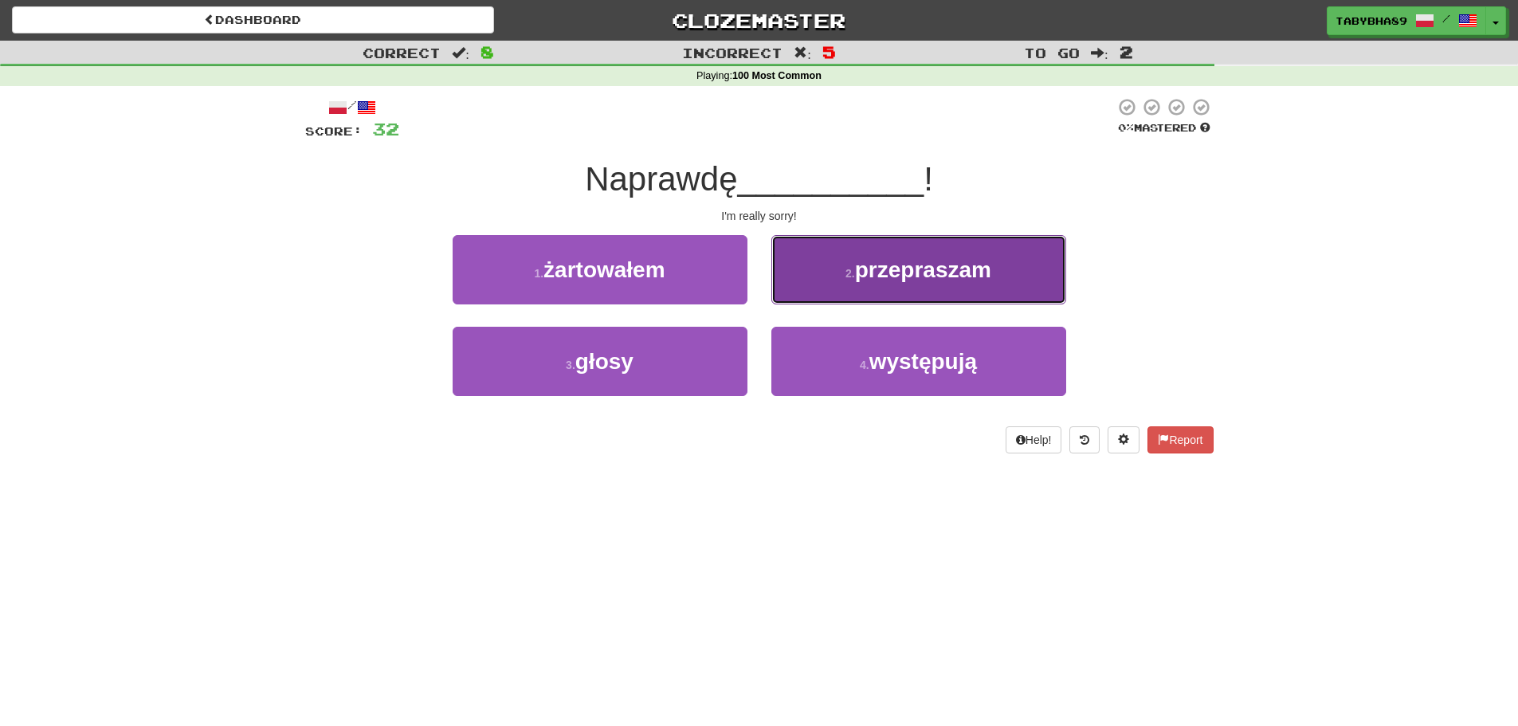
click at [817, 280] on button "2 . przepraszam" at bounding box center [918, 269] width 295 height 69
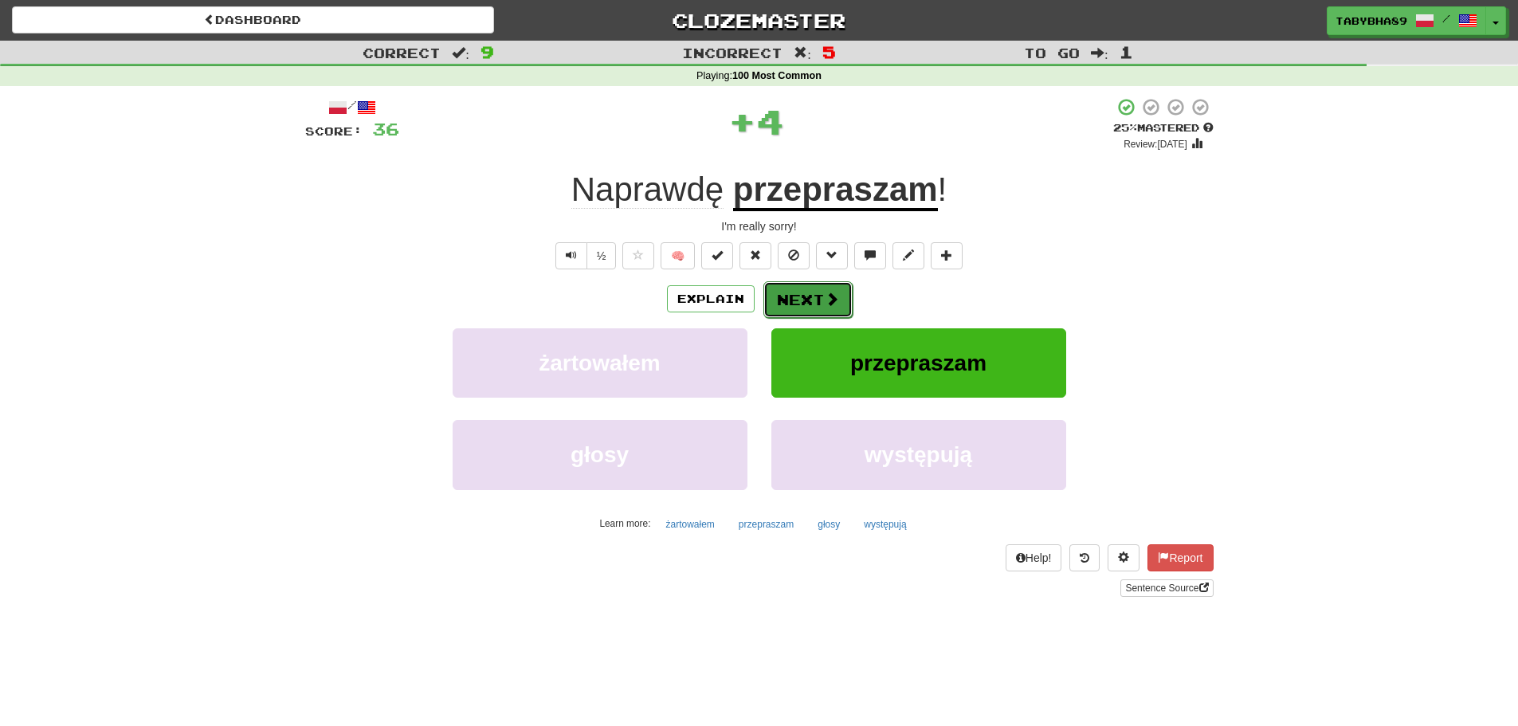
click at [817, 294] on button "Next" at bounding box center [807, 299] width 89 height 37
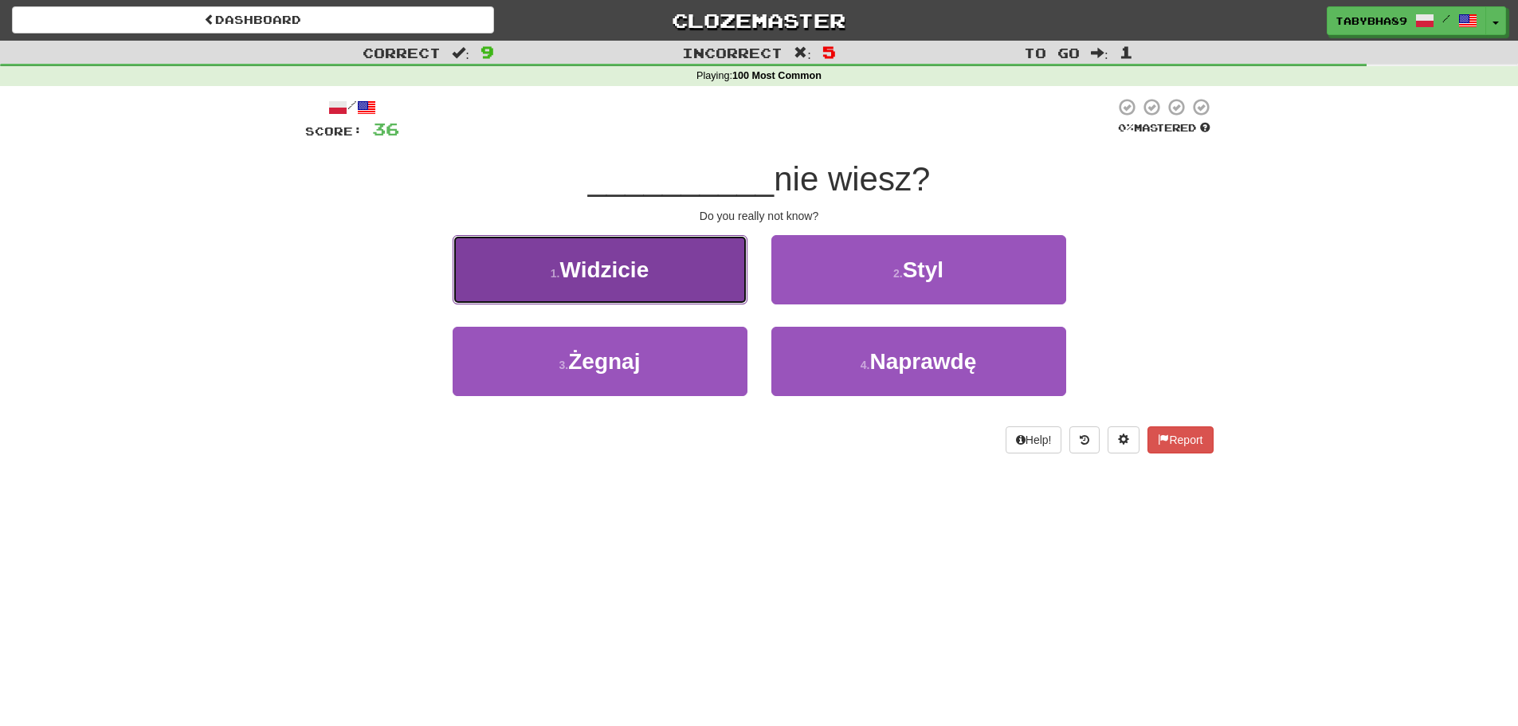
click at [619, 281] on span "Widzicie" at bounding box center [603, 269] width 89 height 25
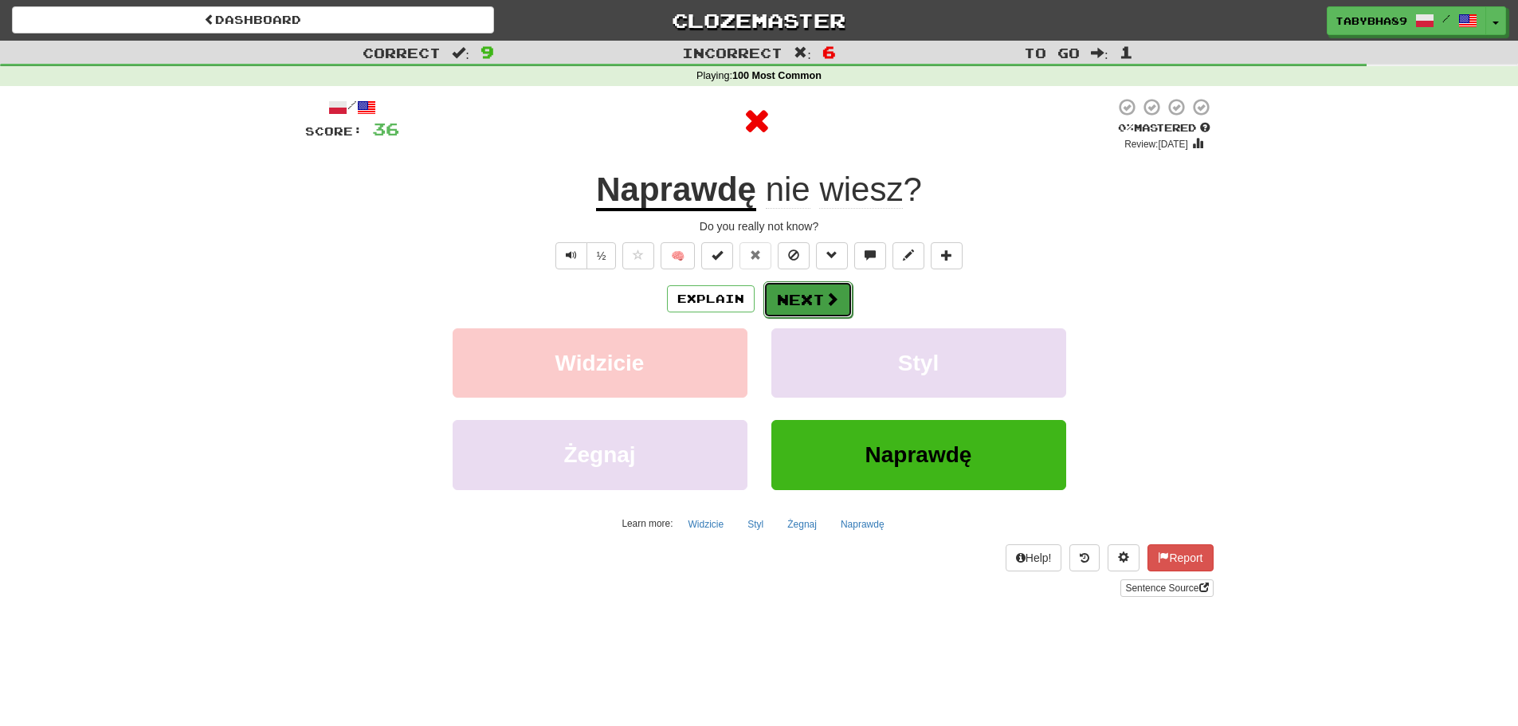
click at [807, 308] on button "Next" at bounding box center [807, 299] width 89 height 37
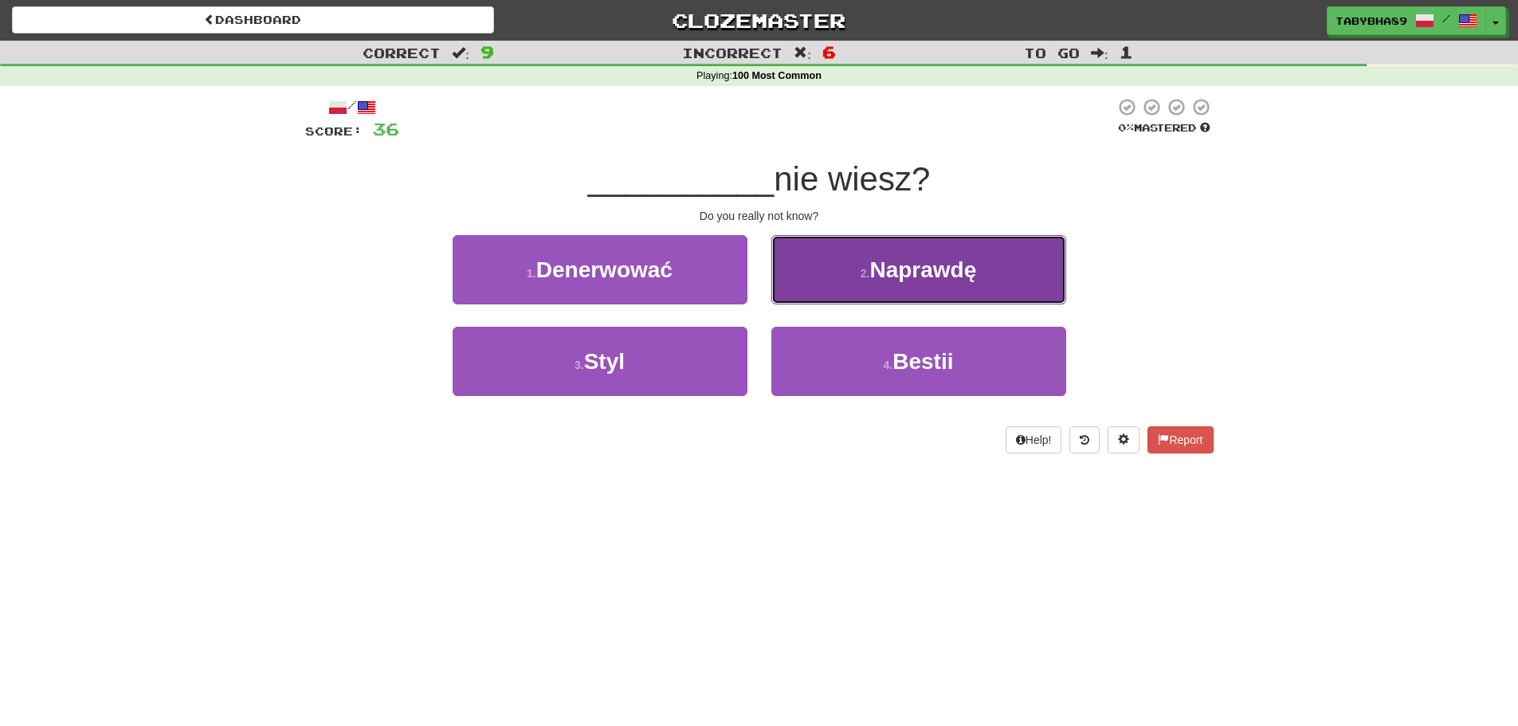
click at [856, 269] on button "2 . Naprawdę" at bounding box center [918, 269] width 295 height 69
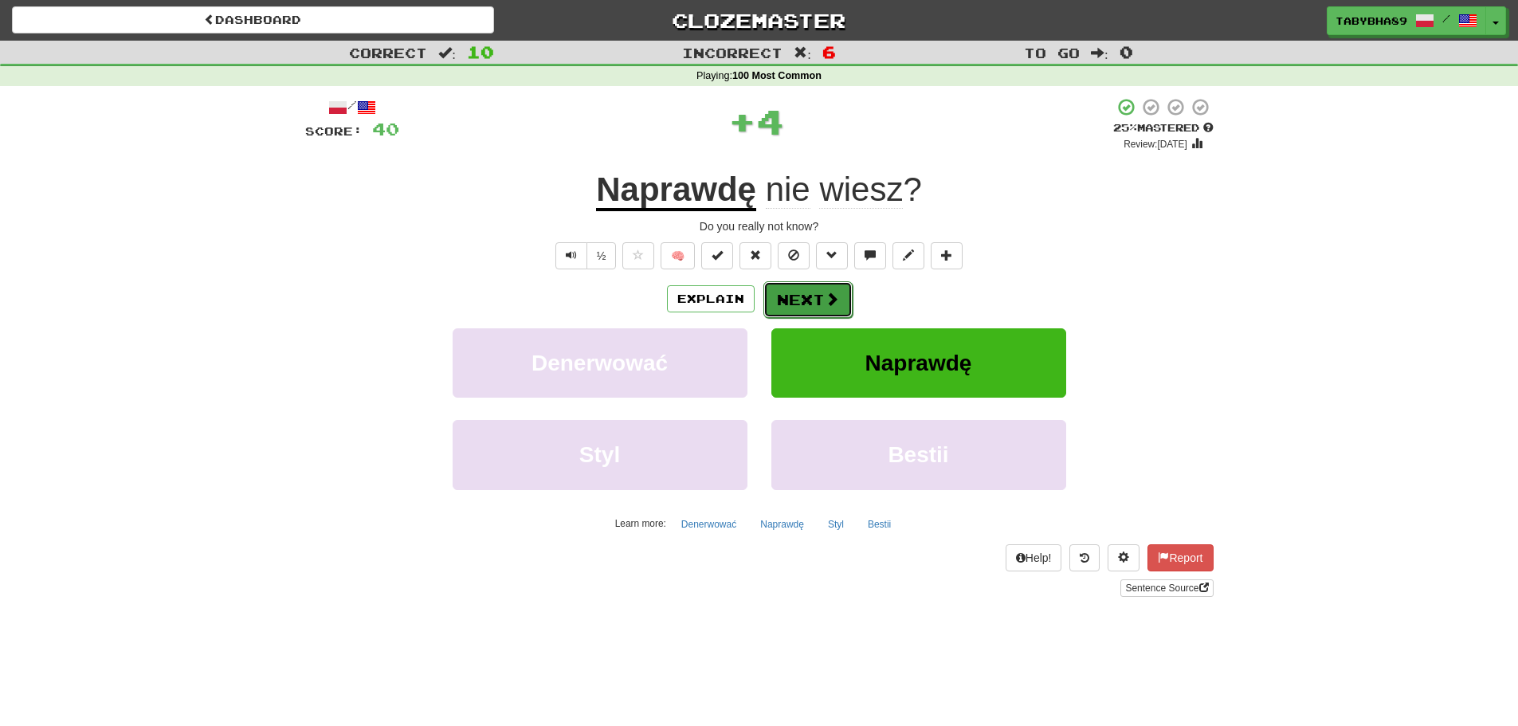
click at [837, 301] on span at bounding box center [832, 299] width 14 height 14
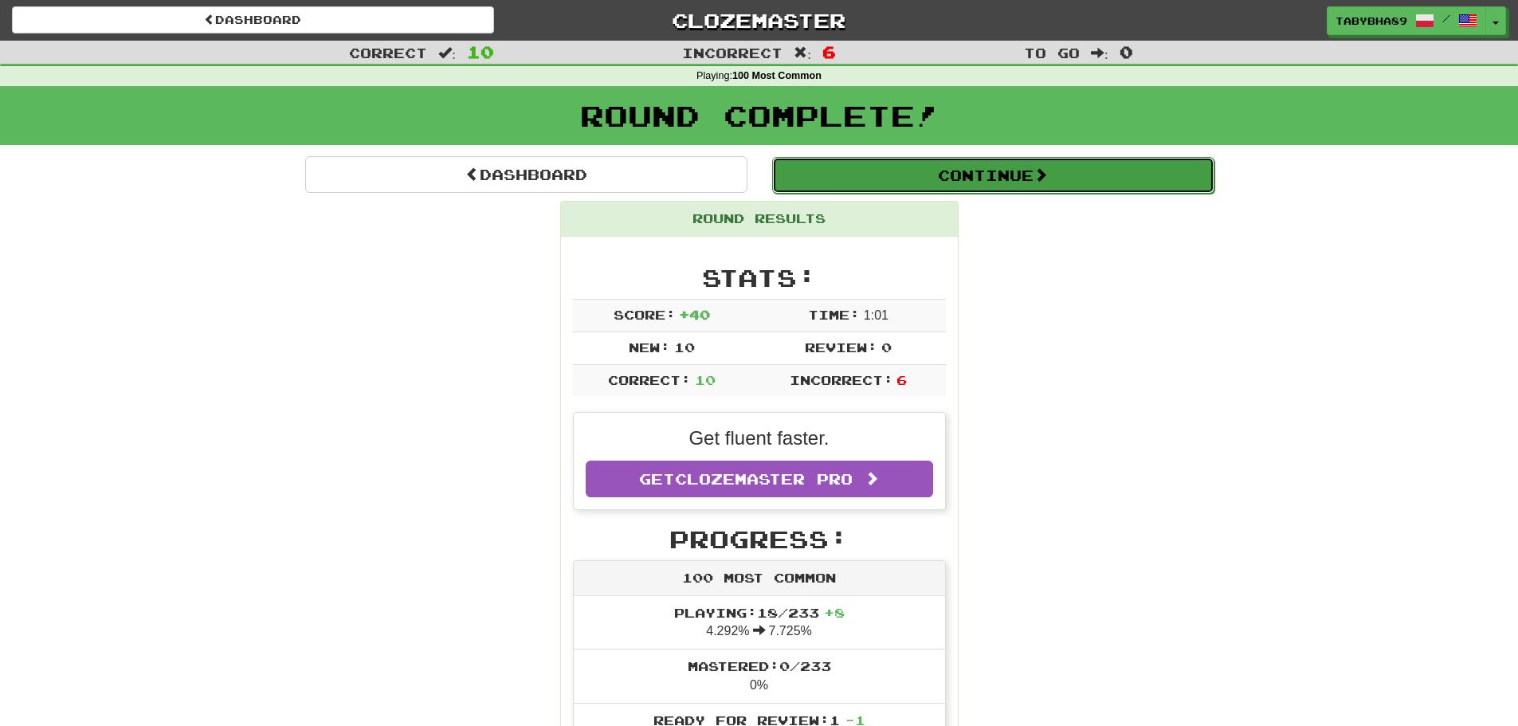
click at [917, 186] on button "Continue" at bounding box center [993, 175] width 442 height 37
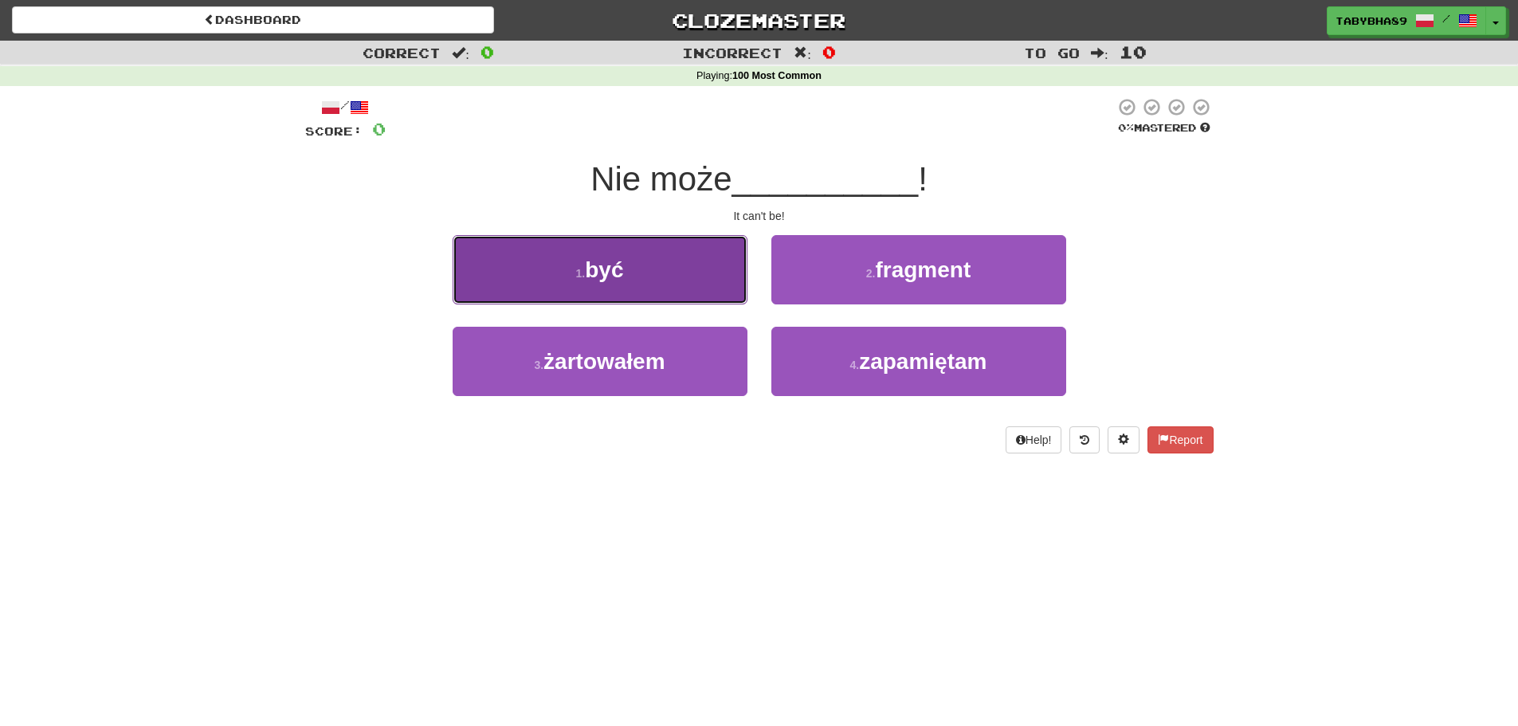
click at [684, 288] on button "1 . być" at bounding box center [600, 269] width 295 height 69
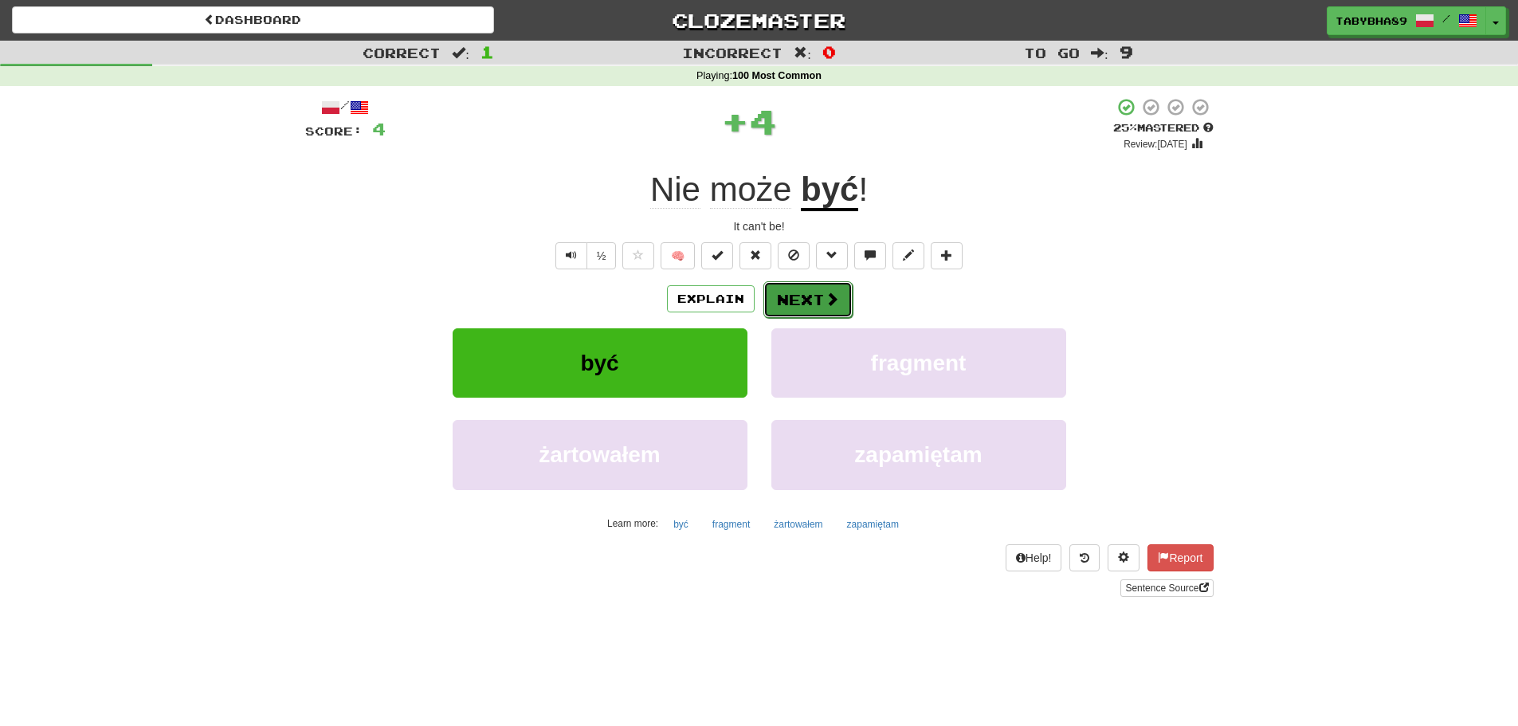
click at [818, 312] on button "Next" at bounding box center [807, 299] width 89 height 37
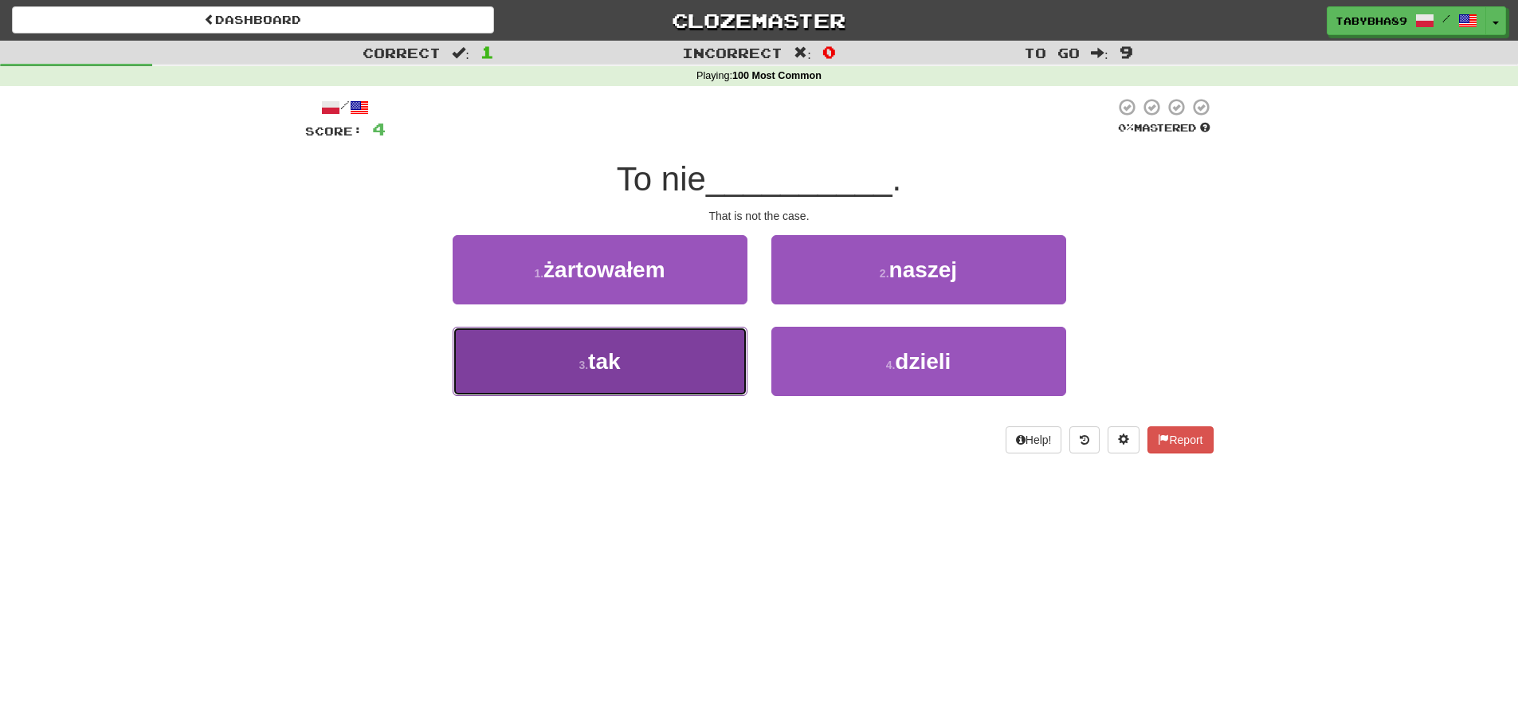
click at [732, 357] on button "3 . tak" at bounding box center [600, 361] width 295 height 69
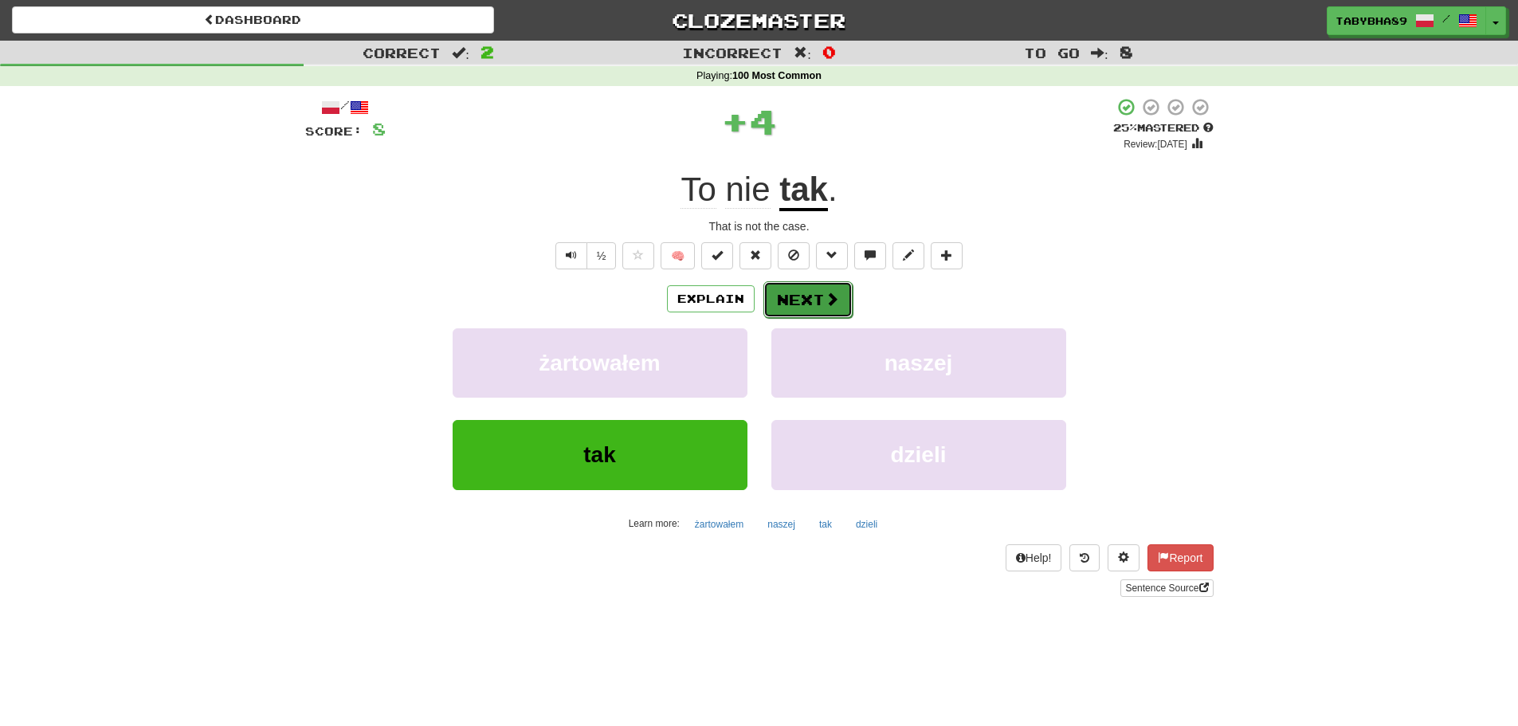
click at [801, 315] on button "Next" at bounding box center [807, 299] width 89 height 37
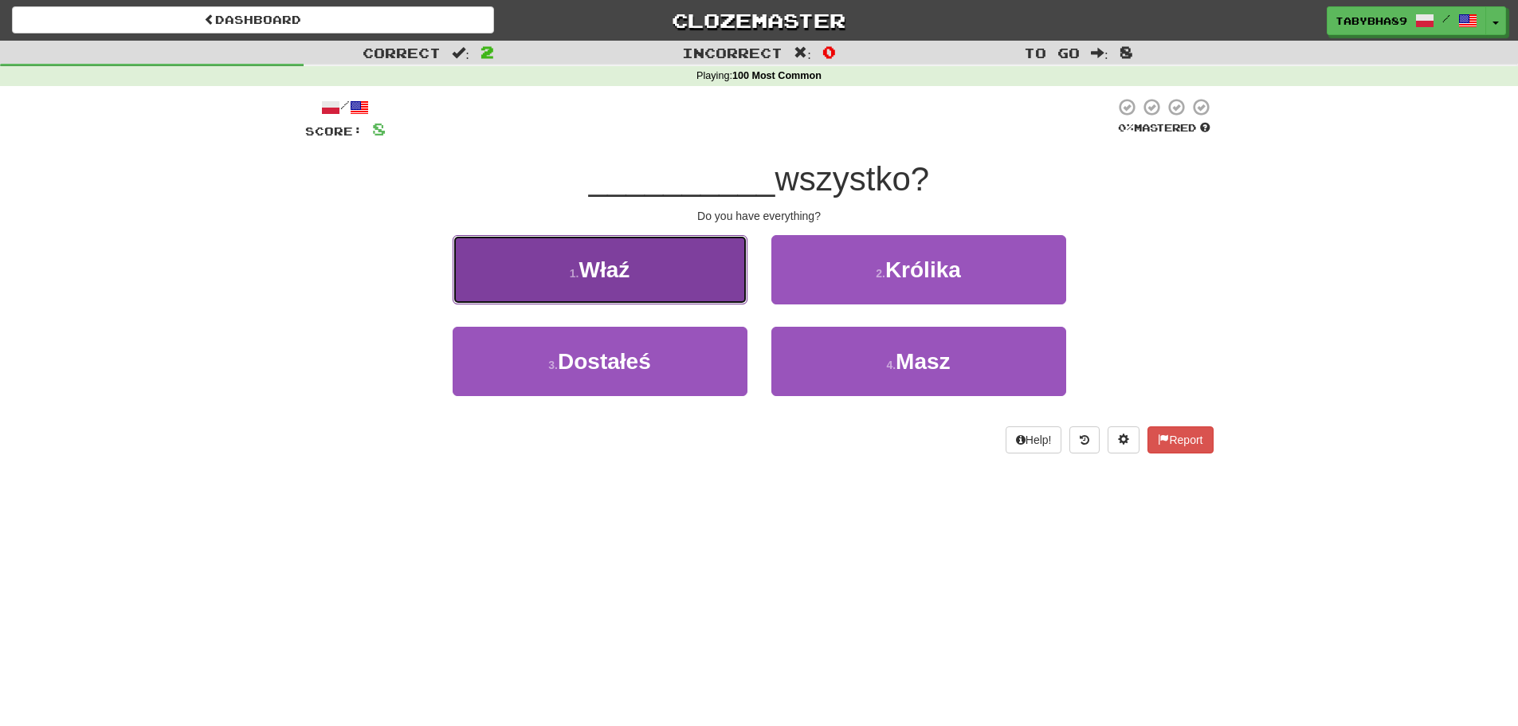
click at [709, 295] on button "1 . Właź" at bounding box center [600, 269] width 295 height 69
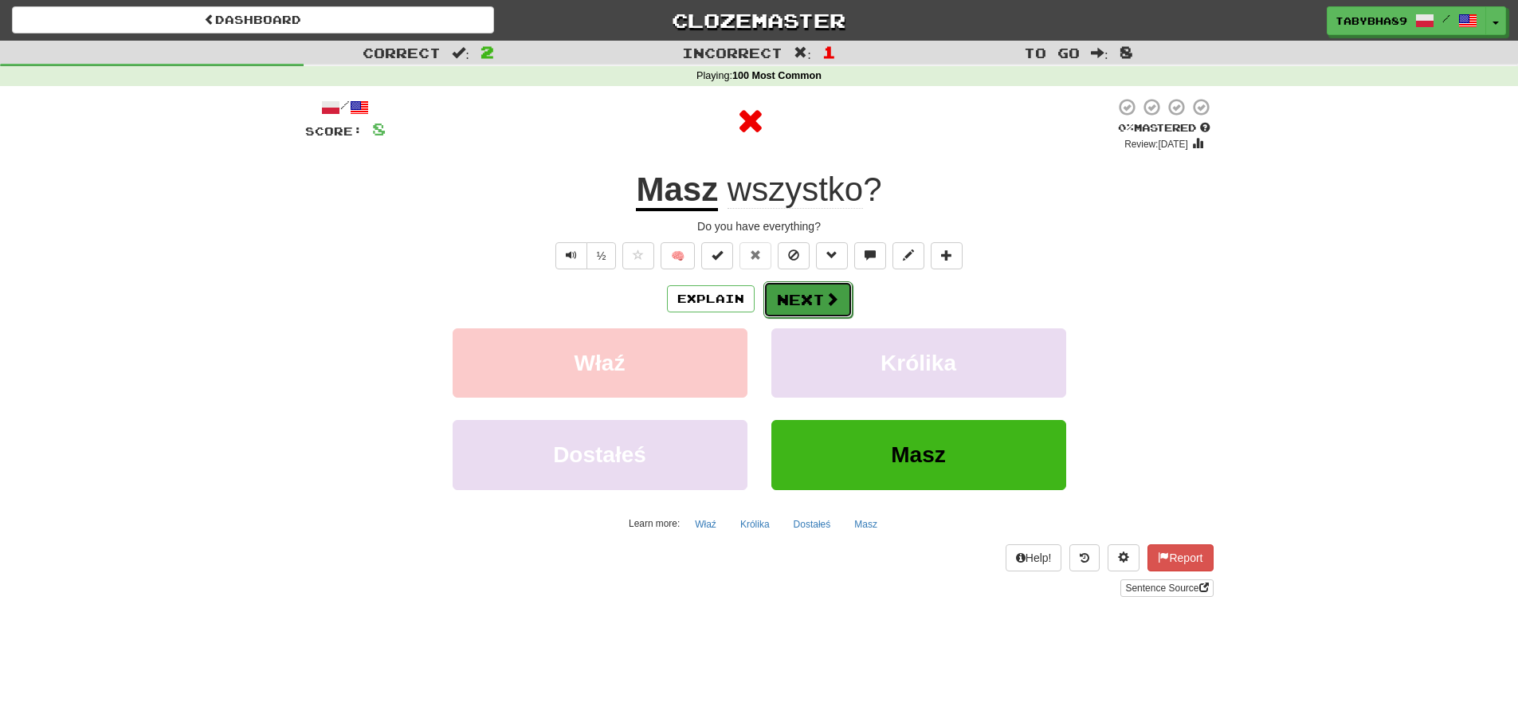
click at [779, 300] on button "Next" at bounding box center [807, 299] width 89 height 37
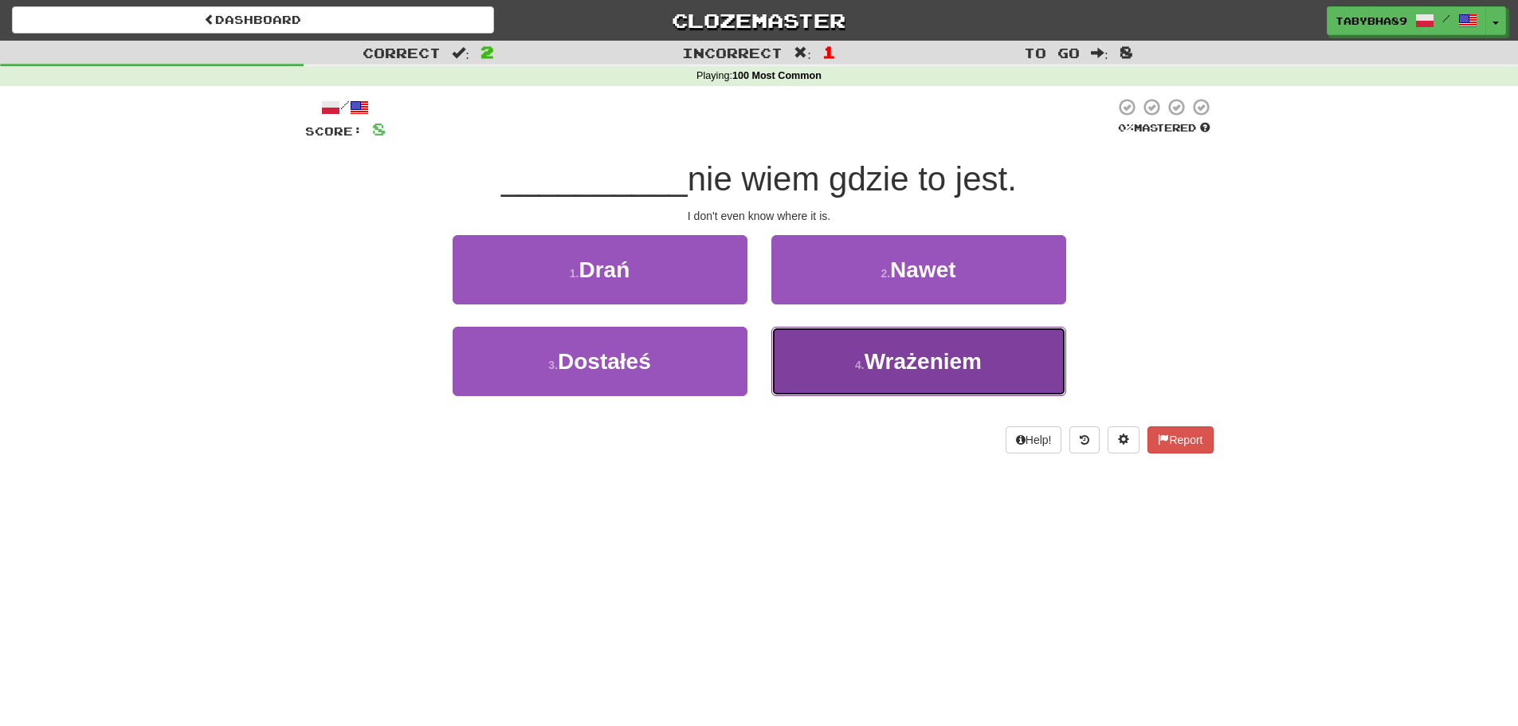
click at [944, 365] on span "Wrażeniem" at bounding box center [923, 361] width 117 height 25
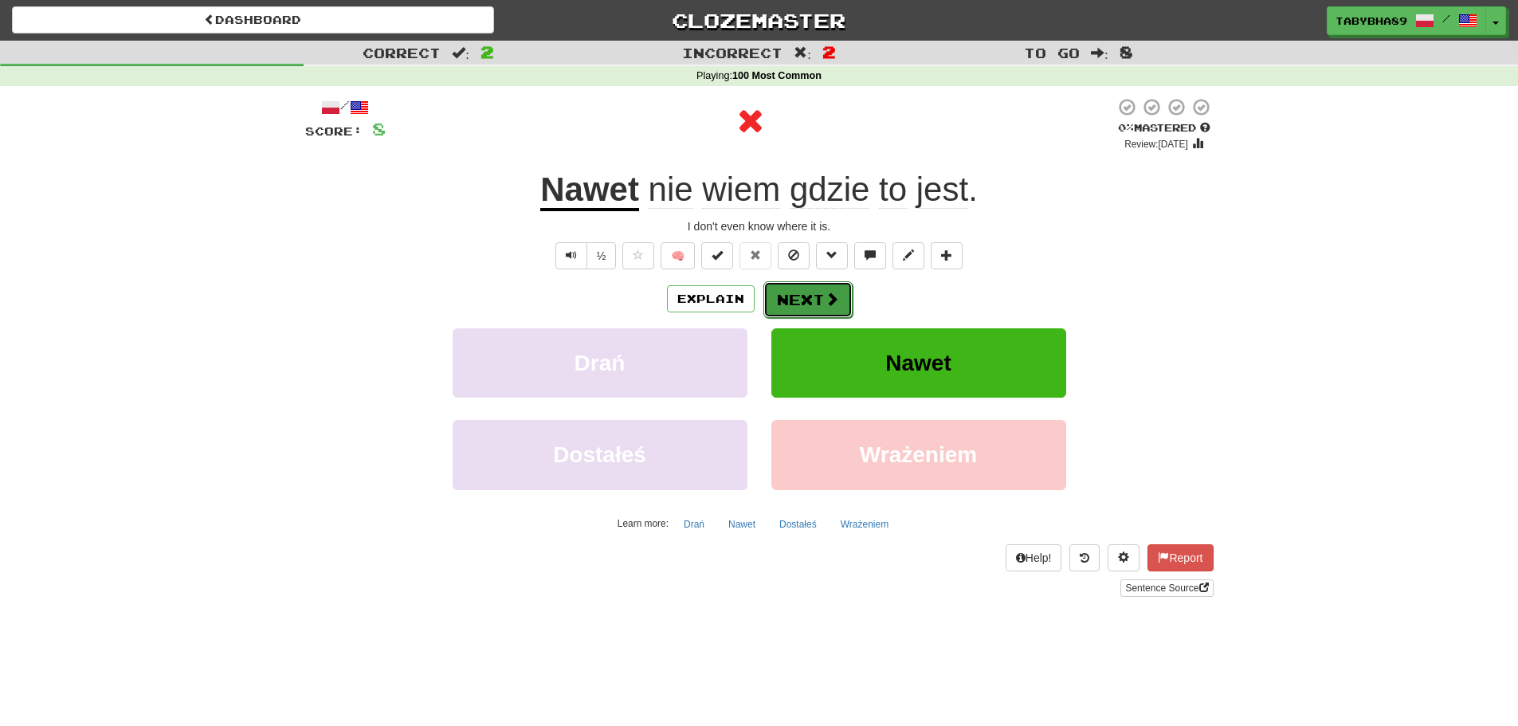
click at [815, 302] on button "Next" at bounding box center [807, 299] width 89 height 37
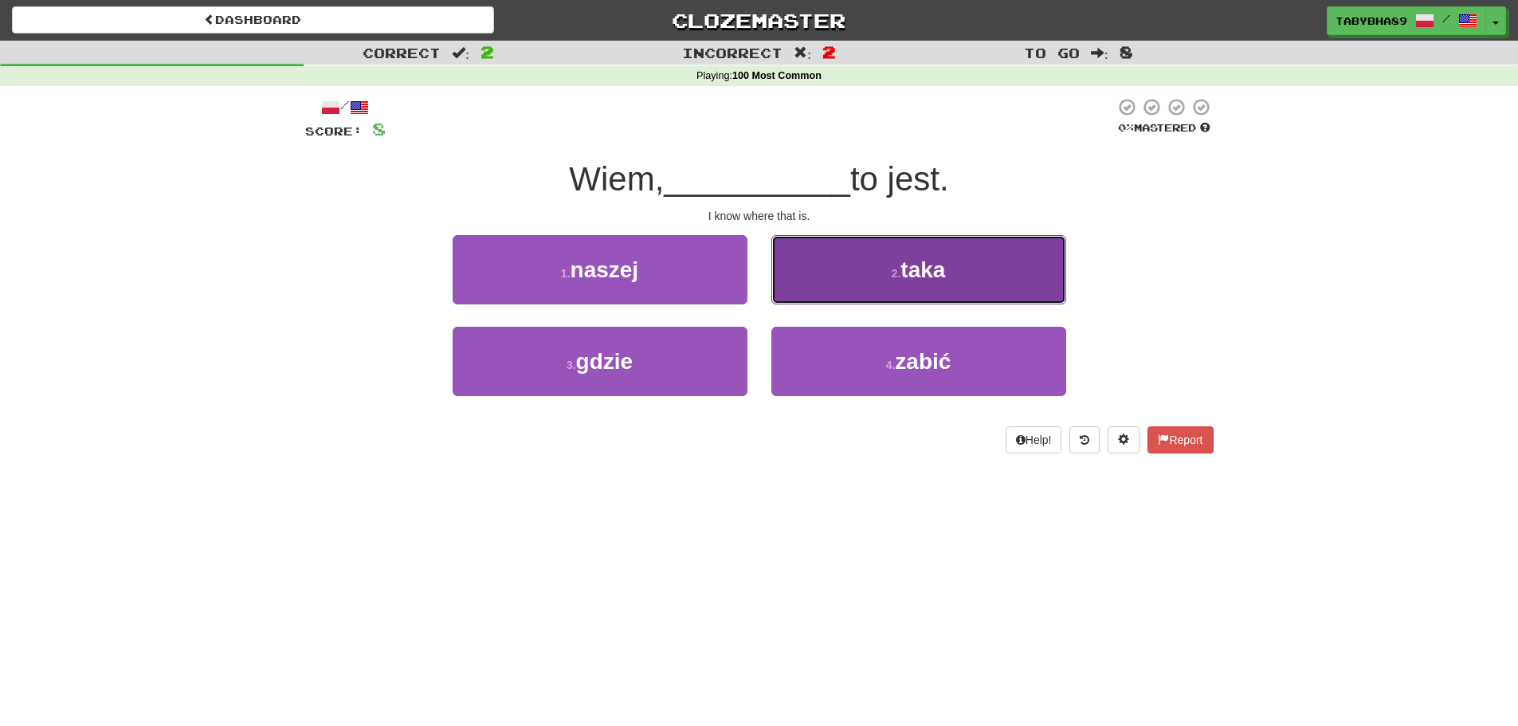
click at [844, 280] on button "2 . taka" at bounding box center [918, 269] width 295 height 69
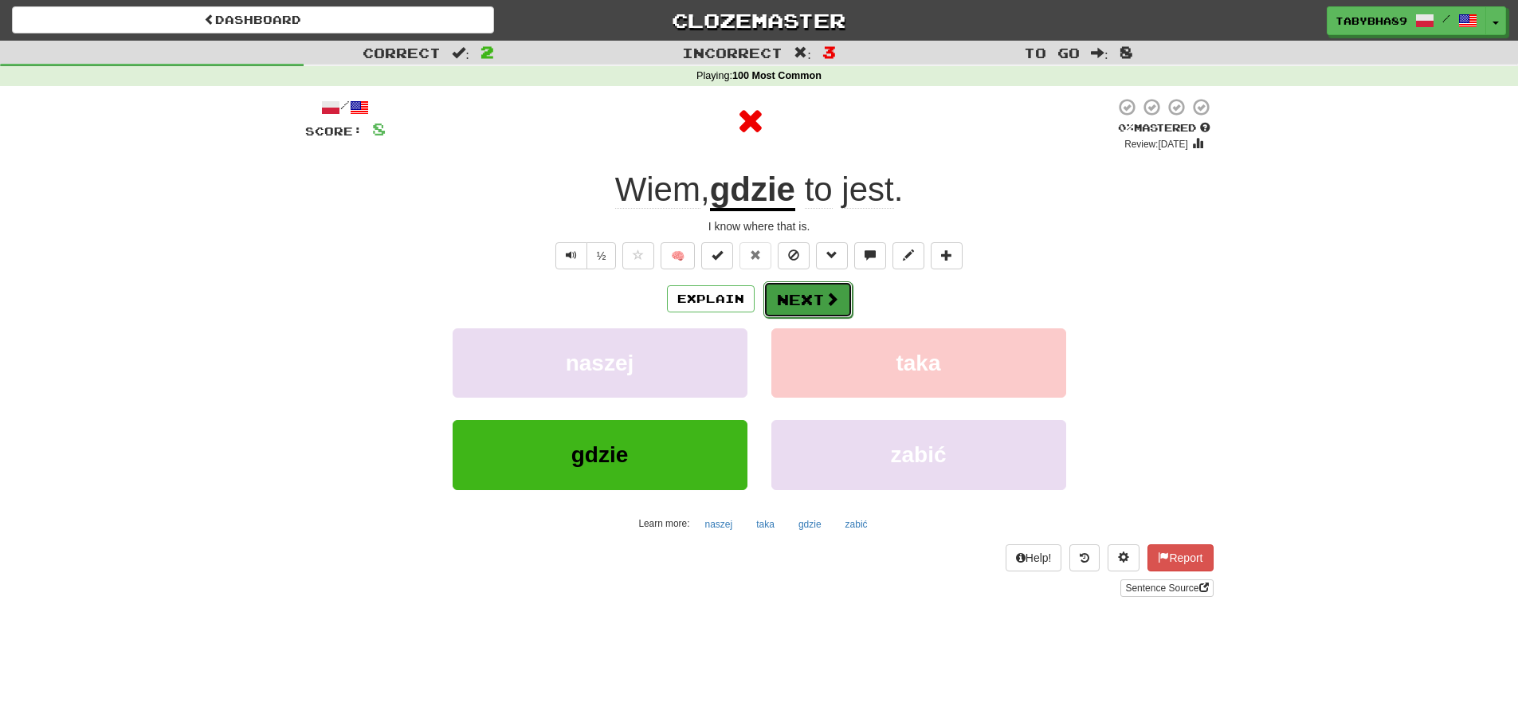
click at [830, 308] on button "Next" at bounding box center [807, 299] width 89 height 37
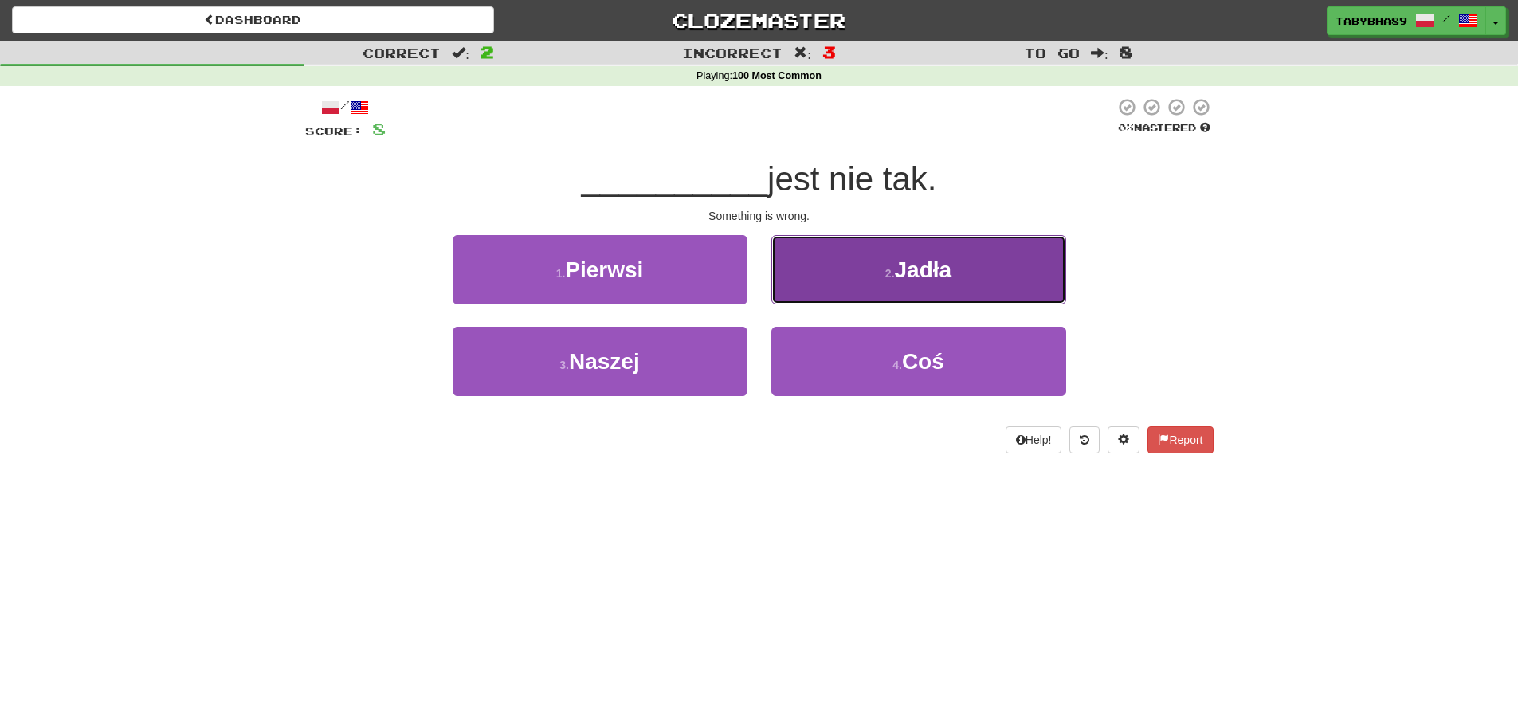
click at [903, 273] on span "Jadła" at bounding box center [923, 269] width 57 height 25
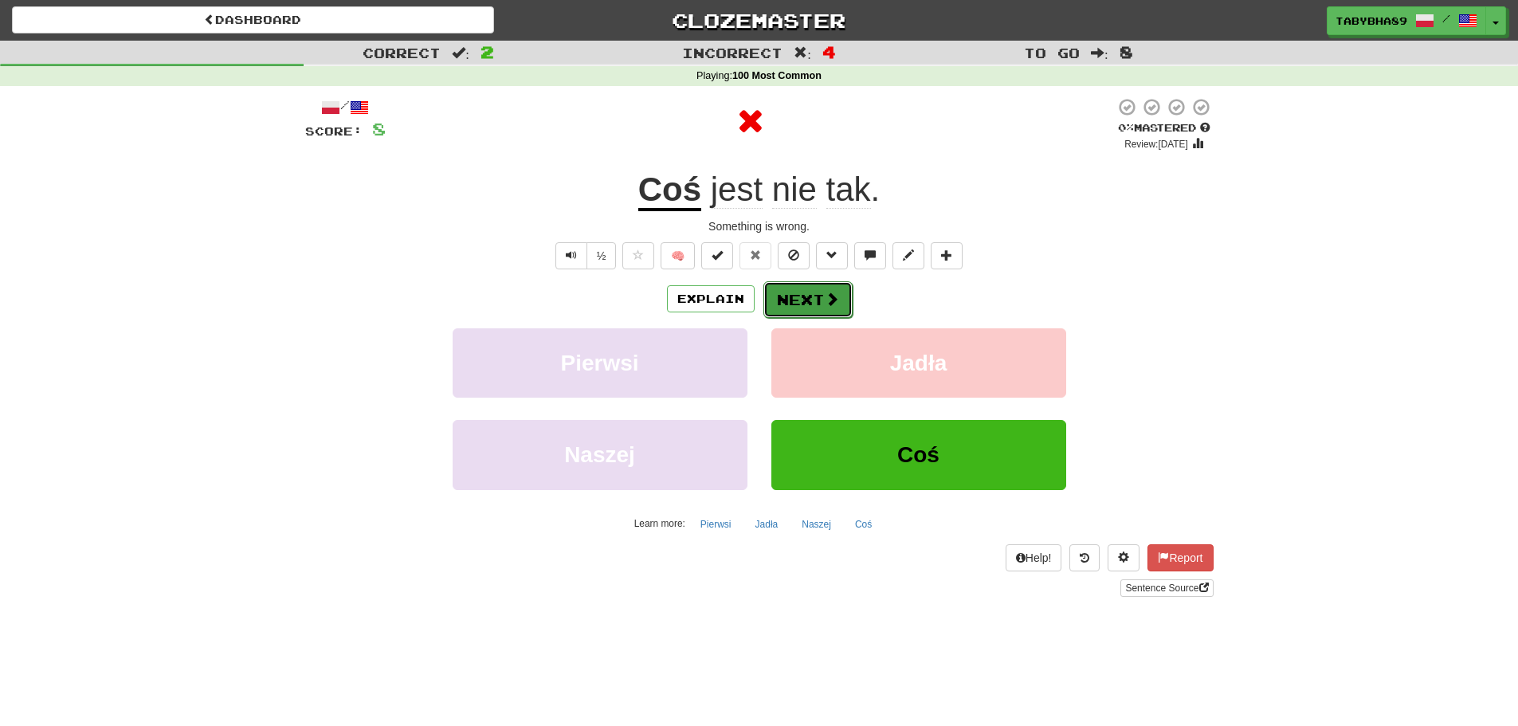
click at [833, 300] on span at bounding box center [832, 299] width 14 height 14
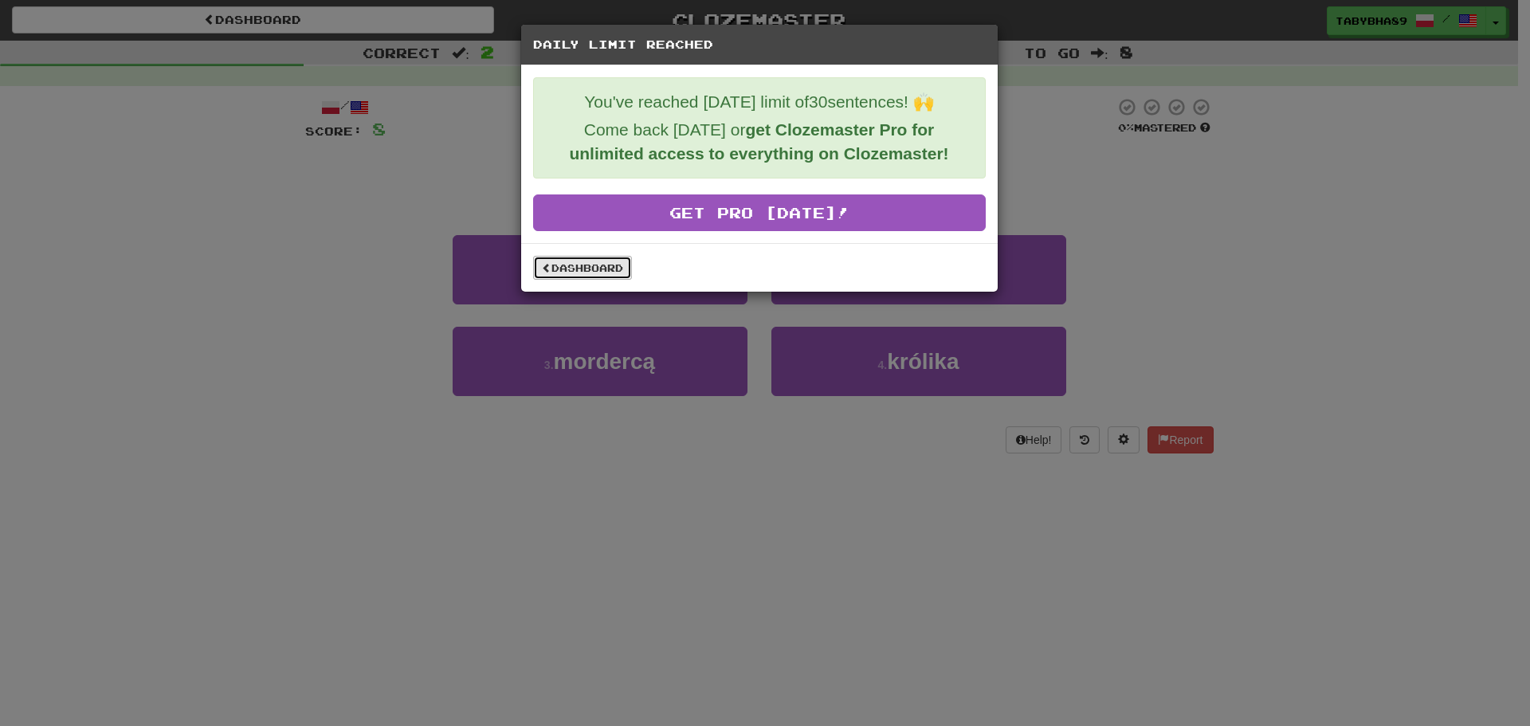
click at [548, 274] on link "Dashboard" at bounding box center [582, 268] width 99 height 24
